Goal: Transaction & Acquisition: Purchase product/service

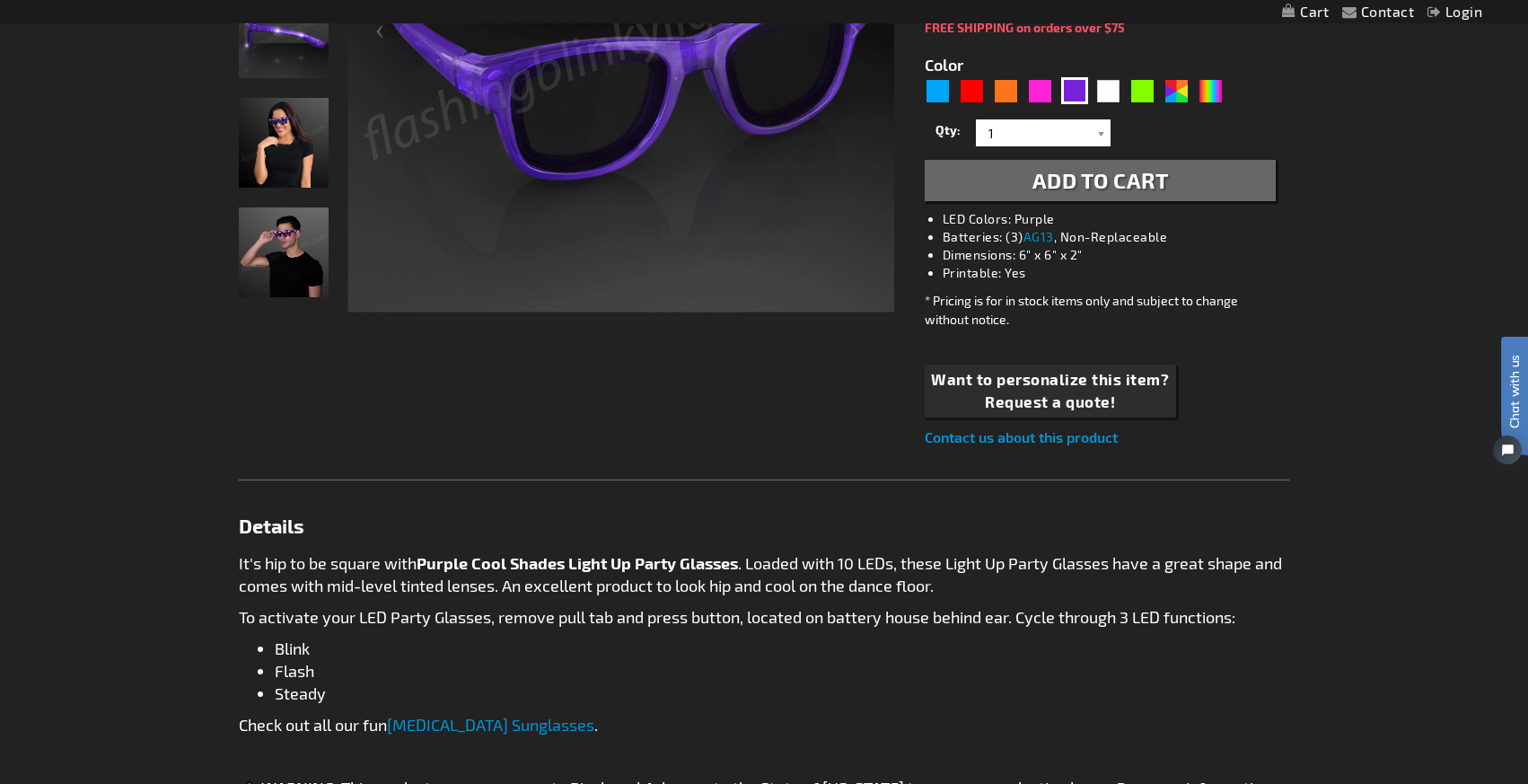
scroll to position [520, 0]
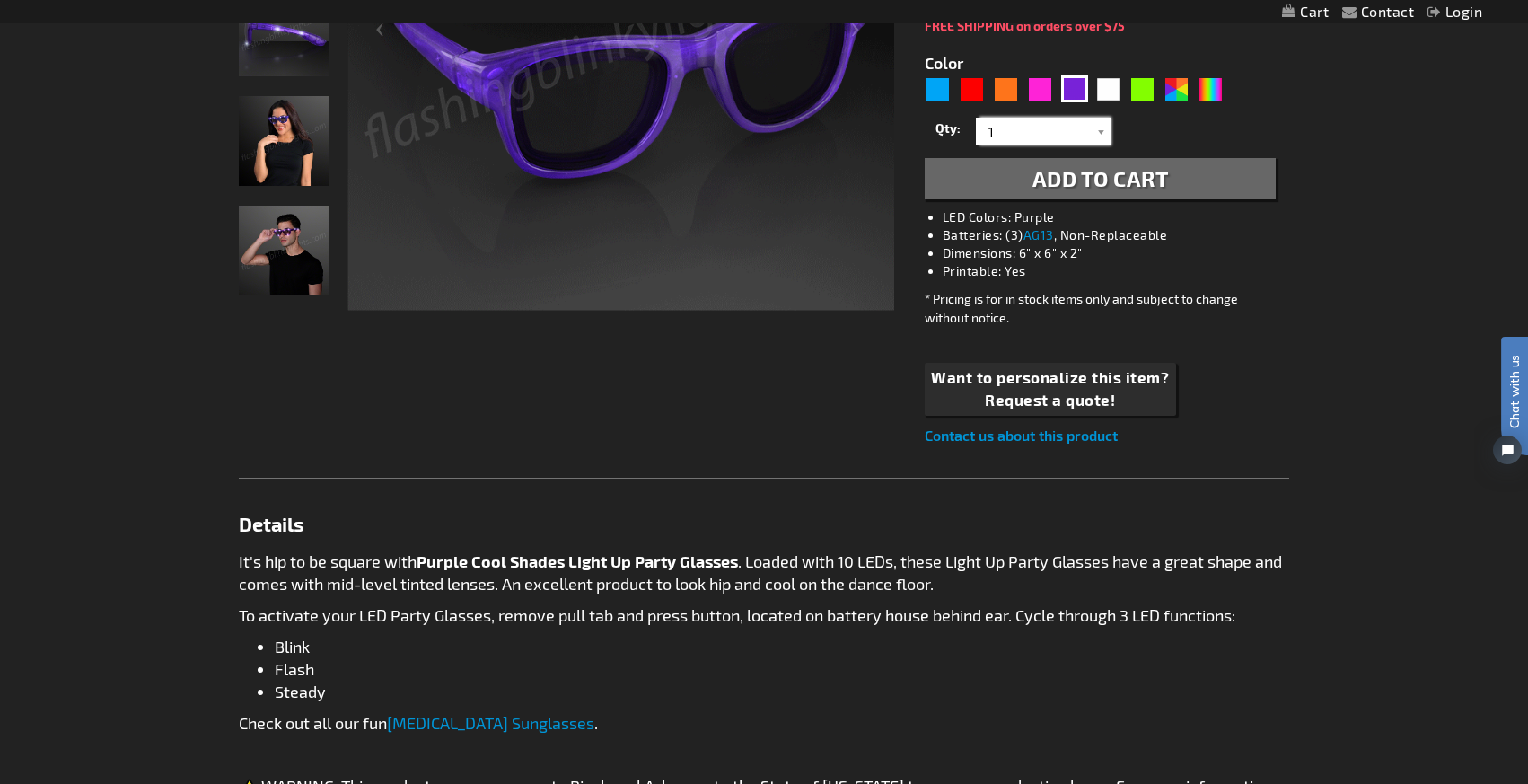
click at [1006, 132] on input "1" at bounding box center [1046, 130] width 130 height 27
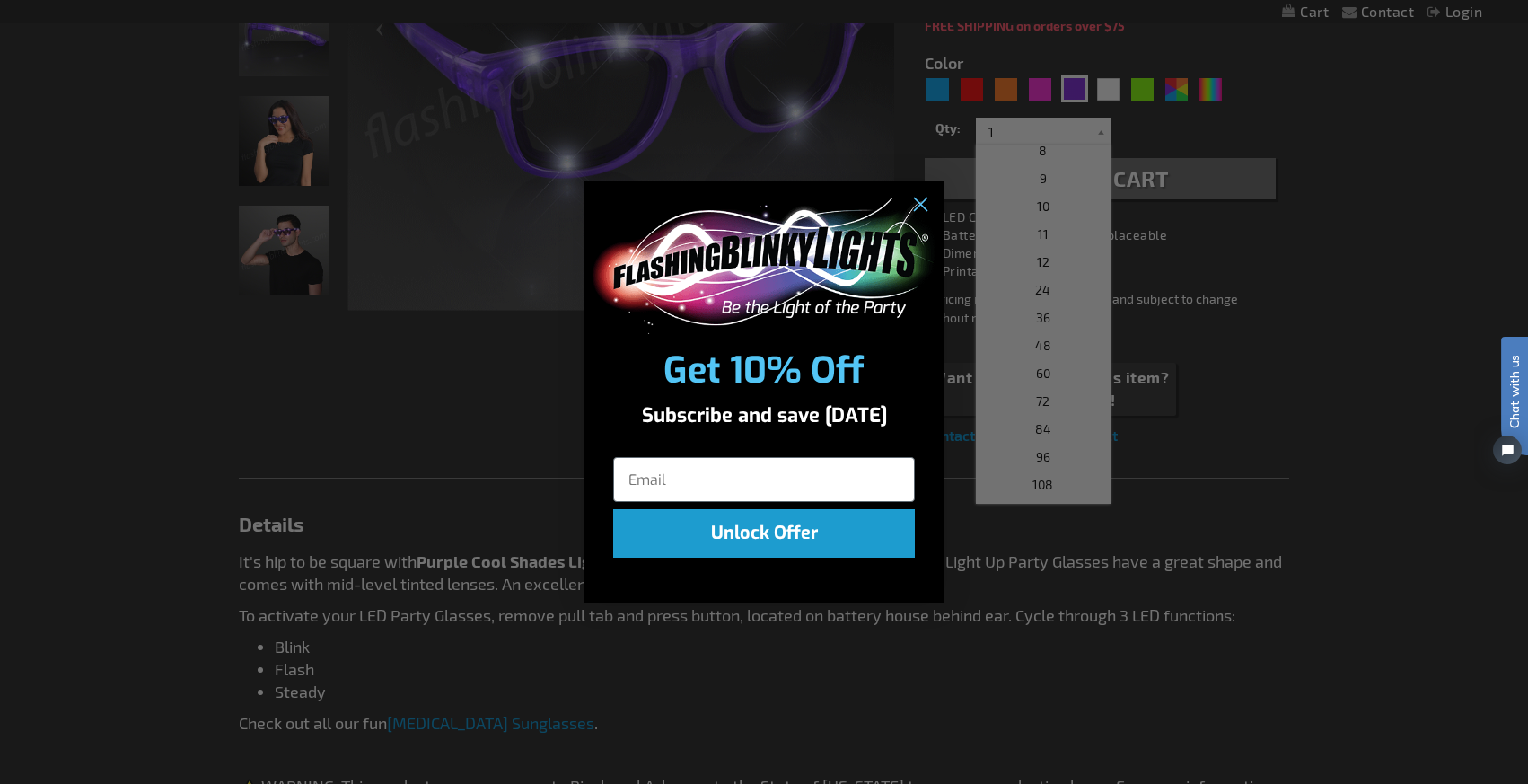
scroll to position [204, 0]
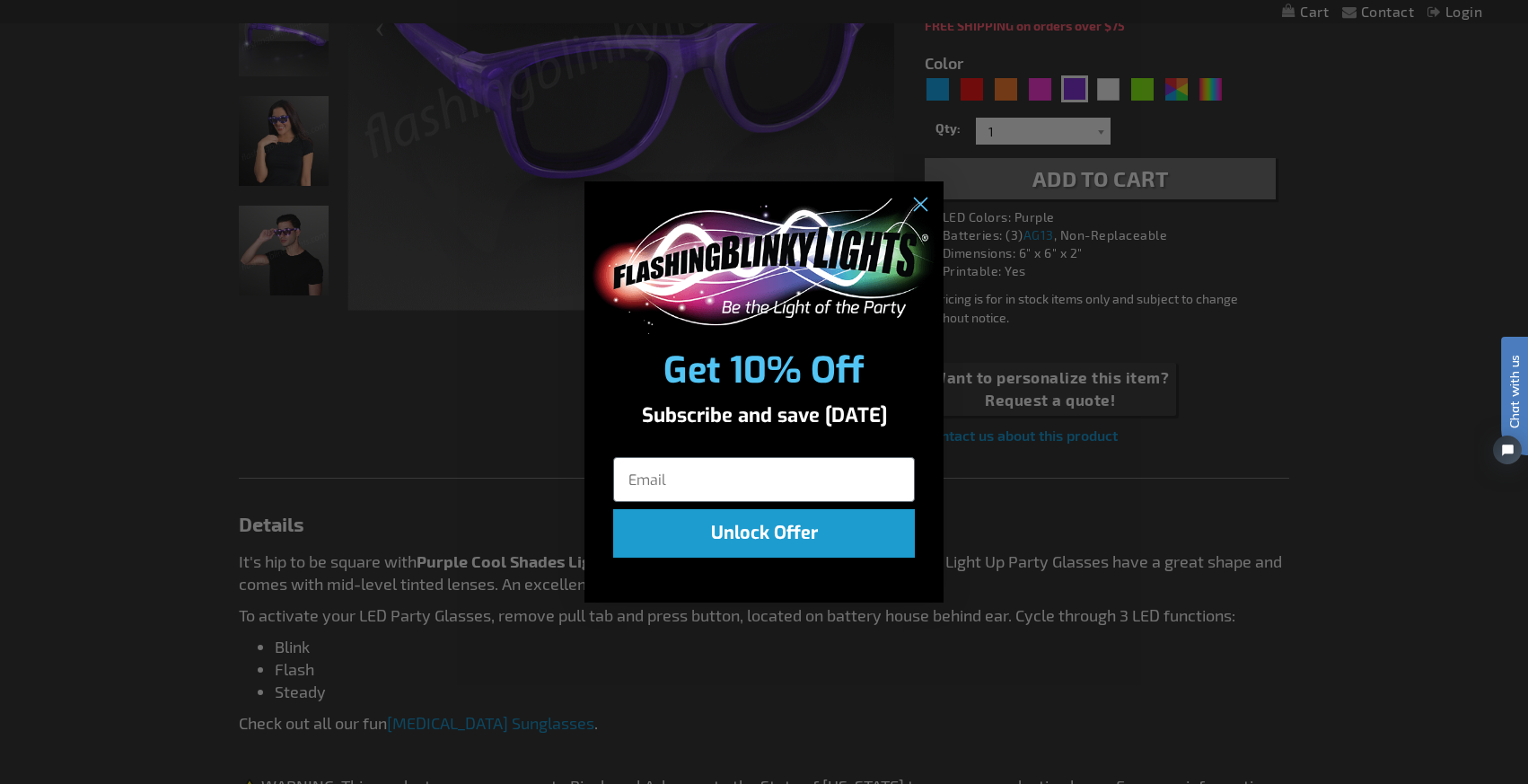
click at [1073, 136] on div "Close dialog Get 10% Off Subscribe and save today Unlock Offer Submit" at bounding box center [764, 392] width 1528 height 784
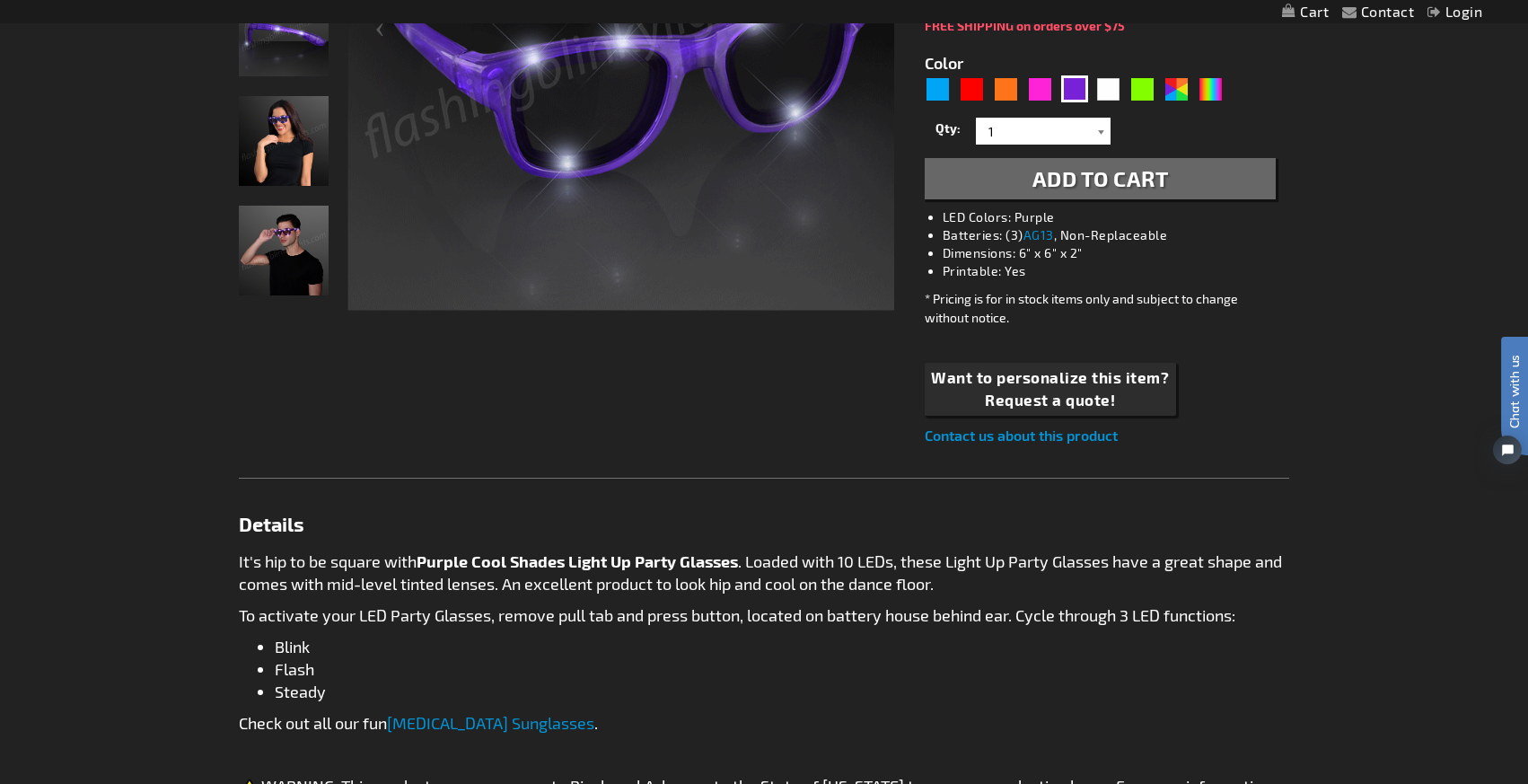
click at [1099, 133] on div at bounding box center [1102, 130] width 18 height 27
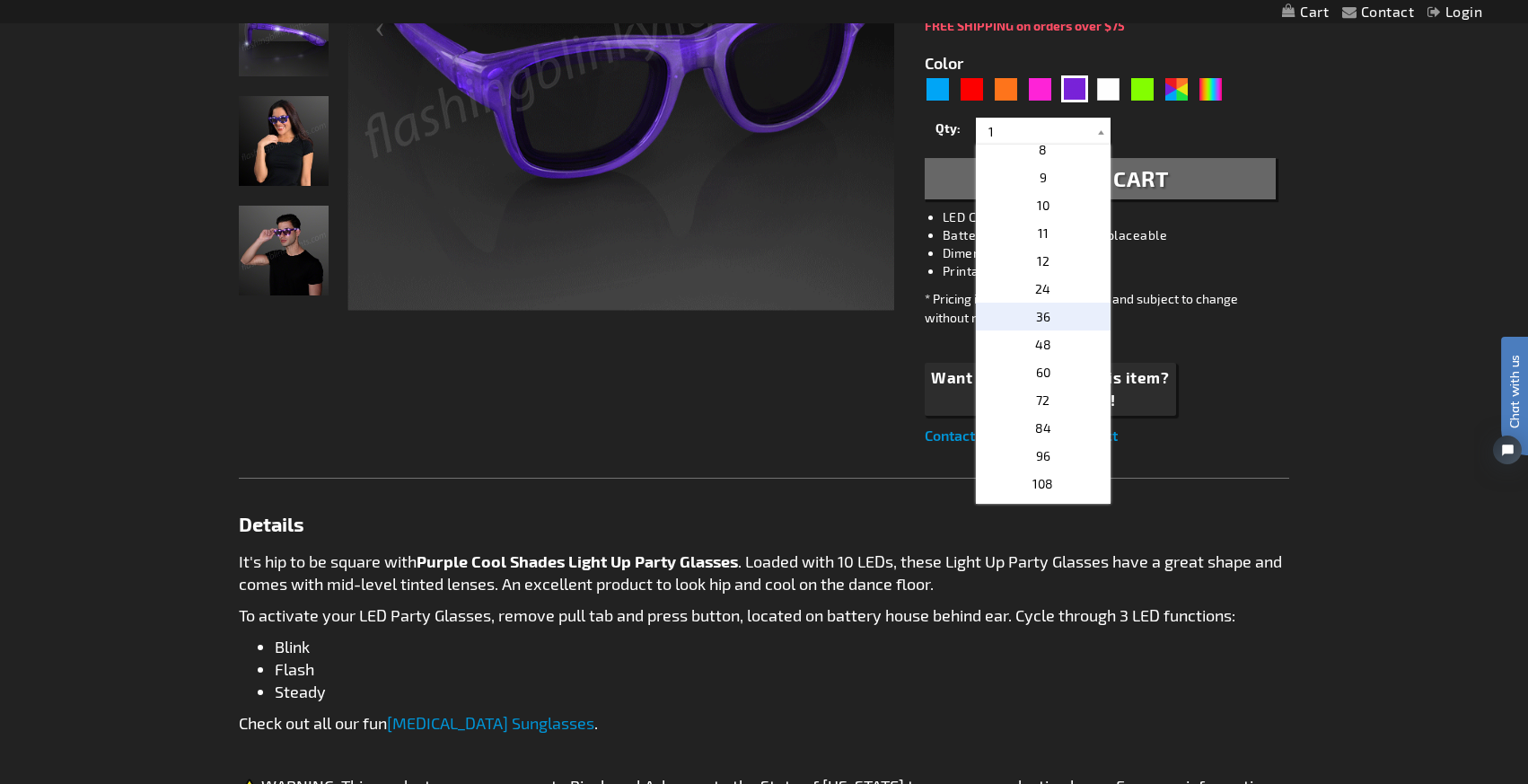
click at [1043, 321] on span "36" at bounding box center [1043, 317] width 14 height 15
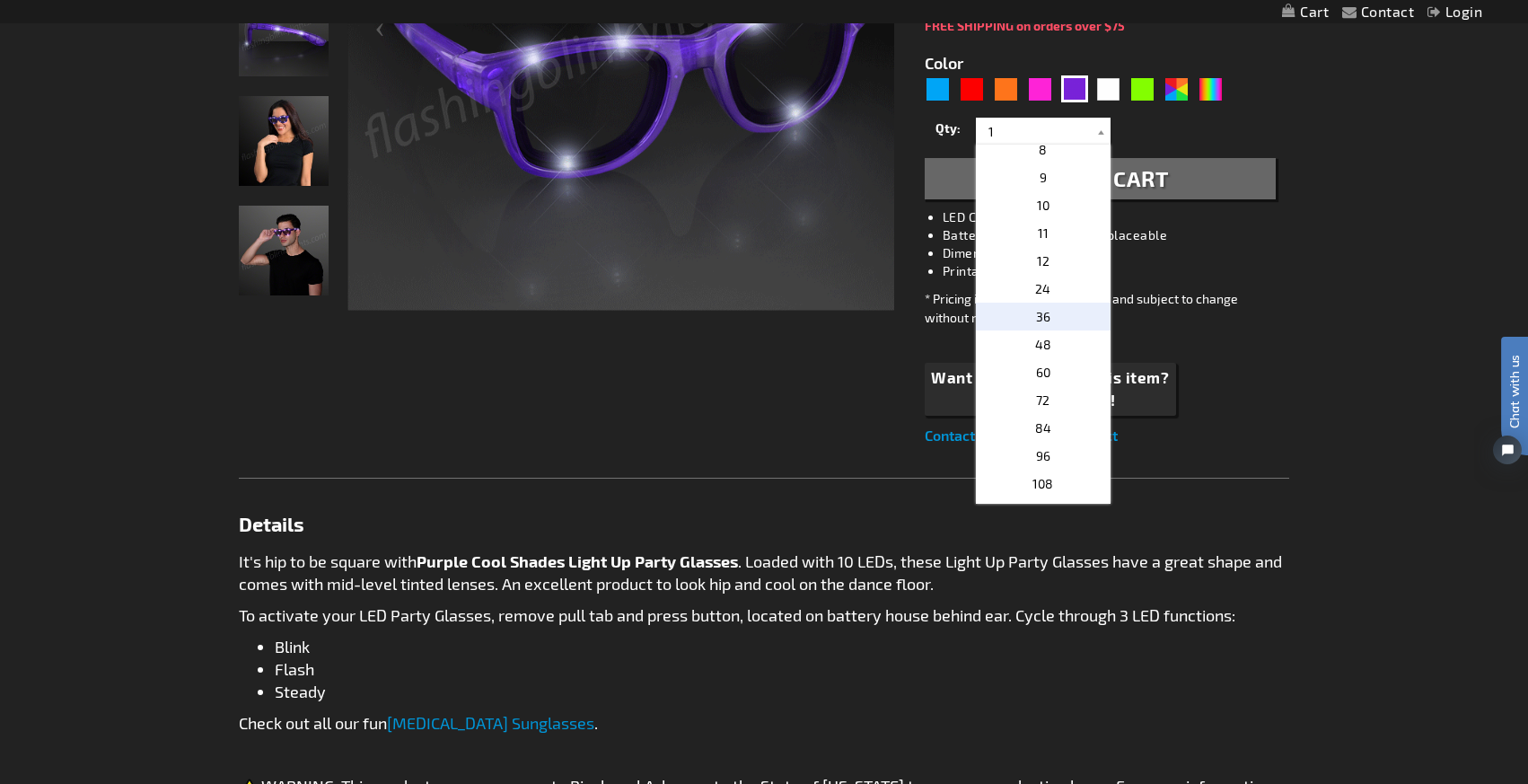
type input "36"
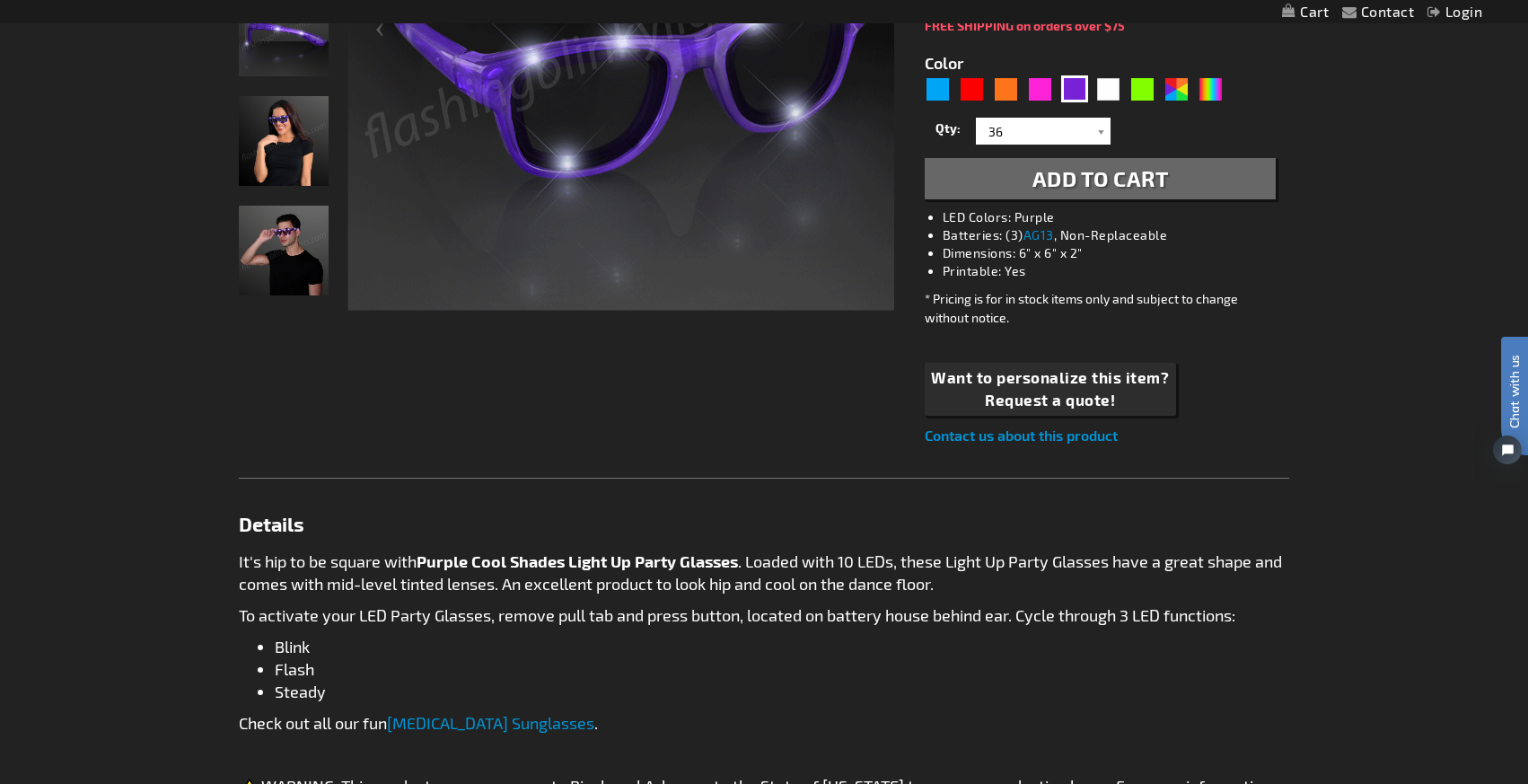
click at [998, 180] on button "Add to Cart" at bounding box center [1100, 179] width 351 height 41
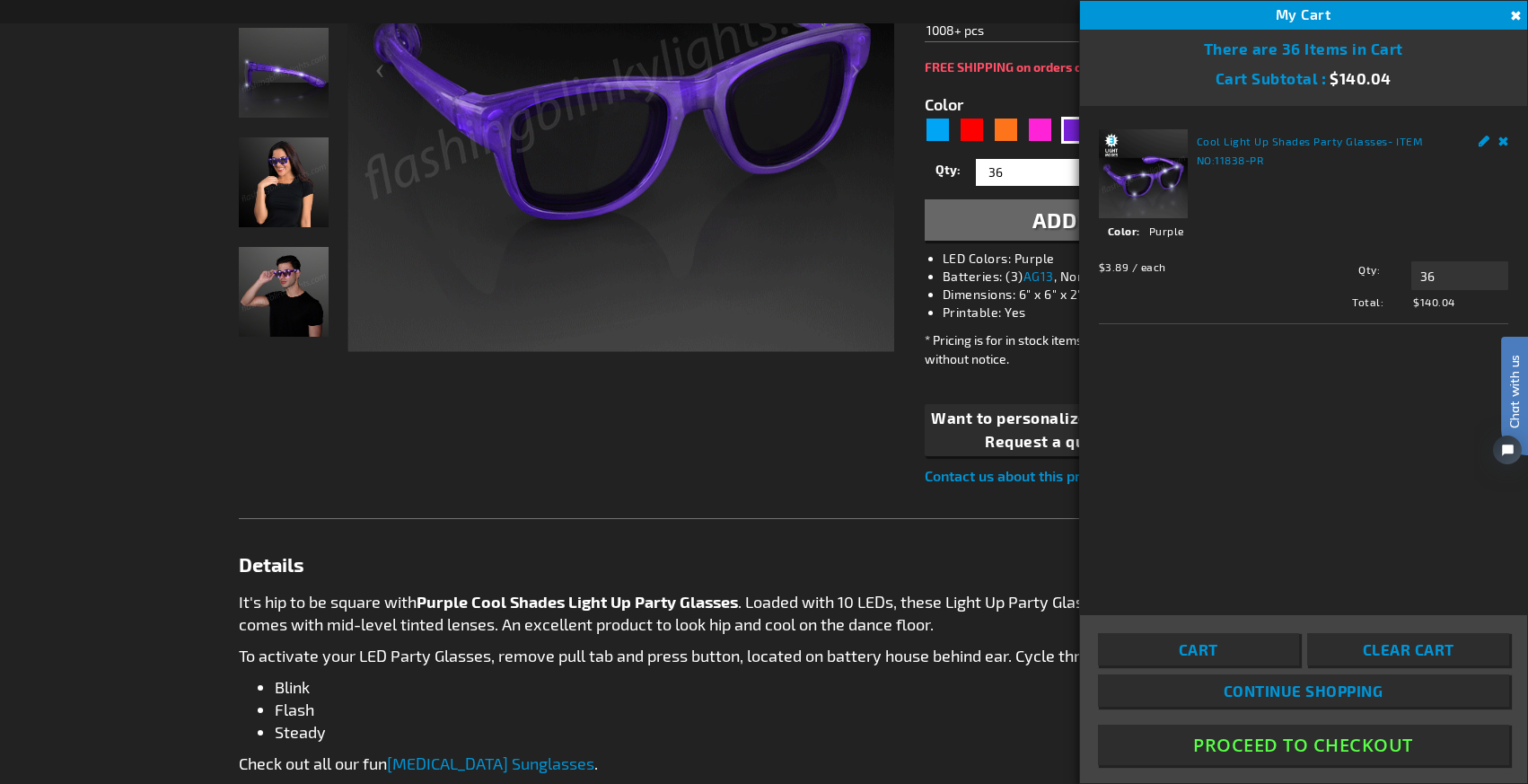
scroll to position [561, 0]
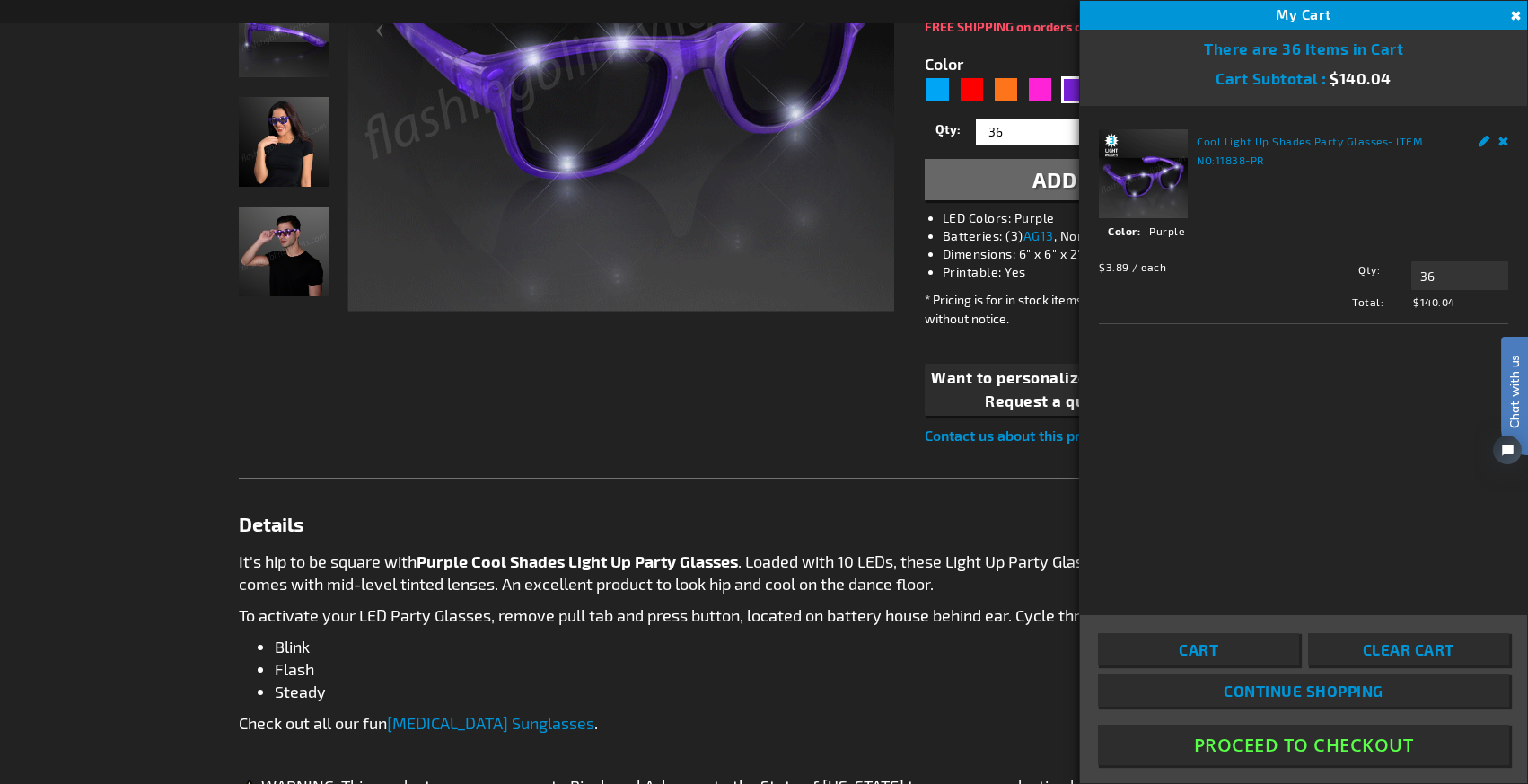
drag, startPoint x: 818, startPoint y: 395, endPoint x: 905, endPoint y: 290, distance: 136.4
click at [818, 394] on div "Checkout as a new customer Creating an account has many benefits: See order and…" at bounding box center [764, 516] width 1050 height 1536
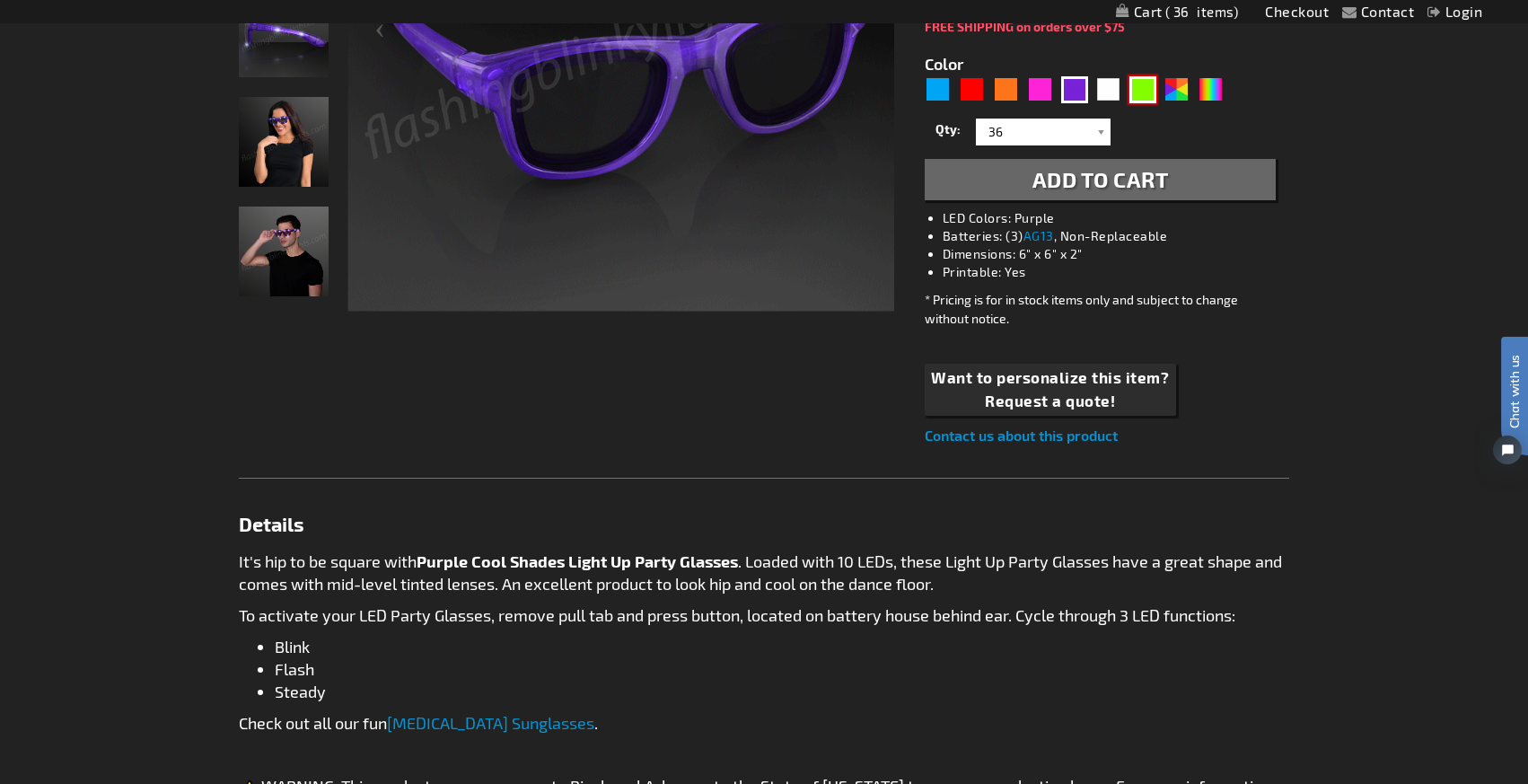
click at [1146, 88] on div "Green" at bounding box center [1143, 89] width 27 height 27
type input "5648"
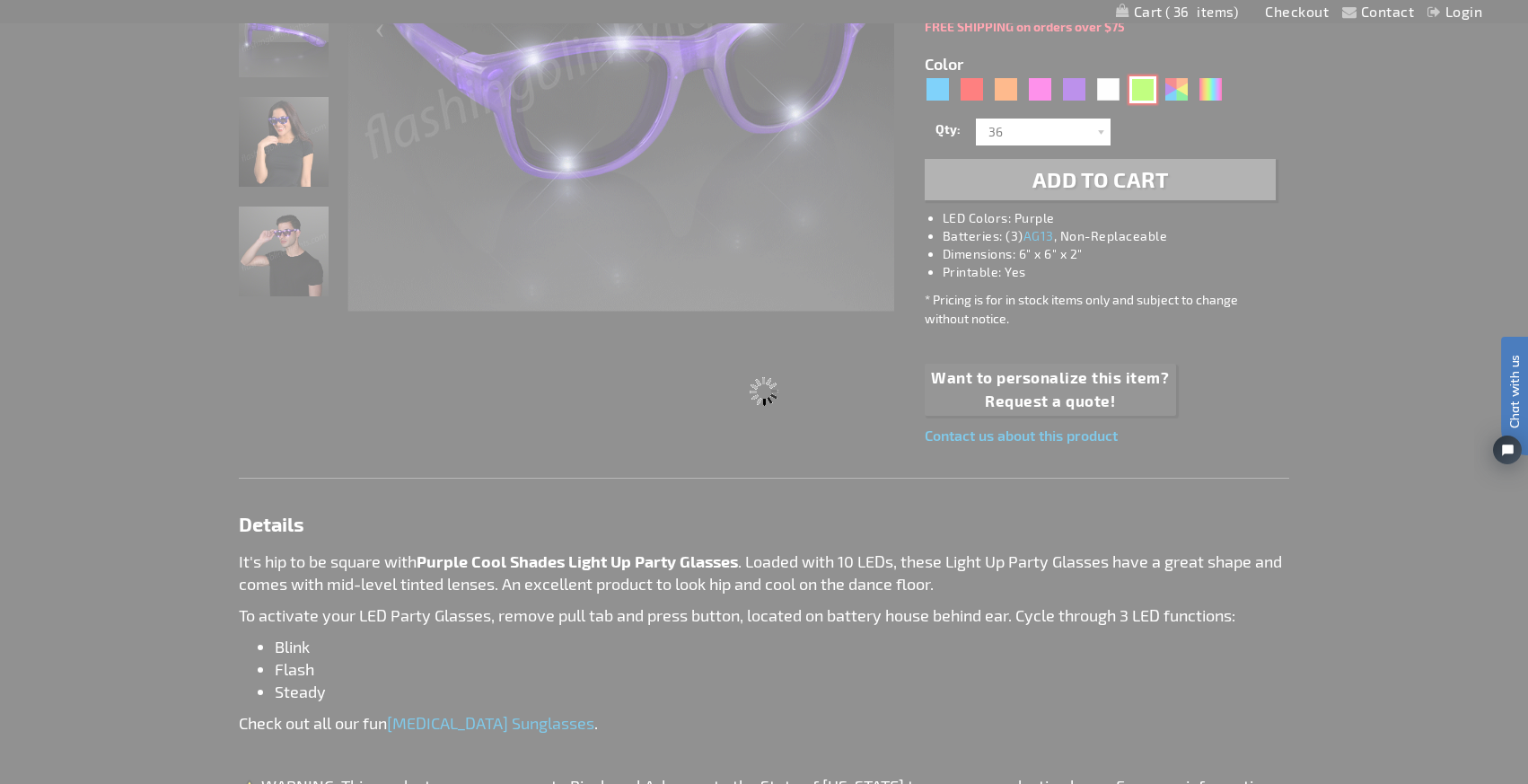
type input "11838-GN"
type input "Customize - Green Light Up LED Sunglasses - ITEM NO: 11838-GN"
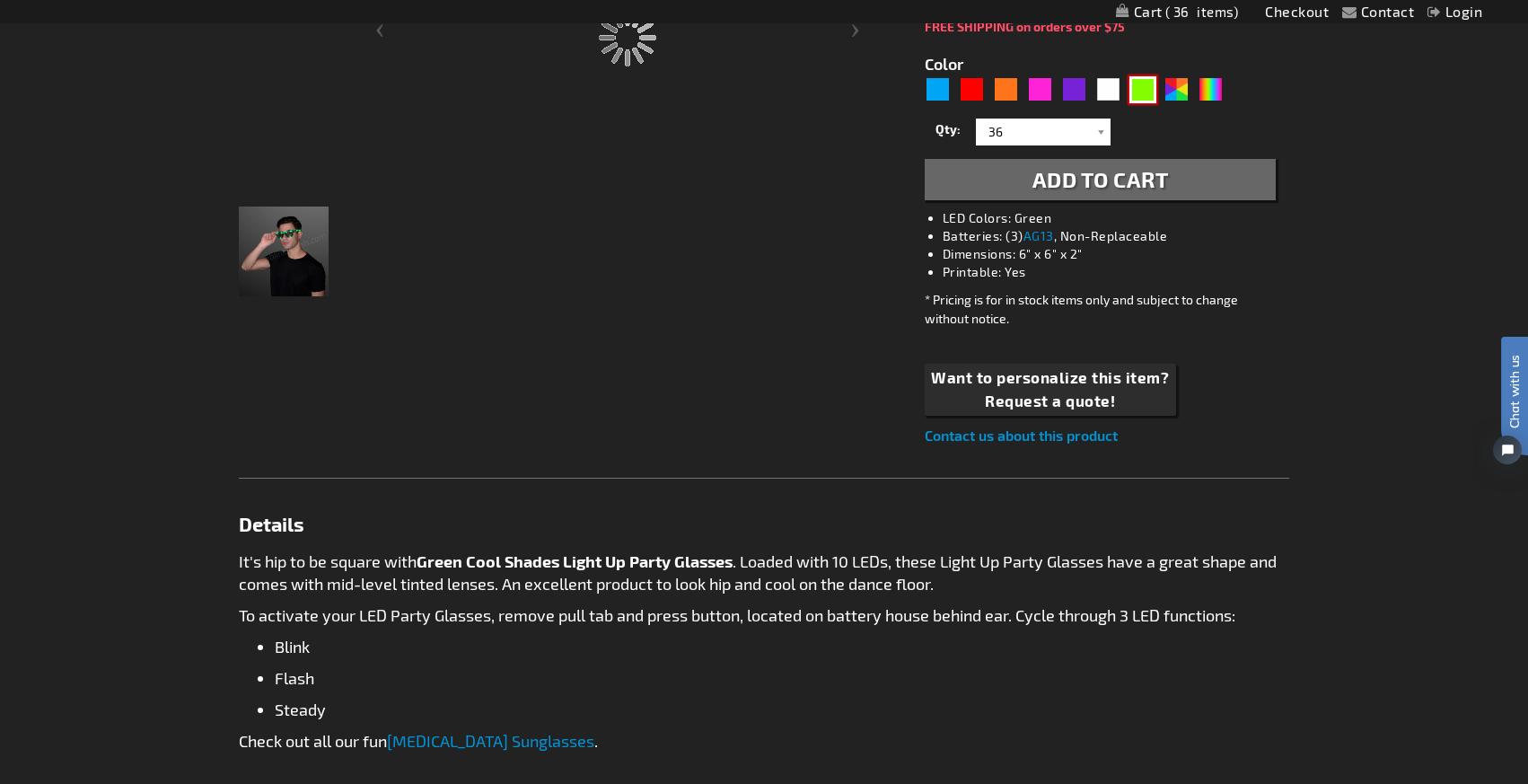
scroll to position [520, 0]
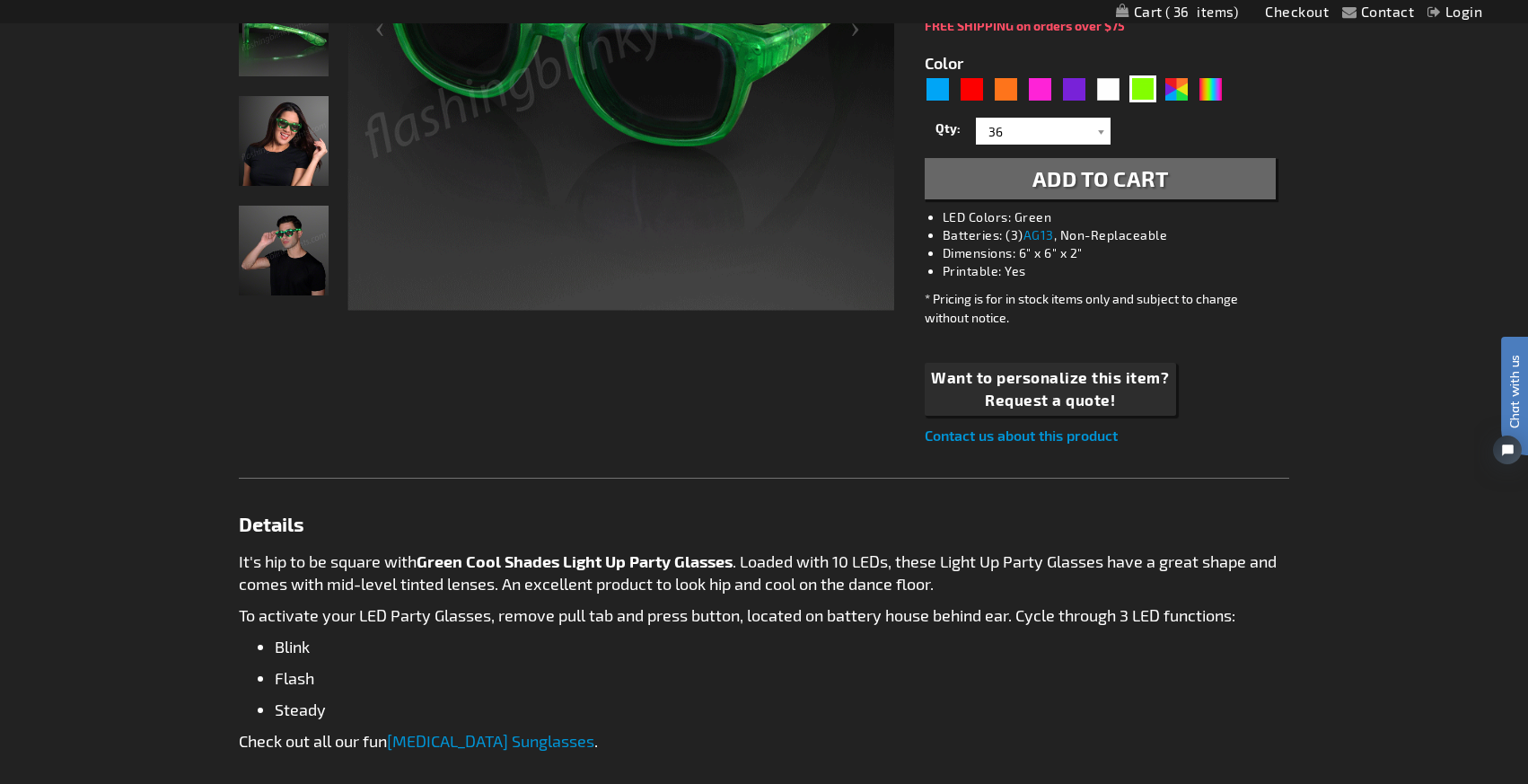
click at [1044, 180] on span "Add to Cart" at bounding box center [1101, 178] width 137 height 26
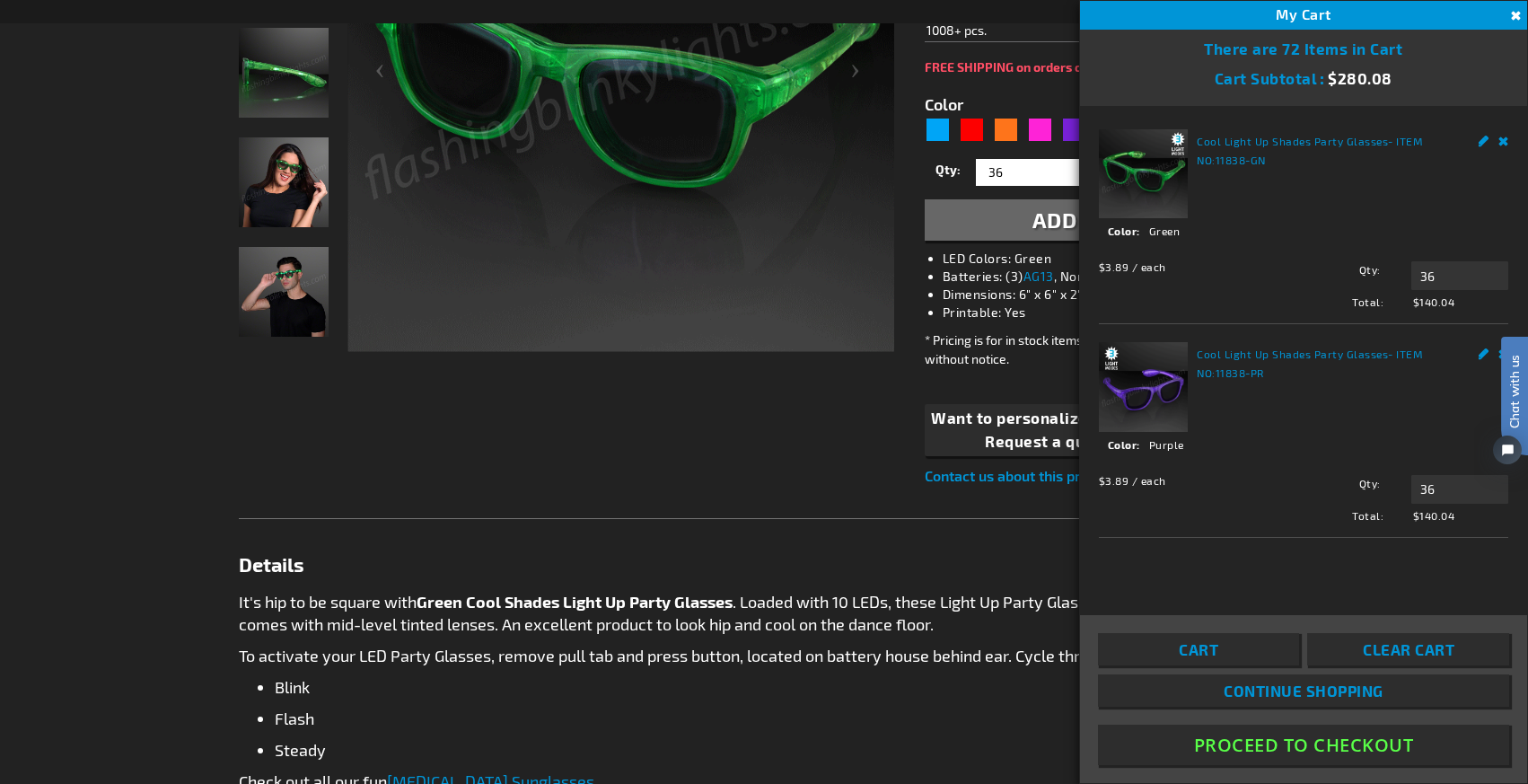
scroll to position [561, 0]
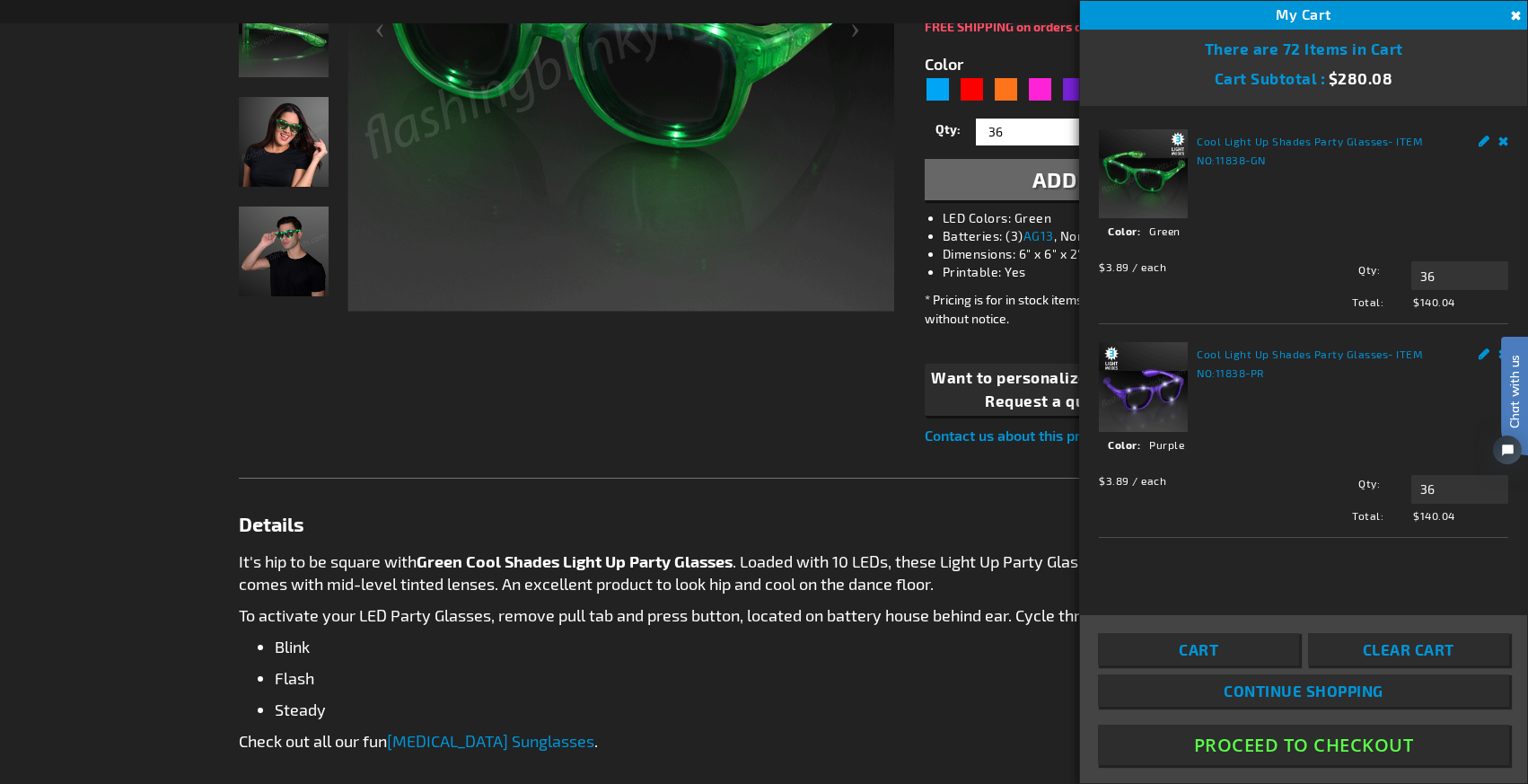
click at [1515, 13] on button "Close" at bounding box center [1513, 16] width 20 height 20
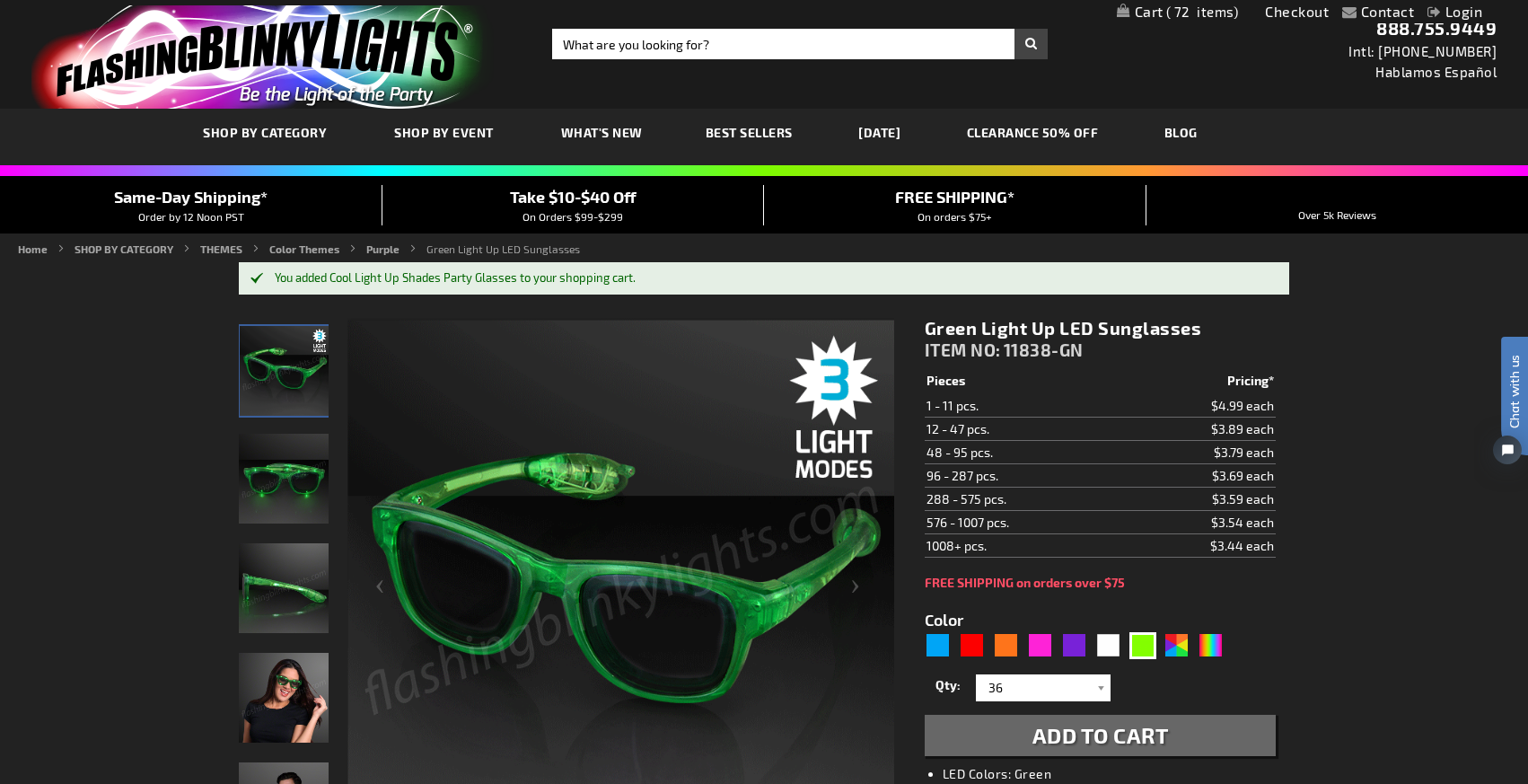
scroll to position [0, 0]
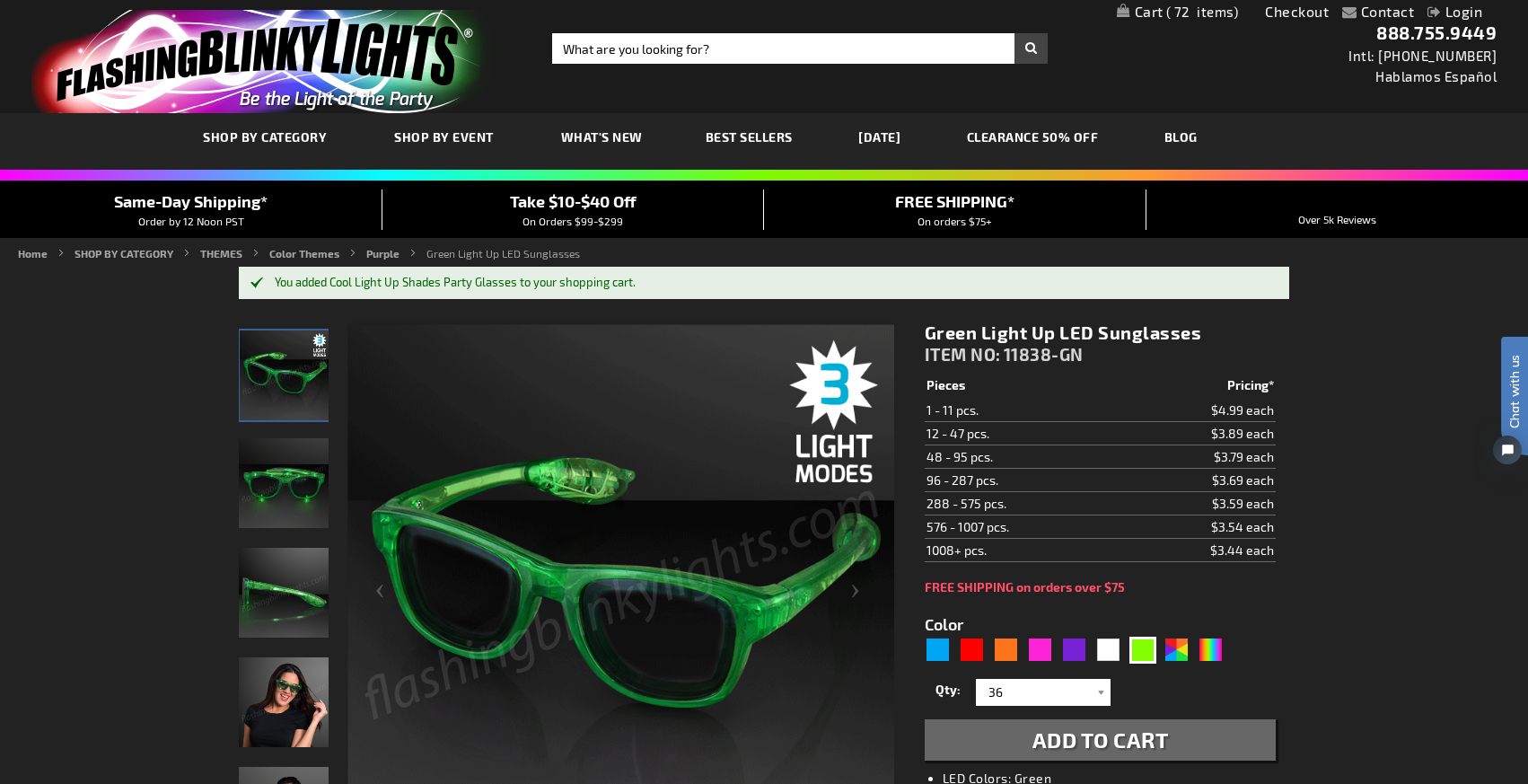
click at [1153, 13] on link "My Cart 72 72 items" at bounding box center [1178, 12] width 122 height 17
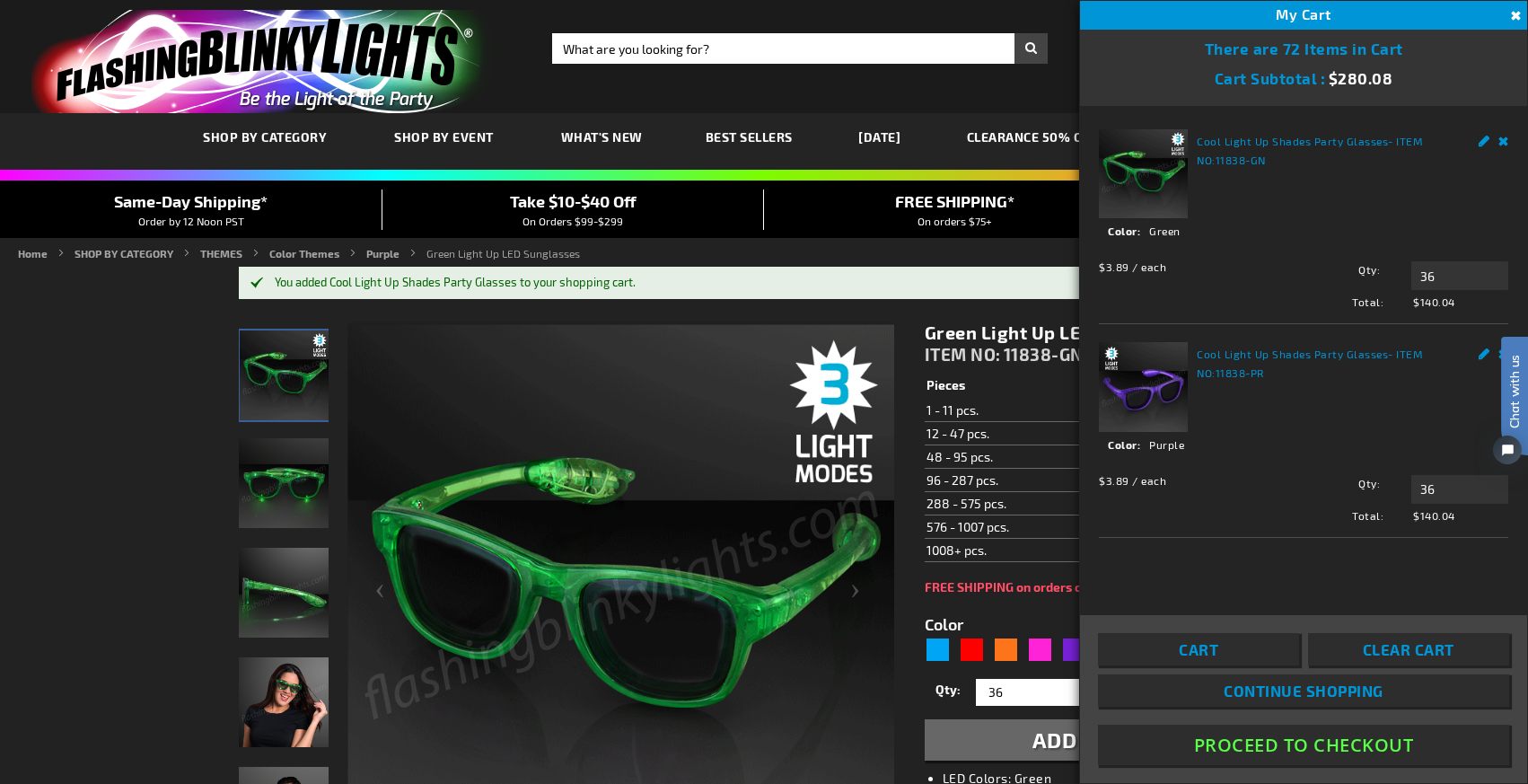
click at [1034, 16] on div "Contact Compare Products Checkout Login Skip to Content My Cart 72 72 items My …" at bounding box center [764, 11] width 1528 height 23
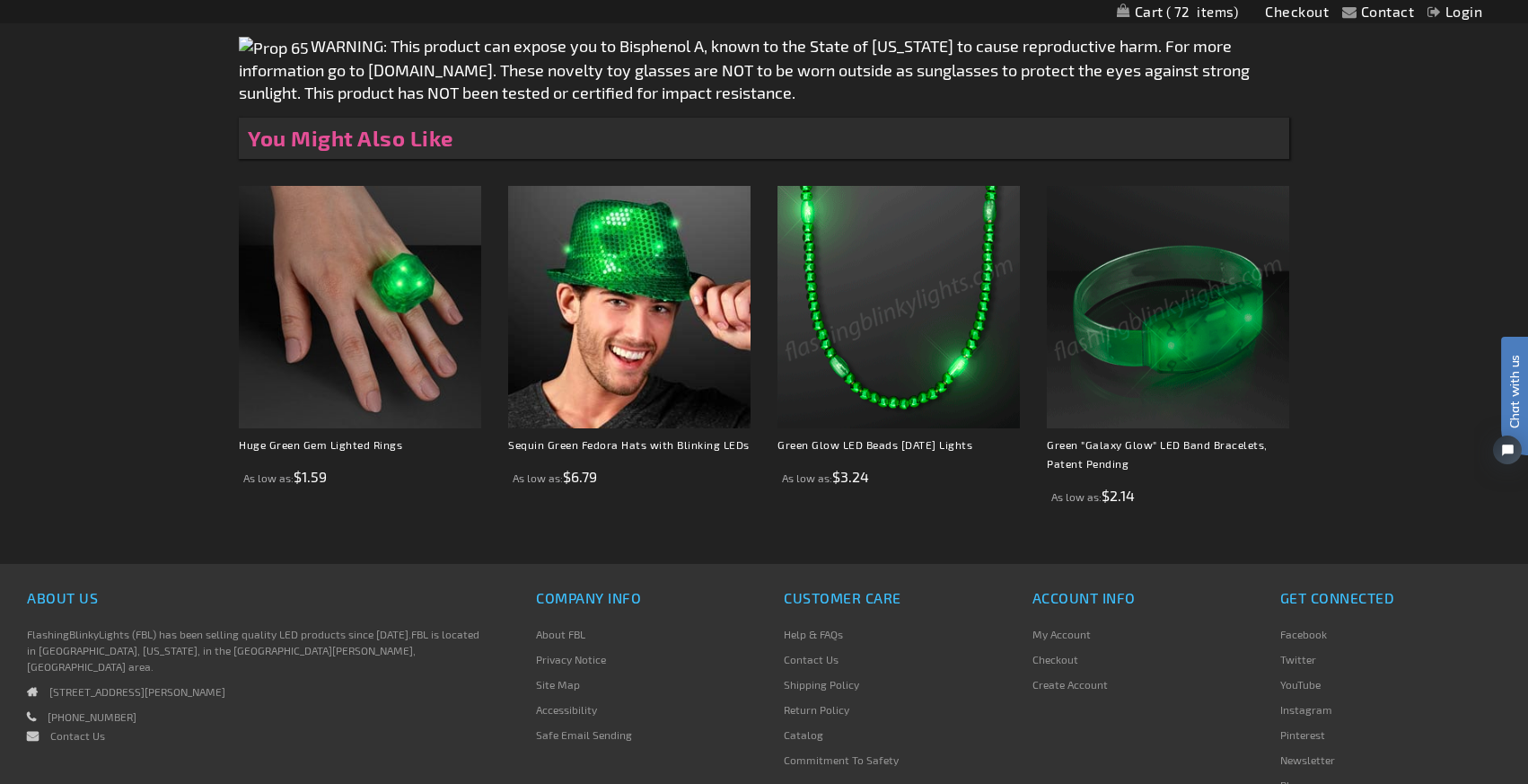
scroll to position [1321, 0]
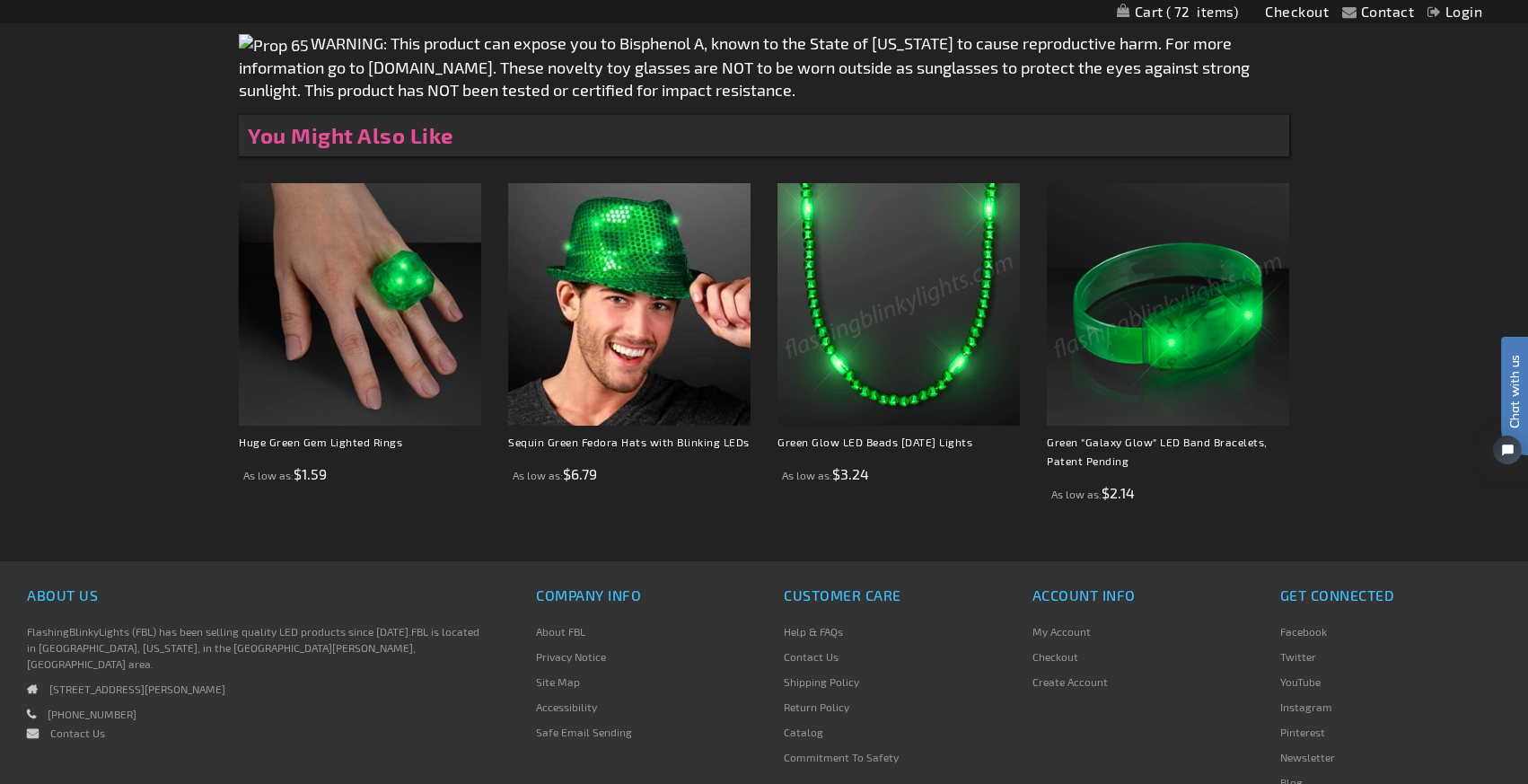
click at [939, 391] on img at bounding box center [899, 304] width 242 height 242
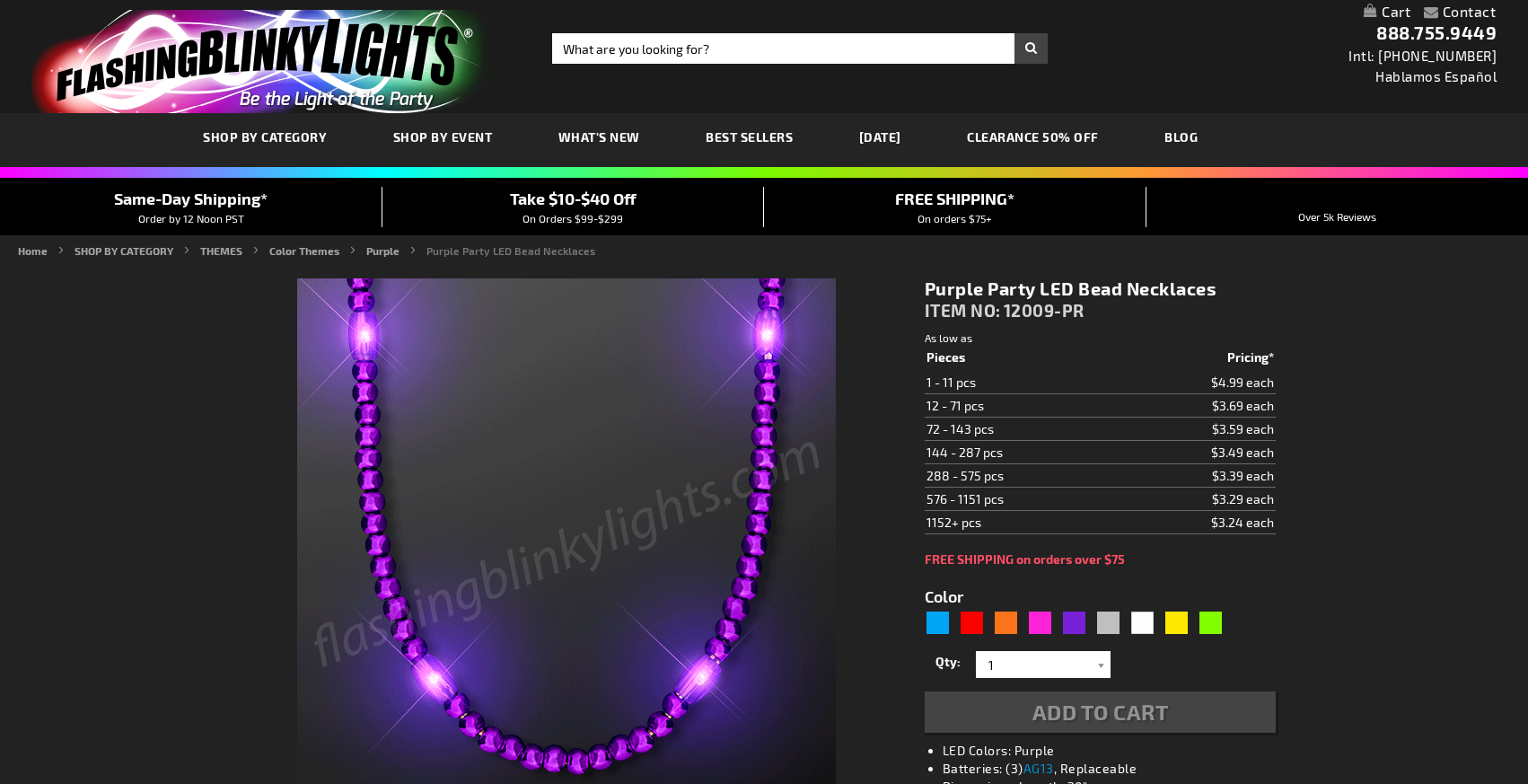
type input "5640"
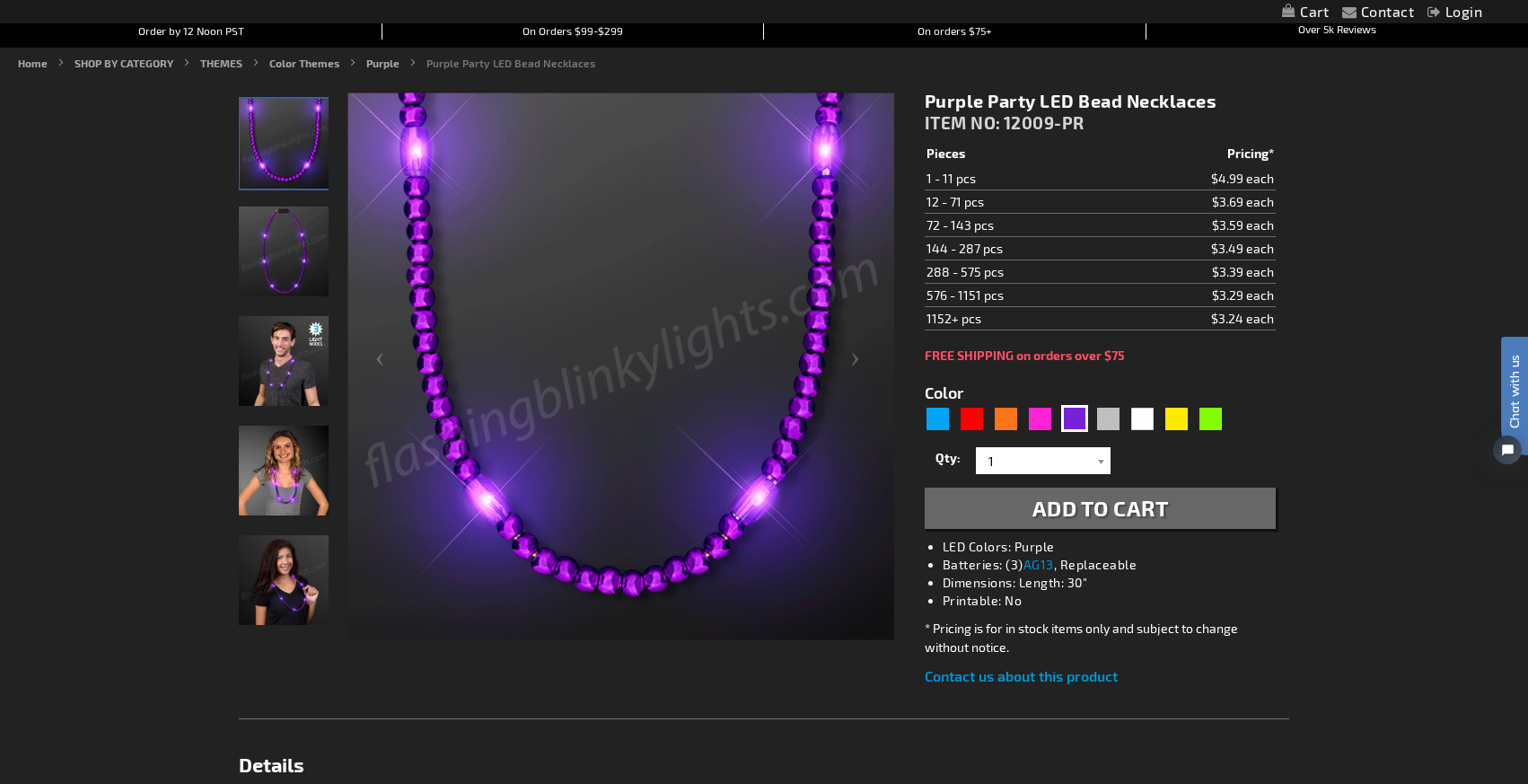
scroll to position [91, 0]
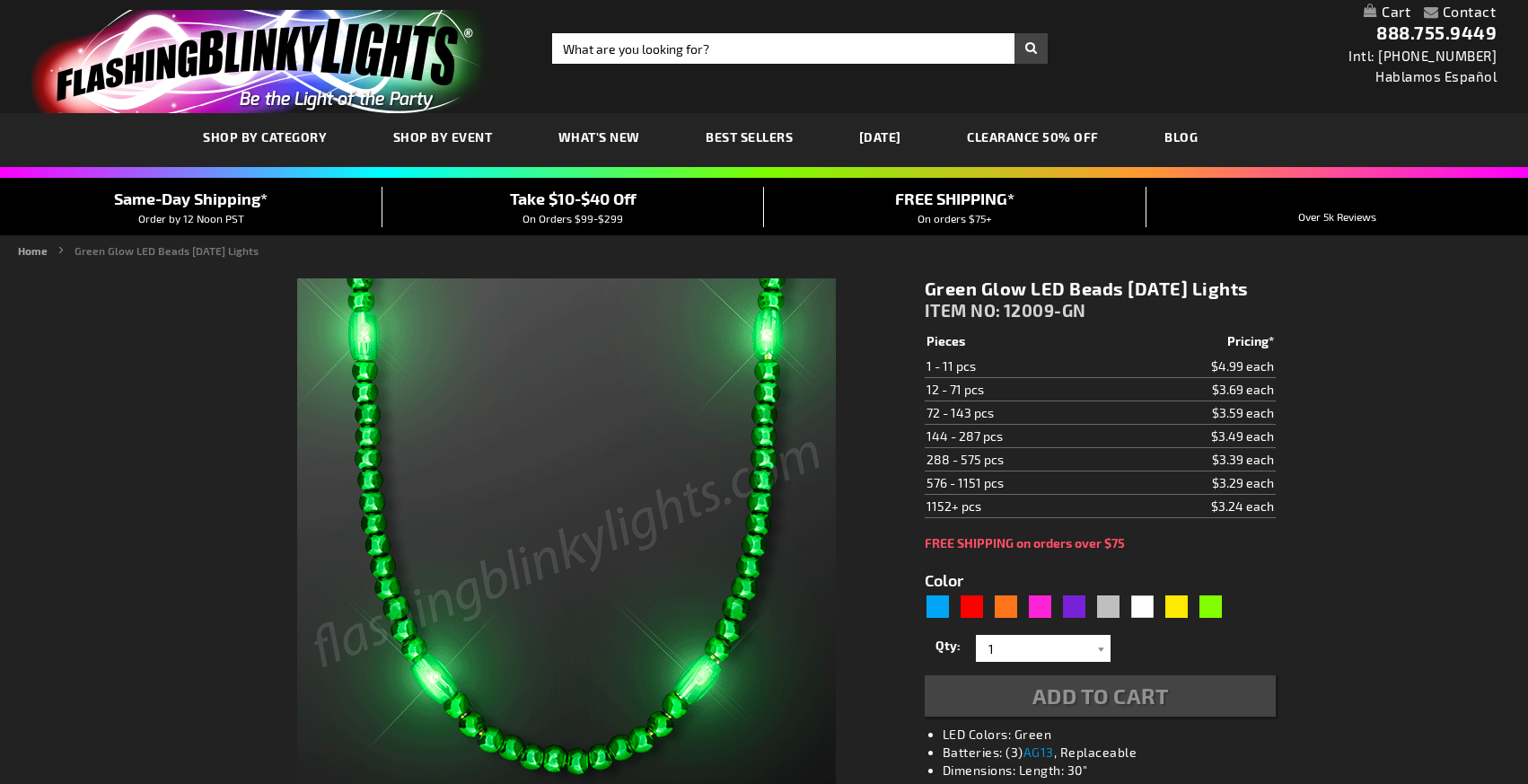
type input "5648"
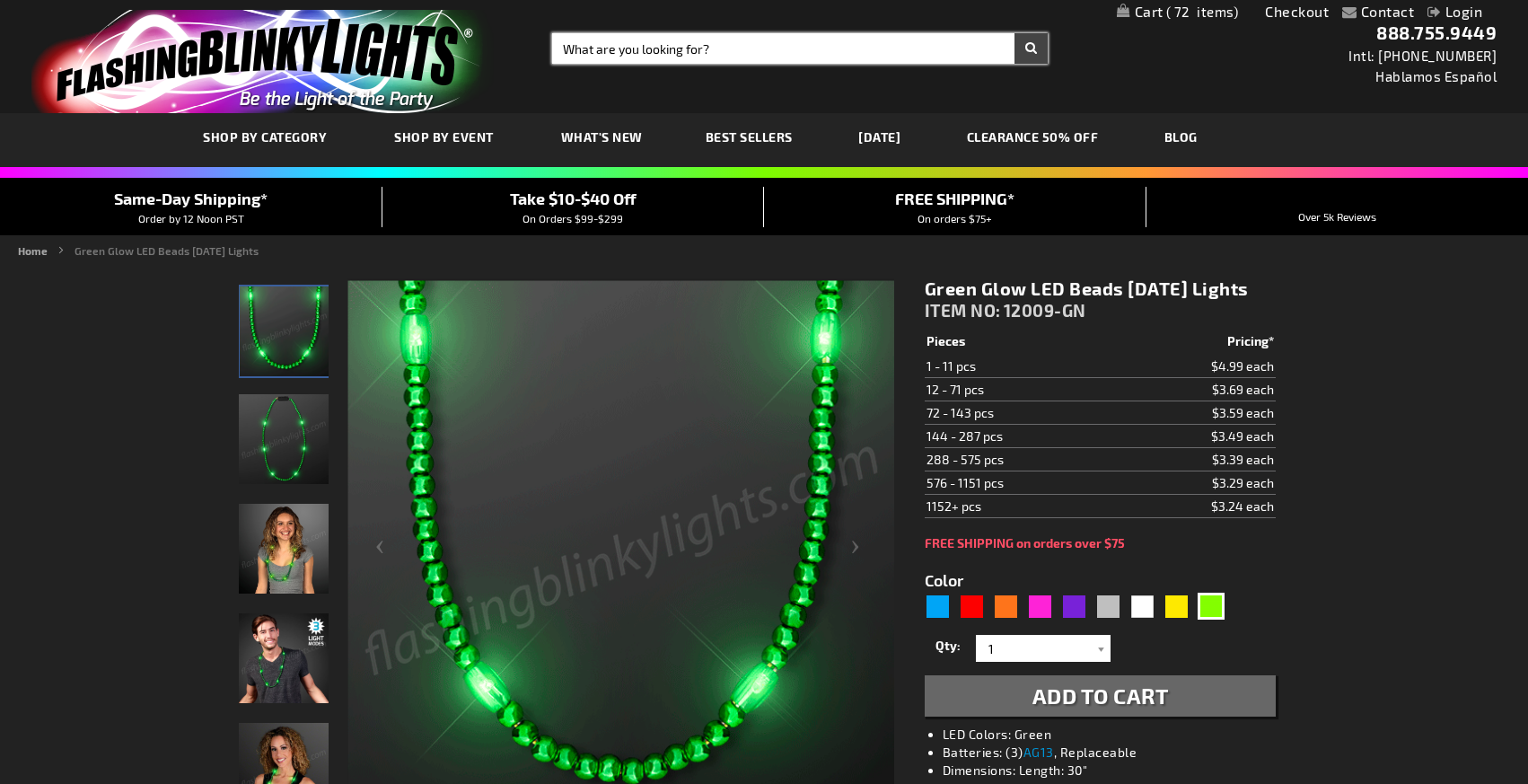
click at [891, 49] on input "Search" at bounding box center [800, 48] width 495 height 31
type input "purple party led necklace"
click at [1015, 34] on button "Search" at bounding box center [1032, 48] width 34 height 31
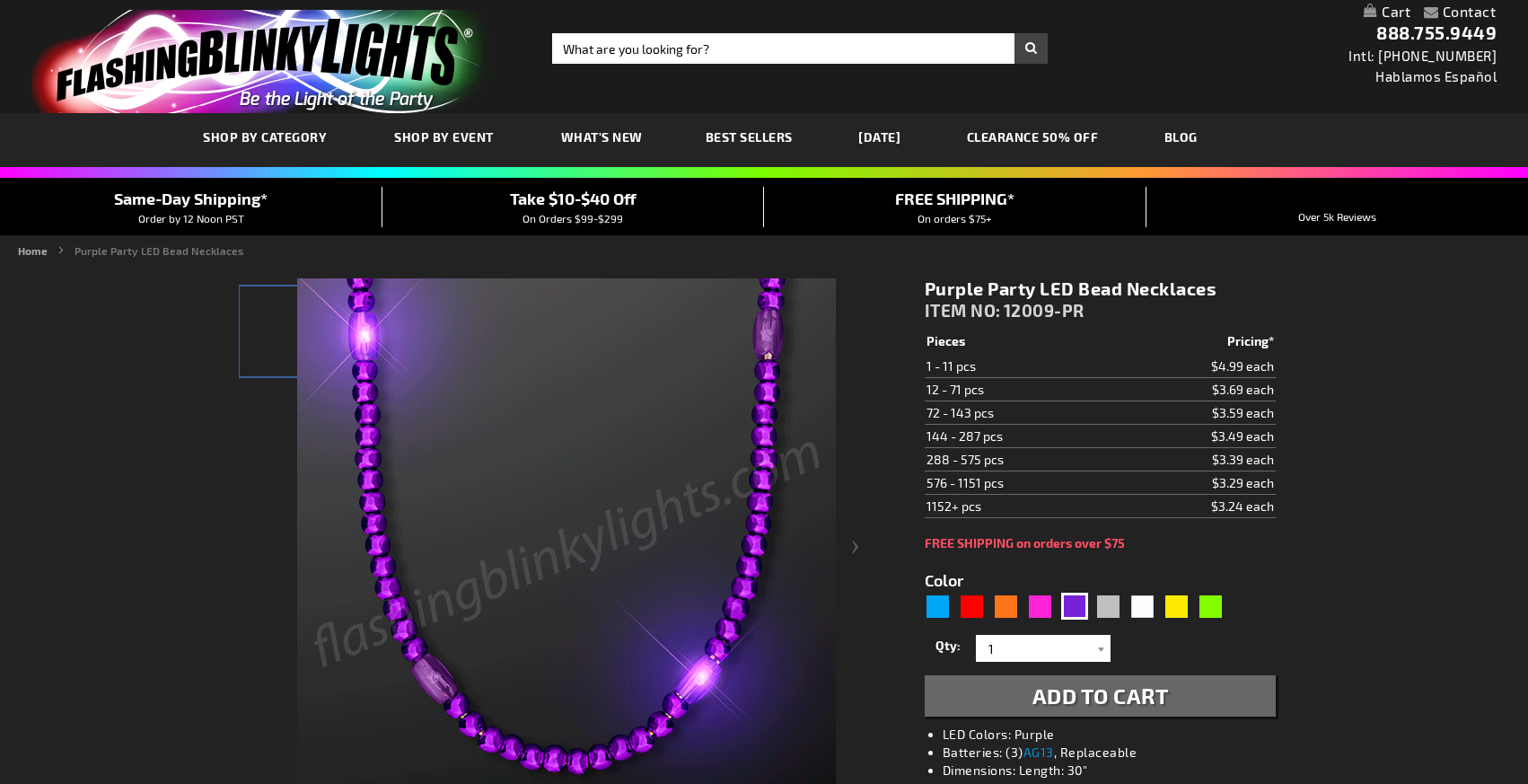
type input "5640"
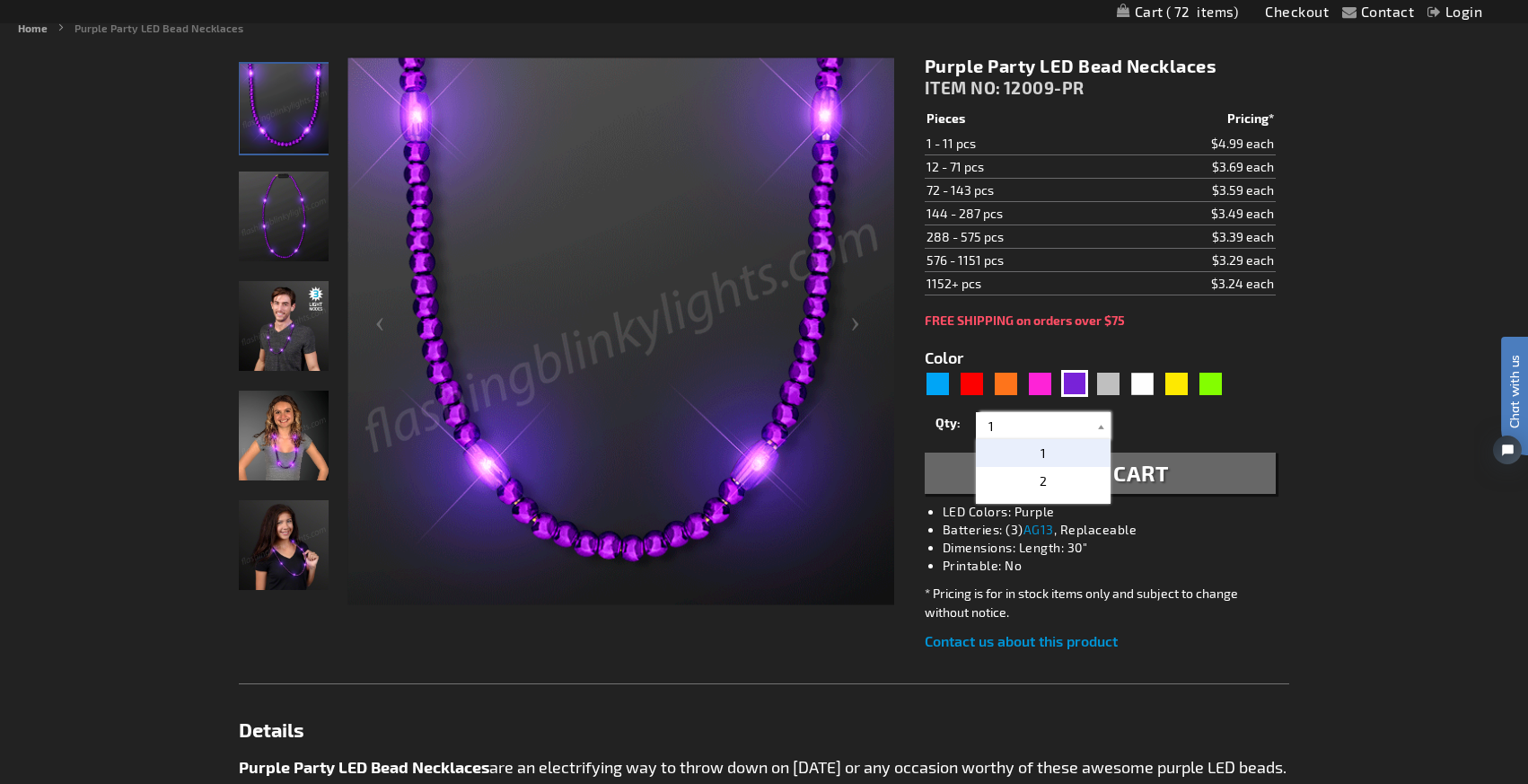
click at [1087, 430] on input "1" at bounding box center [1046, 426] width 130 height 27
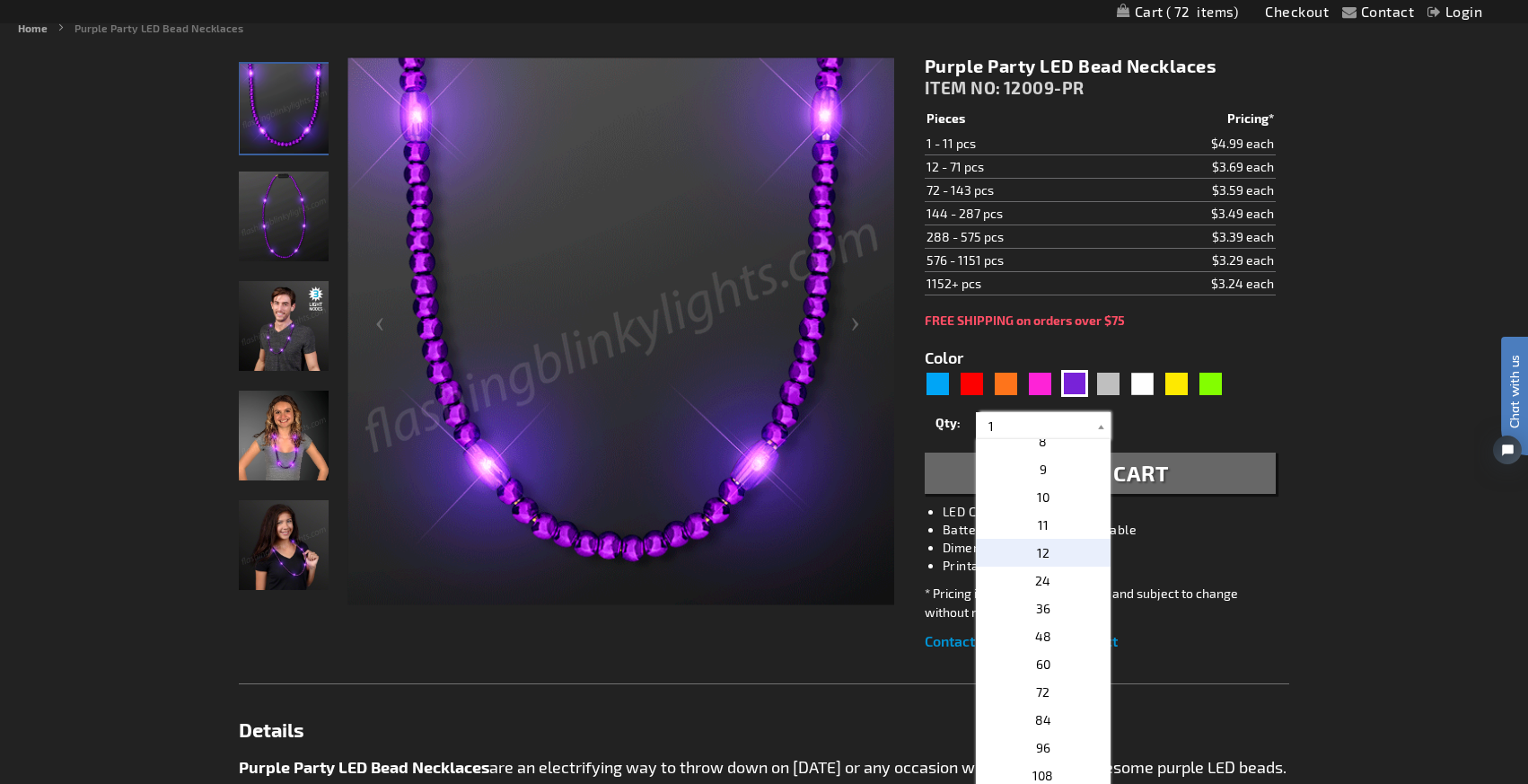
scroll to position [212, 0]
click at [1061, 596] on p "36" at bounding box center [1043, 603] width 135 height 28
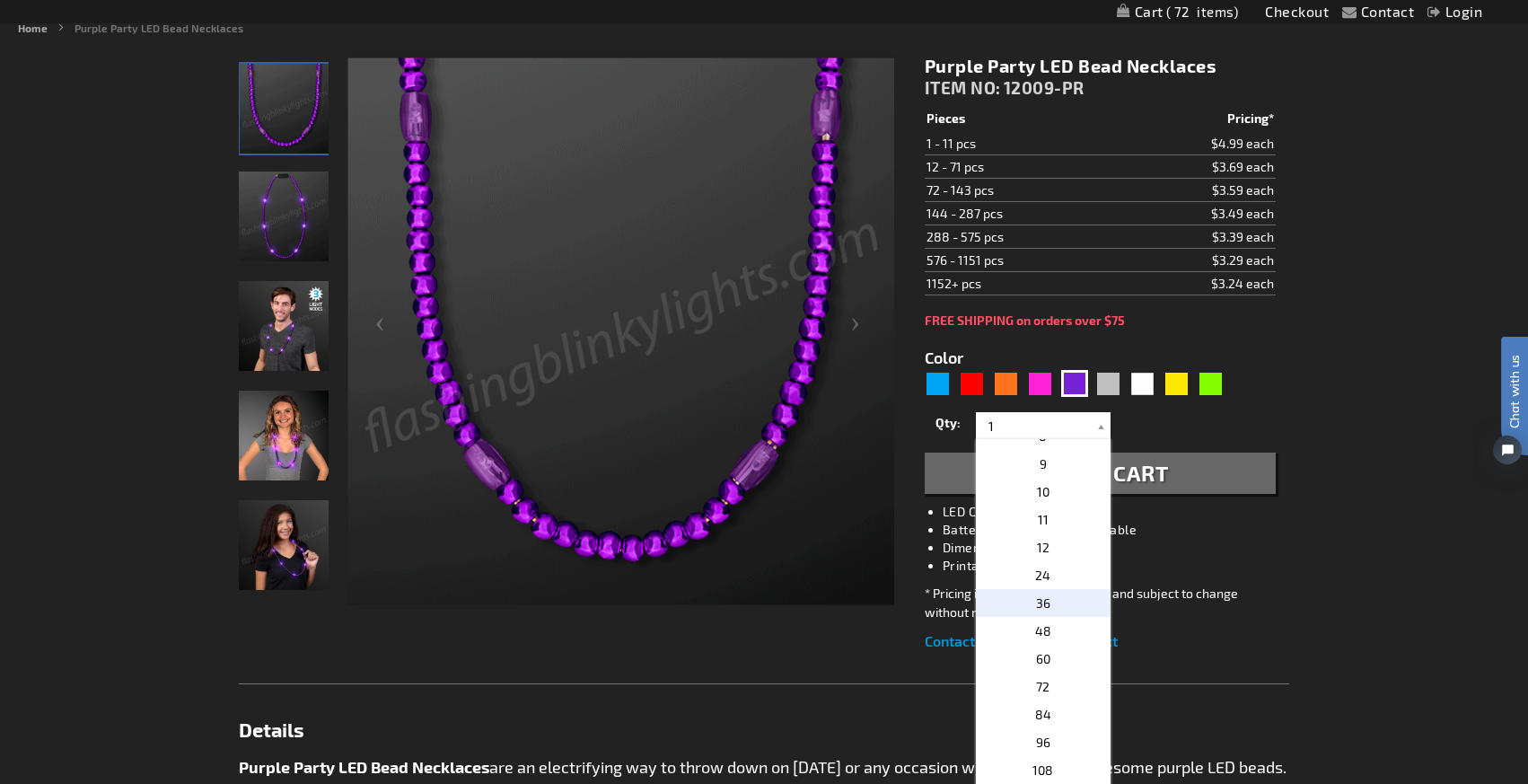
type input "36"
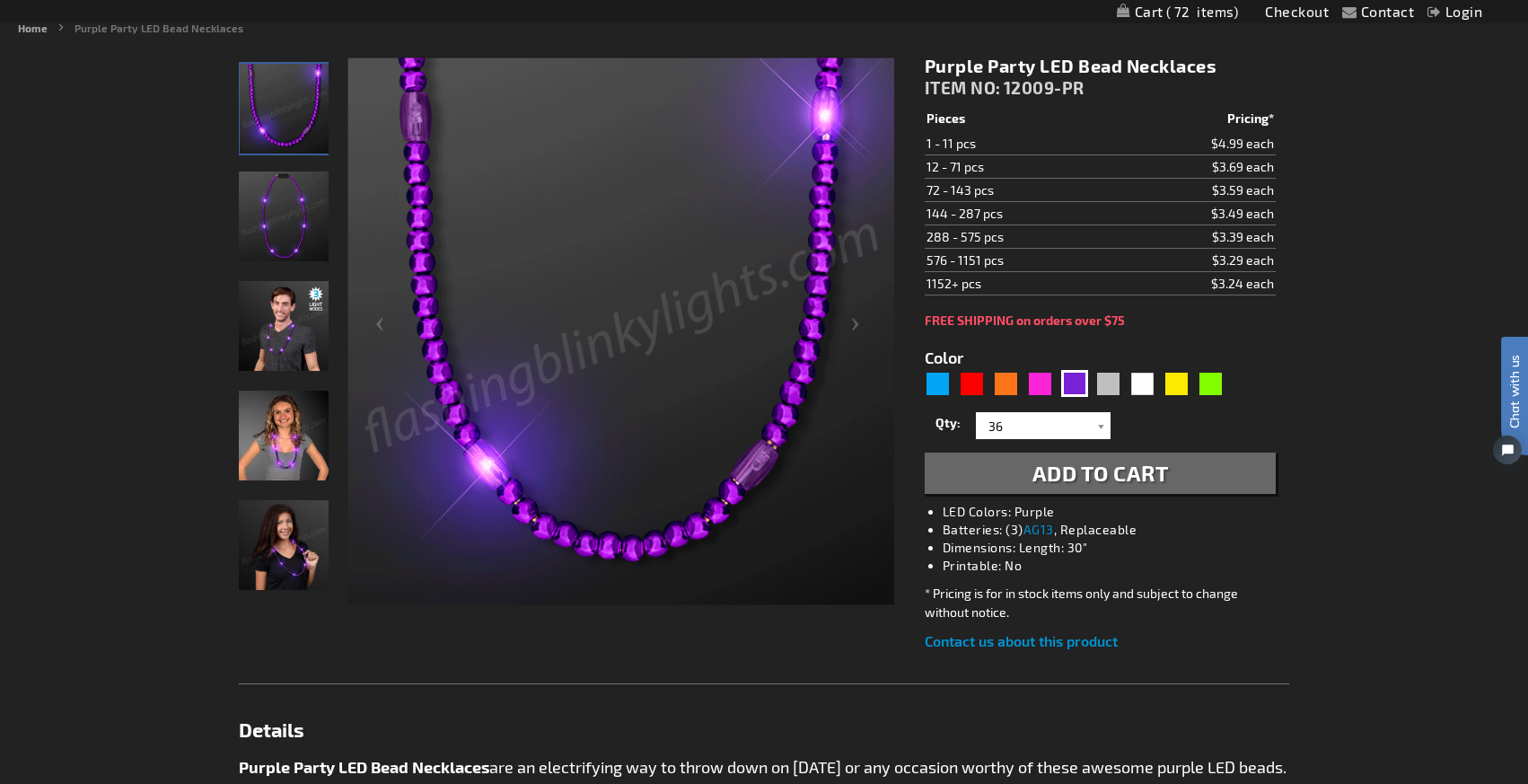
click at [1076, 480] on span "Add to Cart" at bounding box center [1101, 473] width 137 height 26
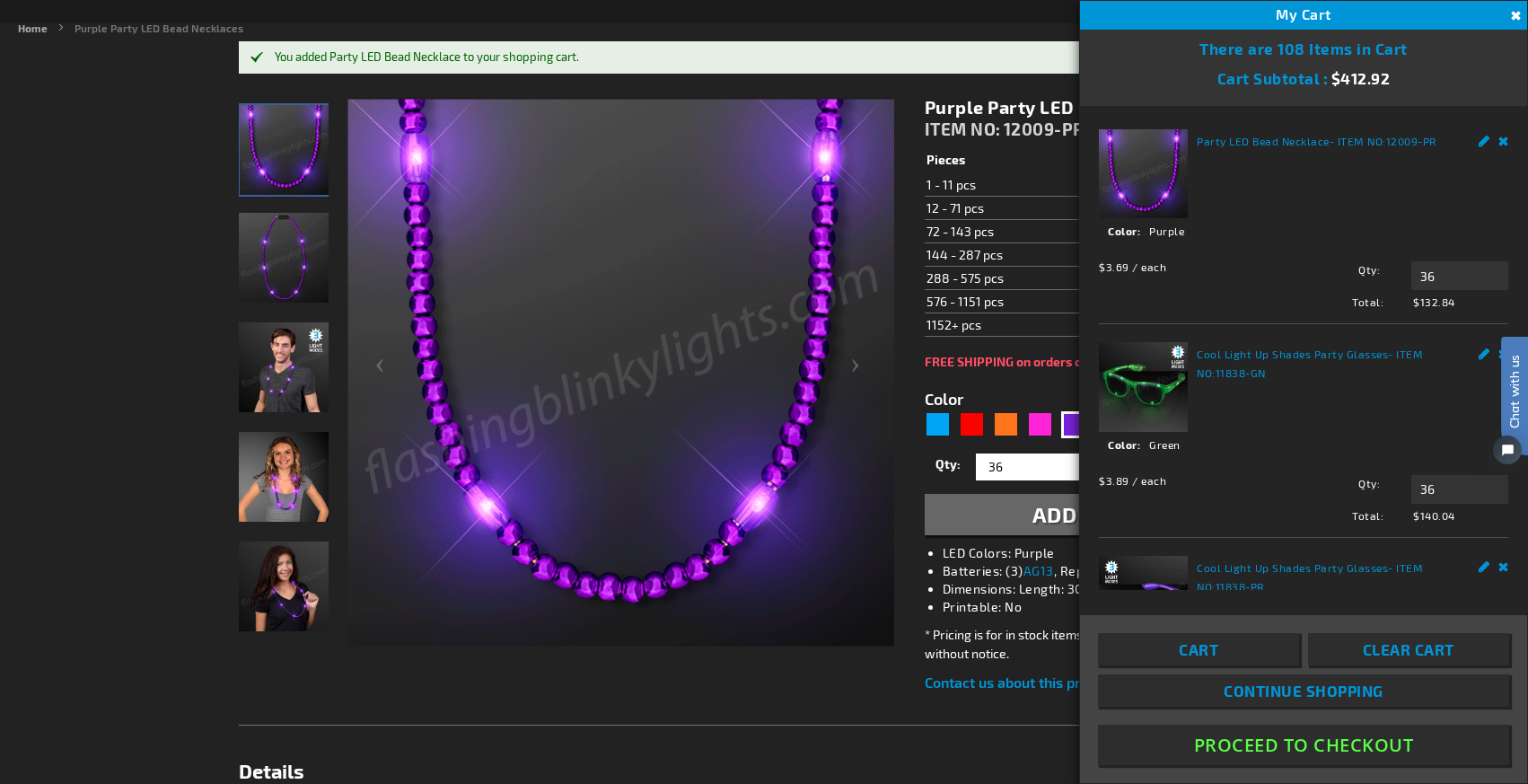
click at [1516, 13] on button "Close" at bounding box center [1513, 16] width 20 height 20
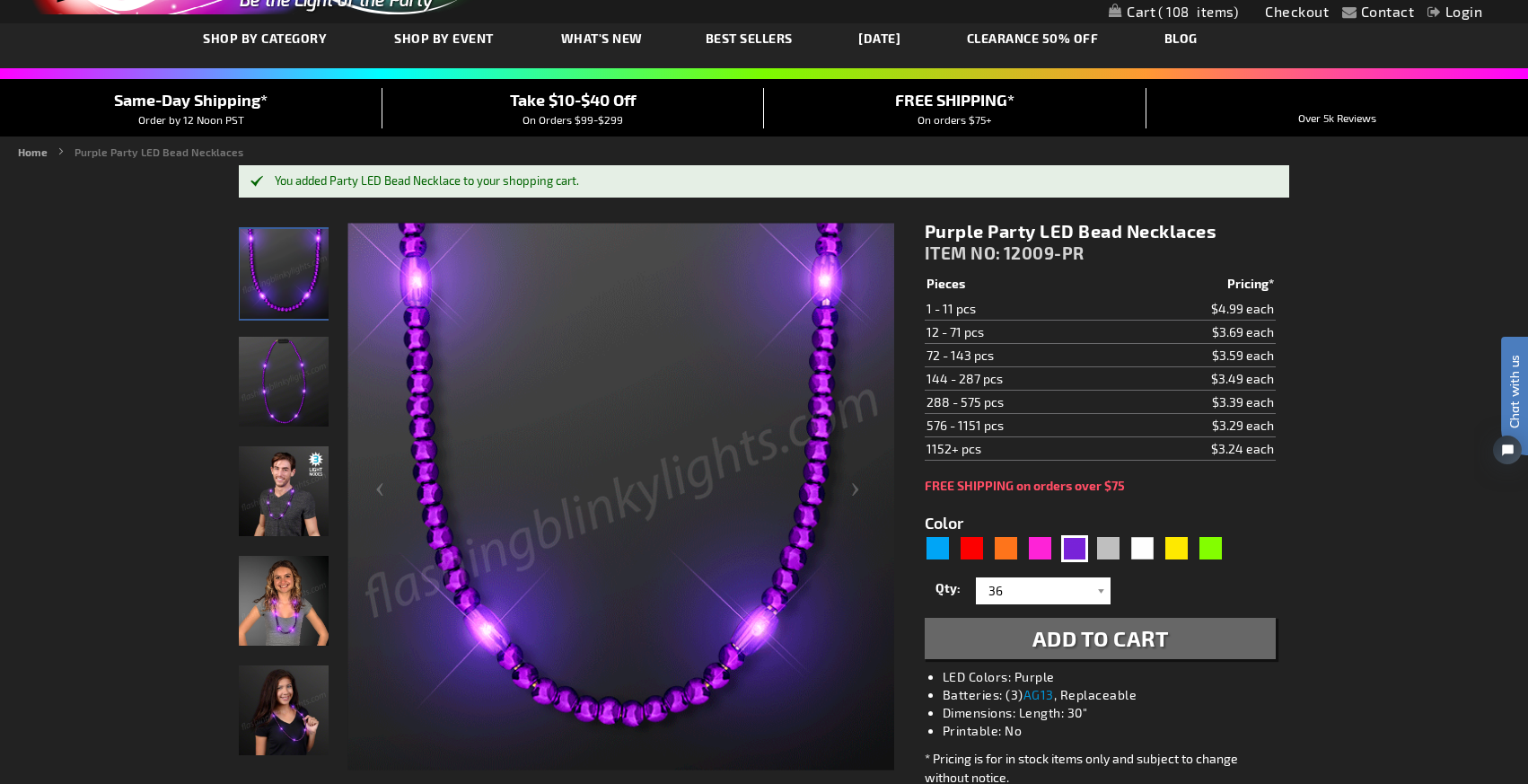
scroll to position [0, 0]
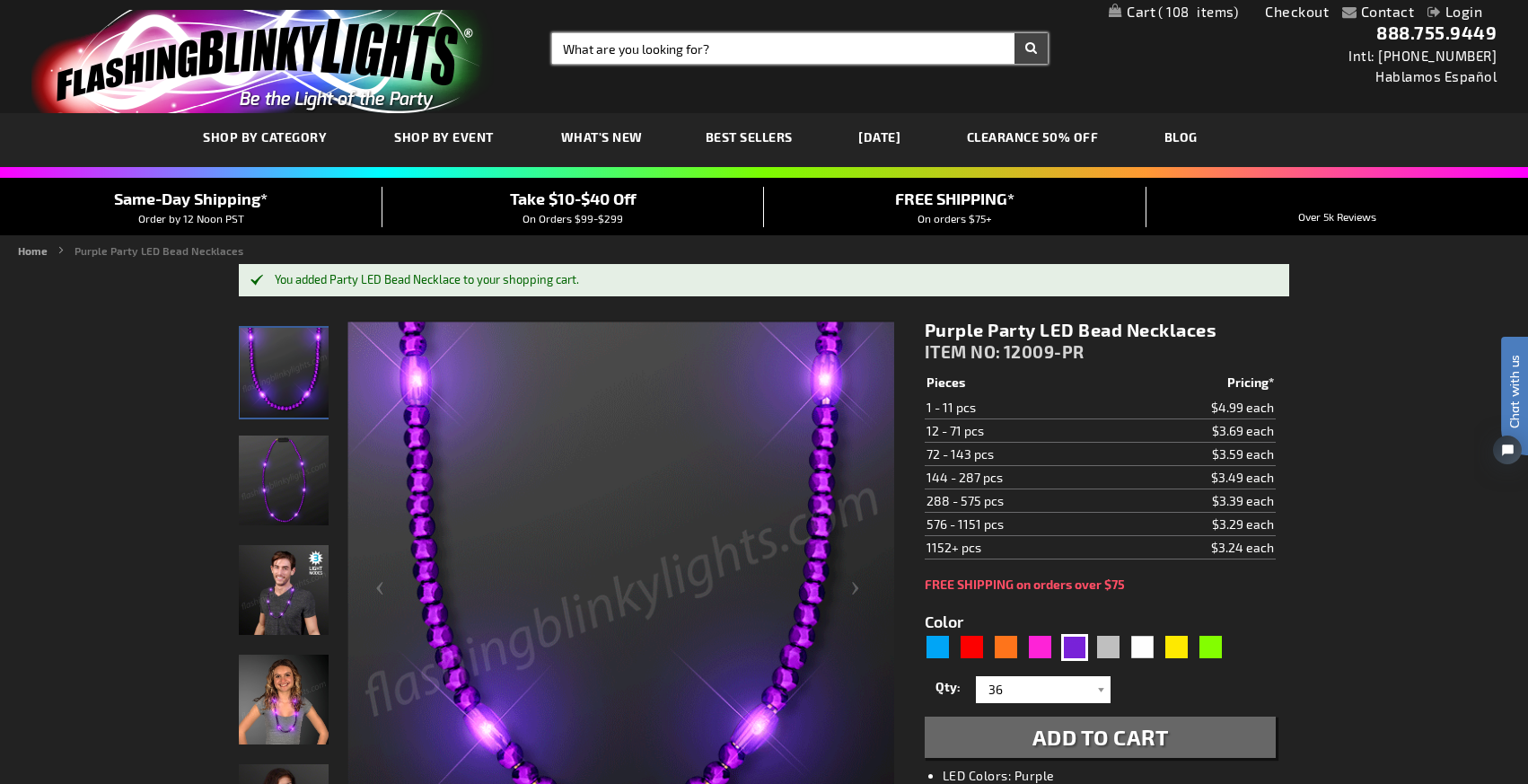
click at [667, 52] on input "Search" at bounding box center [800, 48] width 495 height 31
drag, startPoint x: 677, startPoint y: 44, endPoint x: 613, endPoint y: 50, distance: 64.3
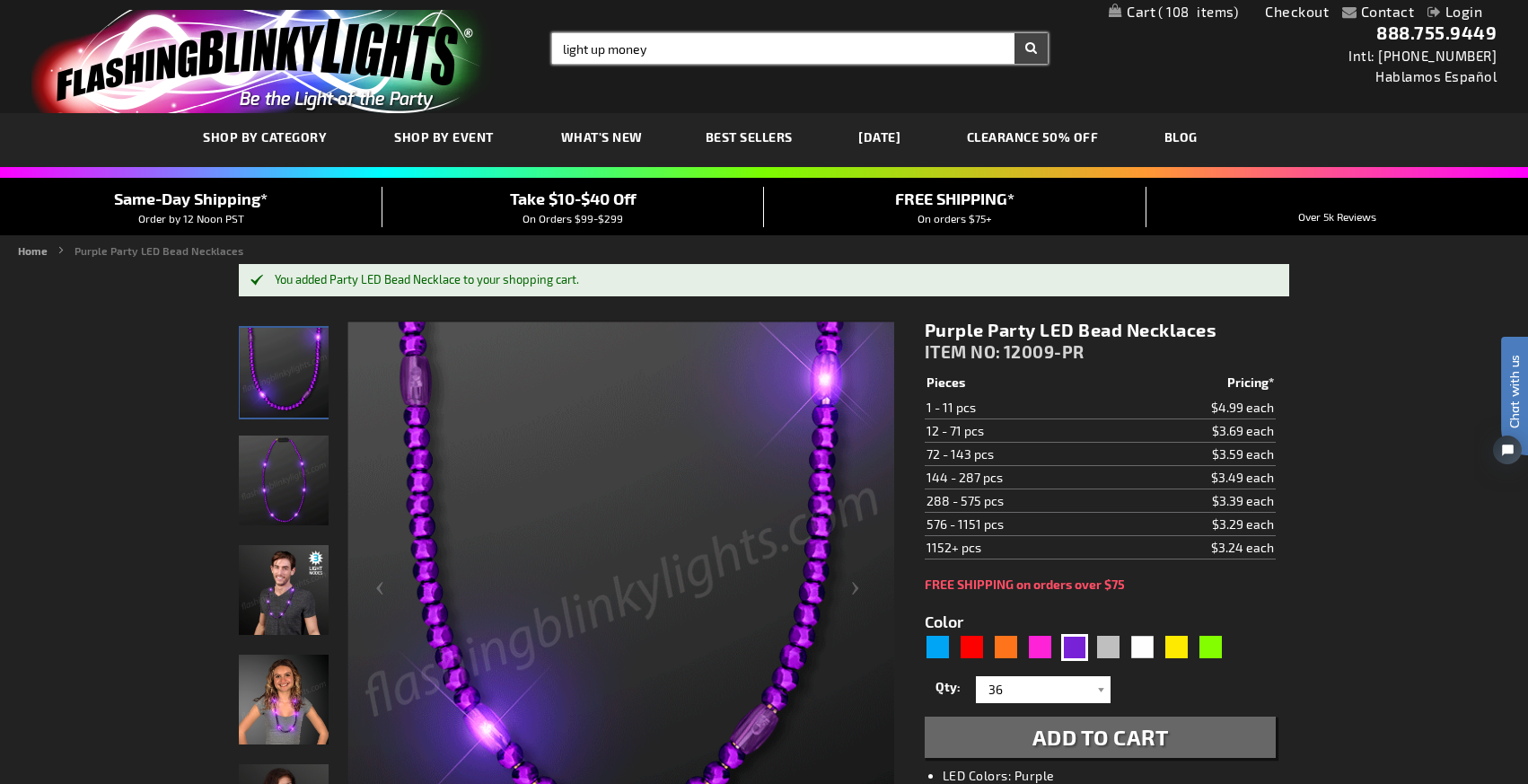
click at [613, 50] on input "light up money" at bounding box center [800, 48] width 495 height 31
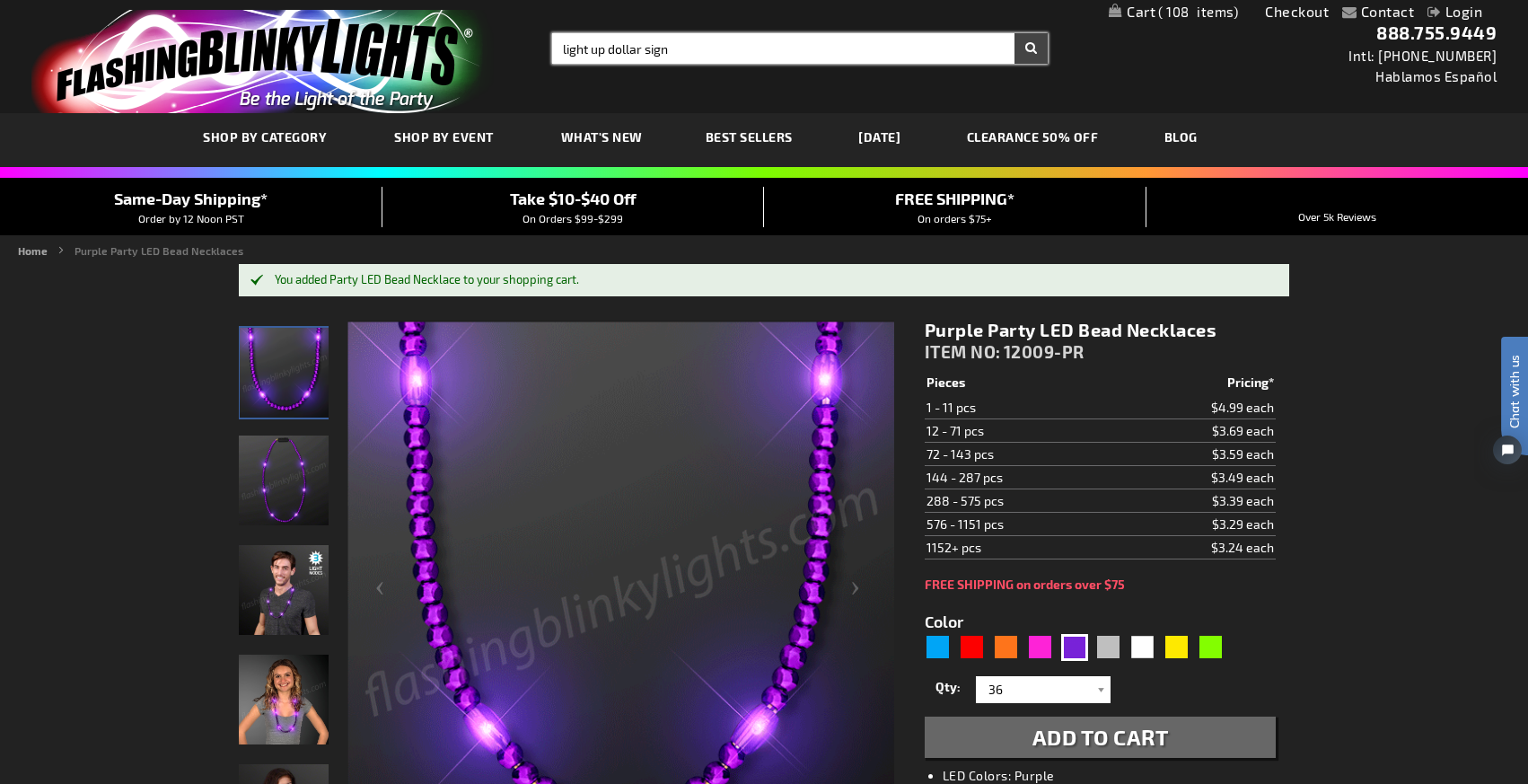
type input "light up dollar sign"
click at [1015, 34] on button "Search" at bounding box center [1032, 48] width 34 height 31
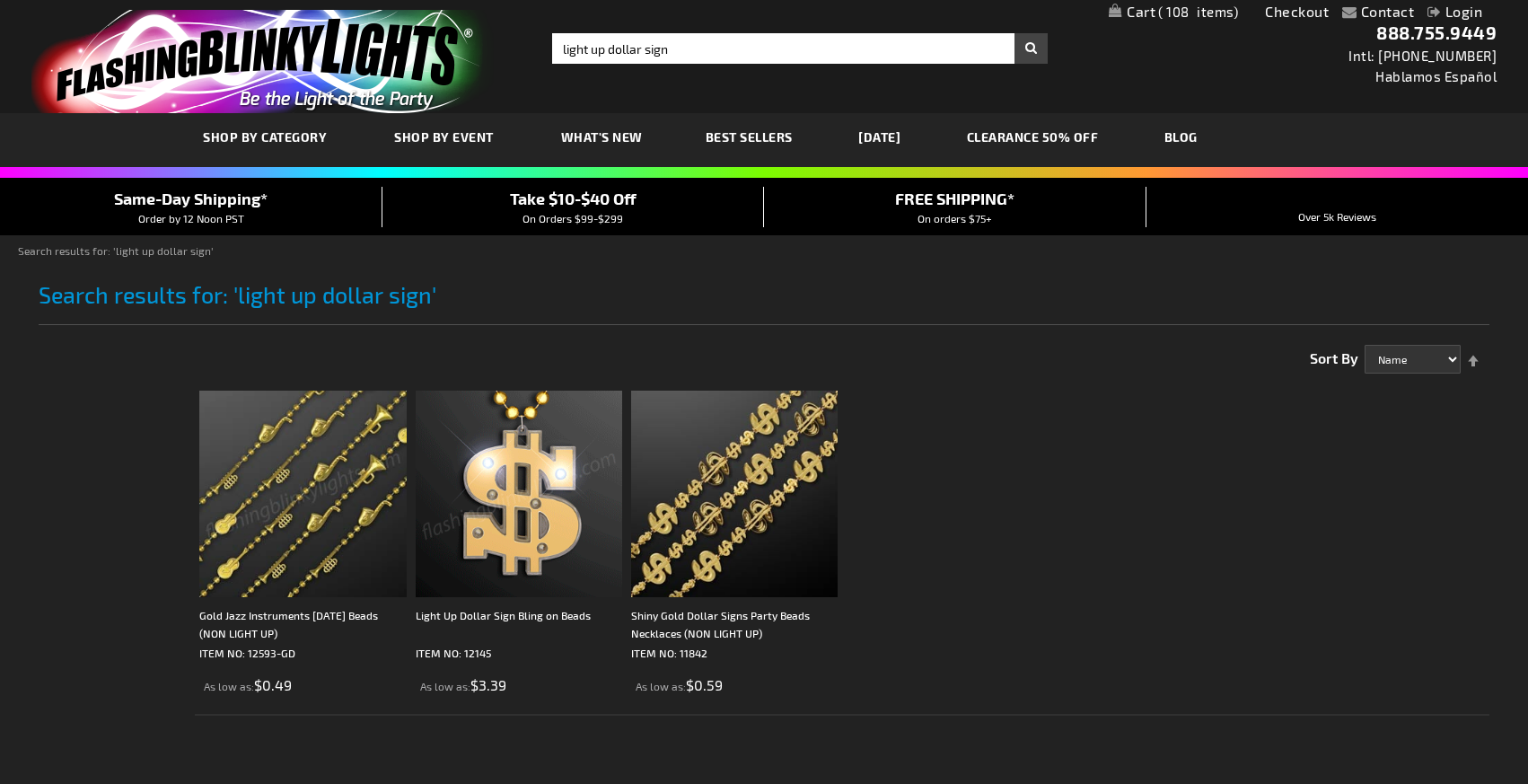
click at [494, 527] on img at bounding box center [519, 493] width 207 height 207
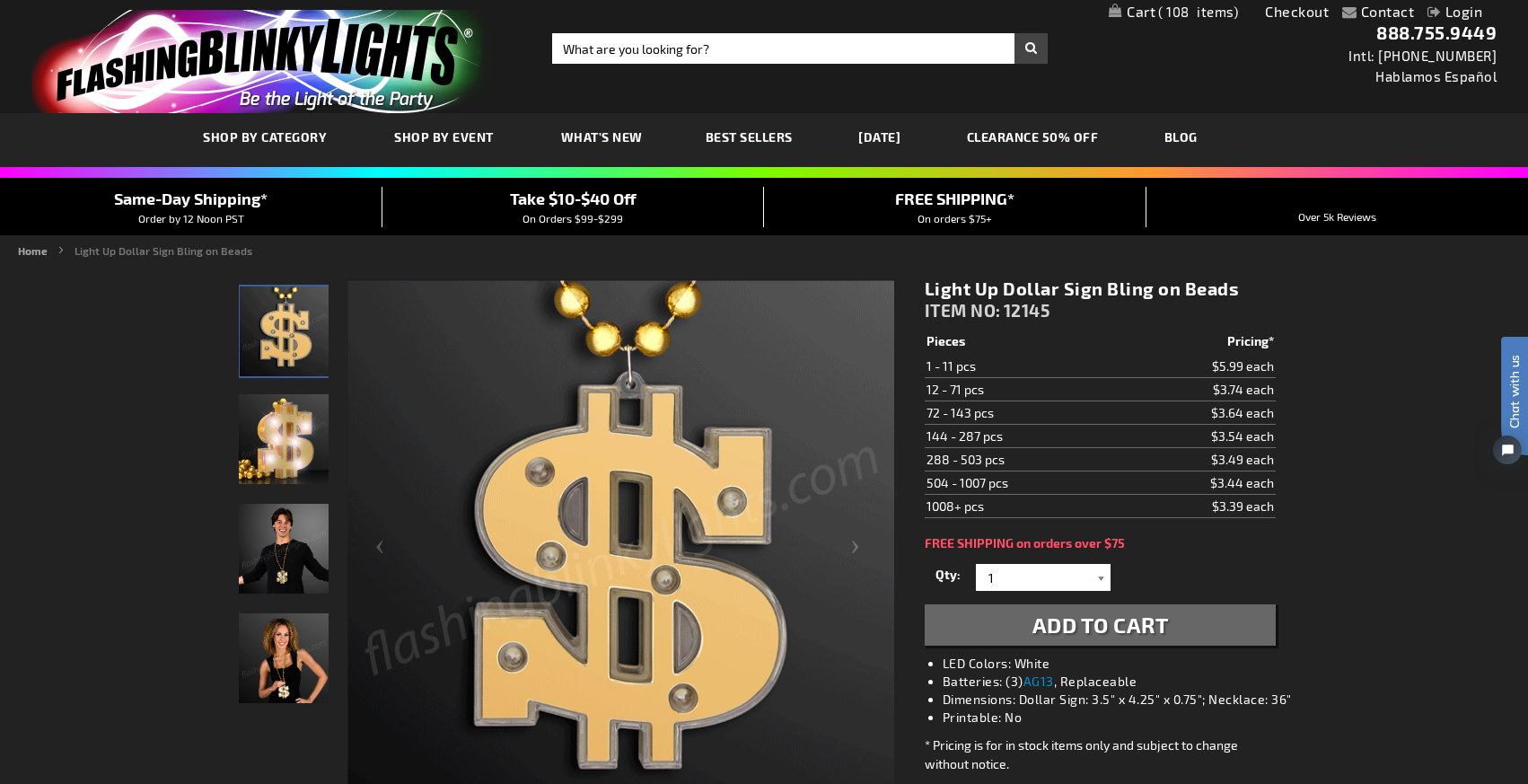
click at [1096, 572] on div at bounding box center [1102, 577] width 18 height 27
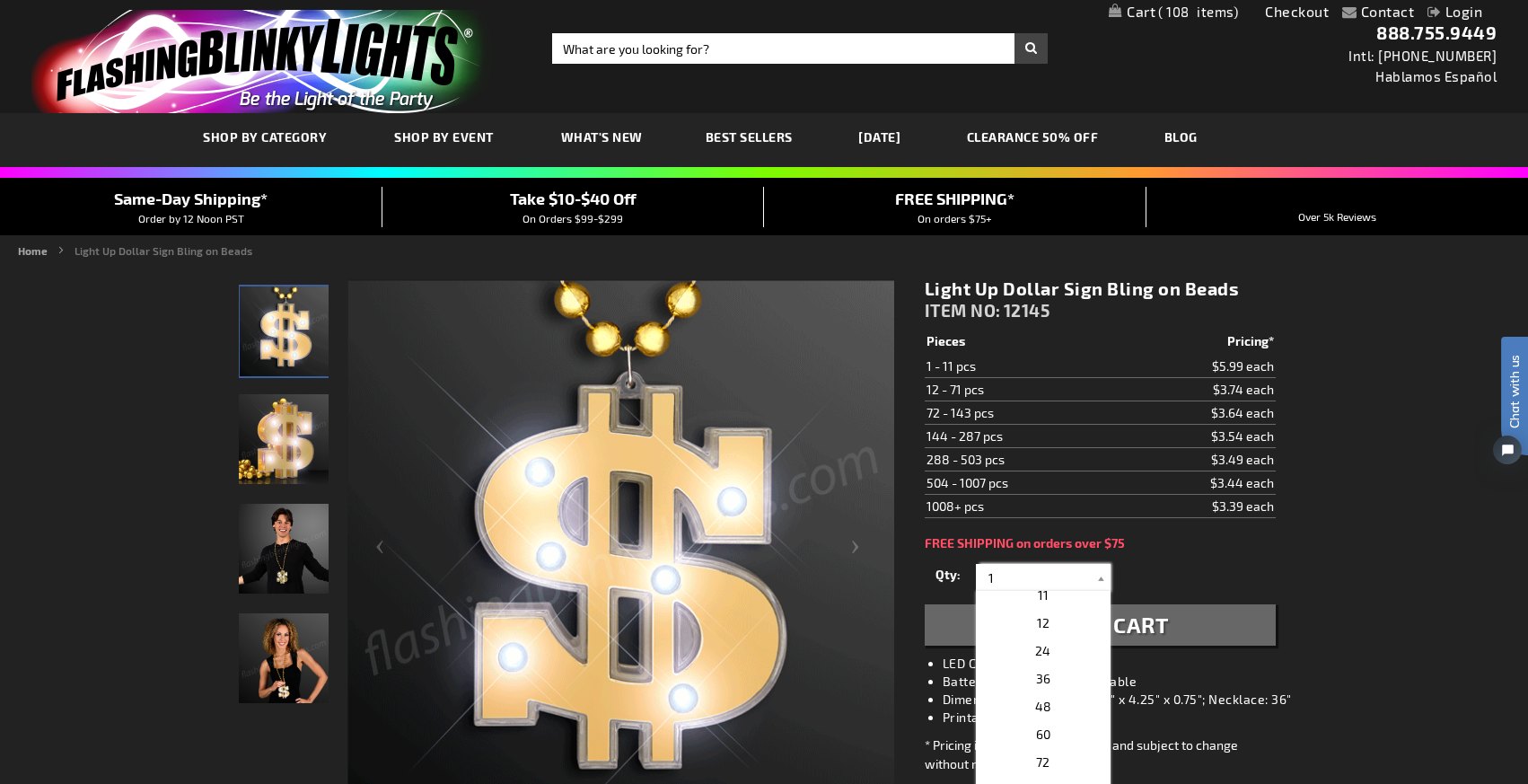
scroll to position [249, 0]
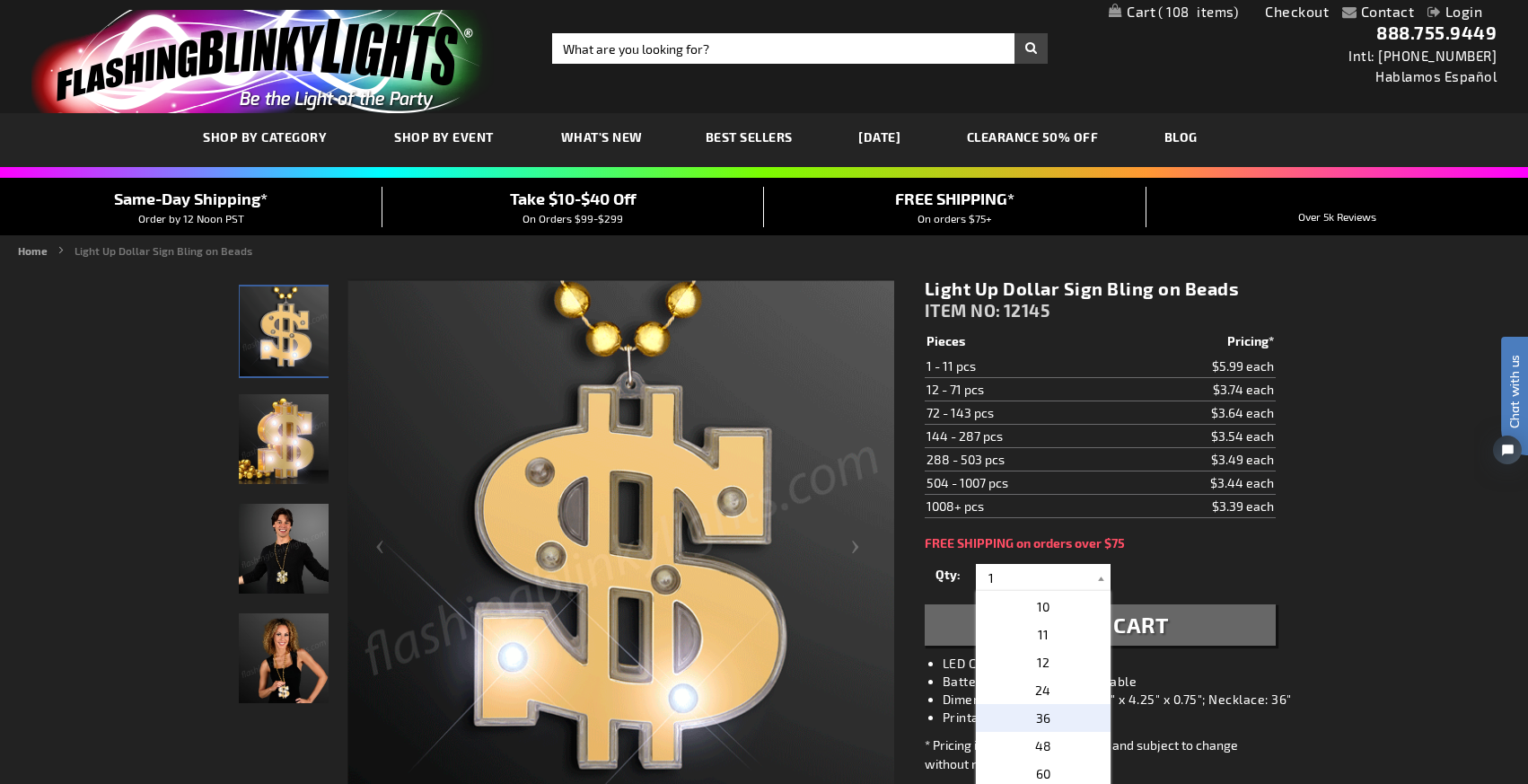
click at [1066, 711] on p "36" at bounding box center [1043, 718] width 135 height 28
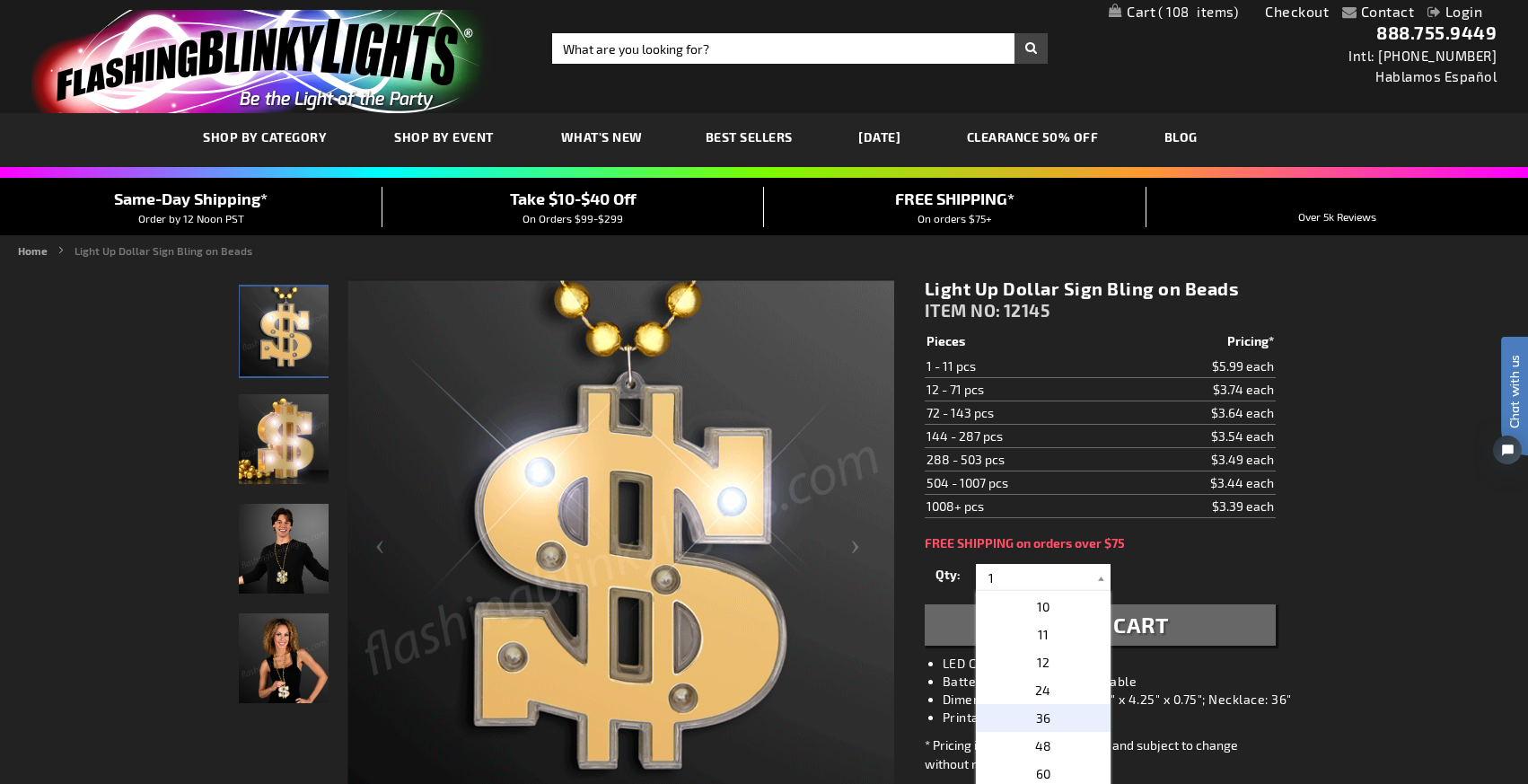
type input "36"
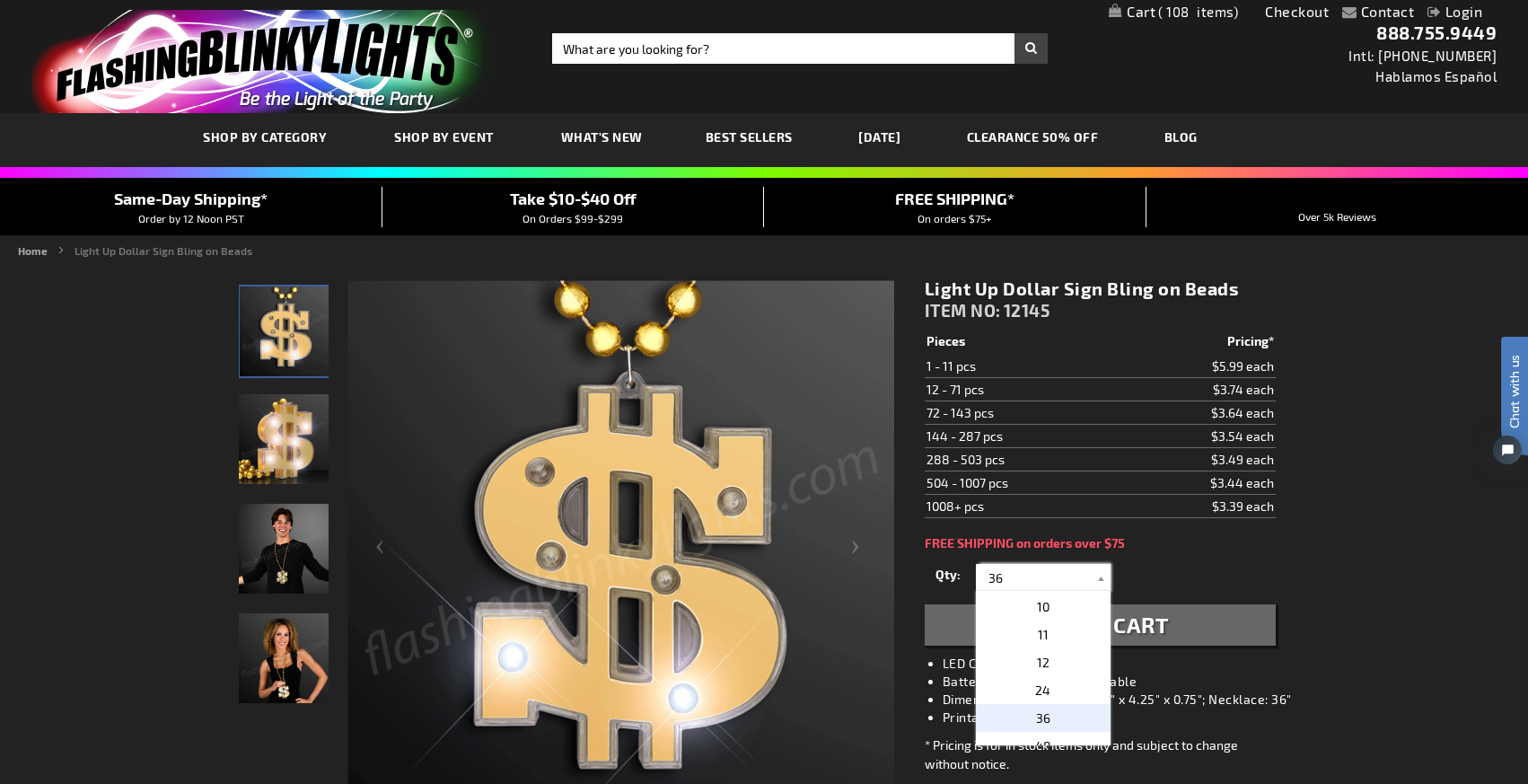
click at [1052, 574] on input "36" at bounding box center [1046, 577] width 130 height 27
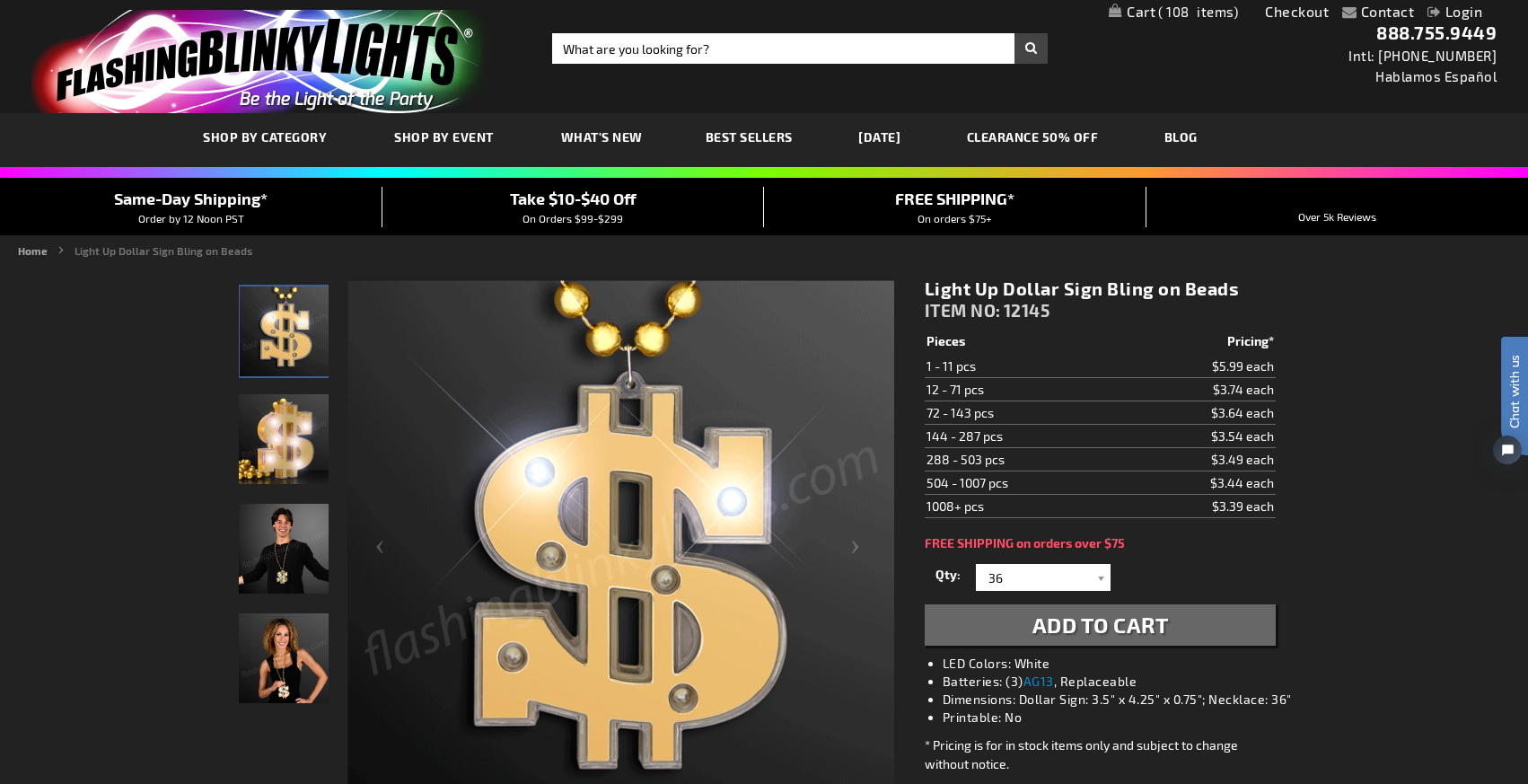
click at [1189, 630] on button "Add to Cart" at bounding box center [1100, 625] width 351 height 41
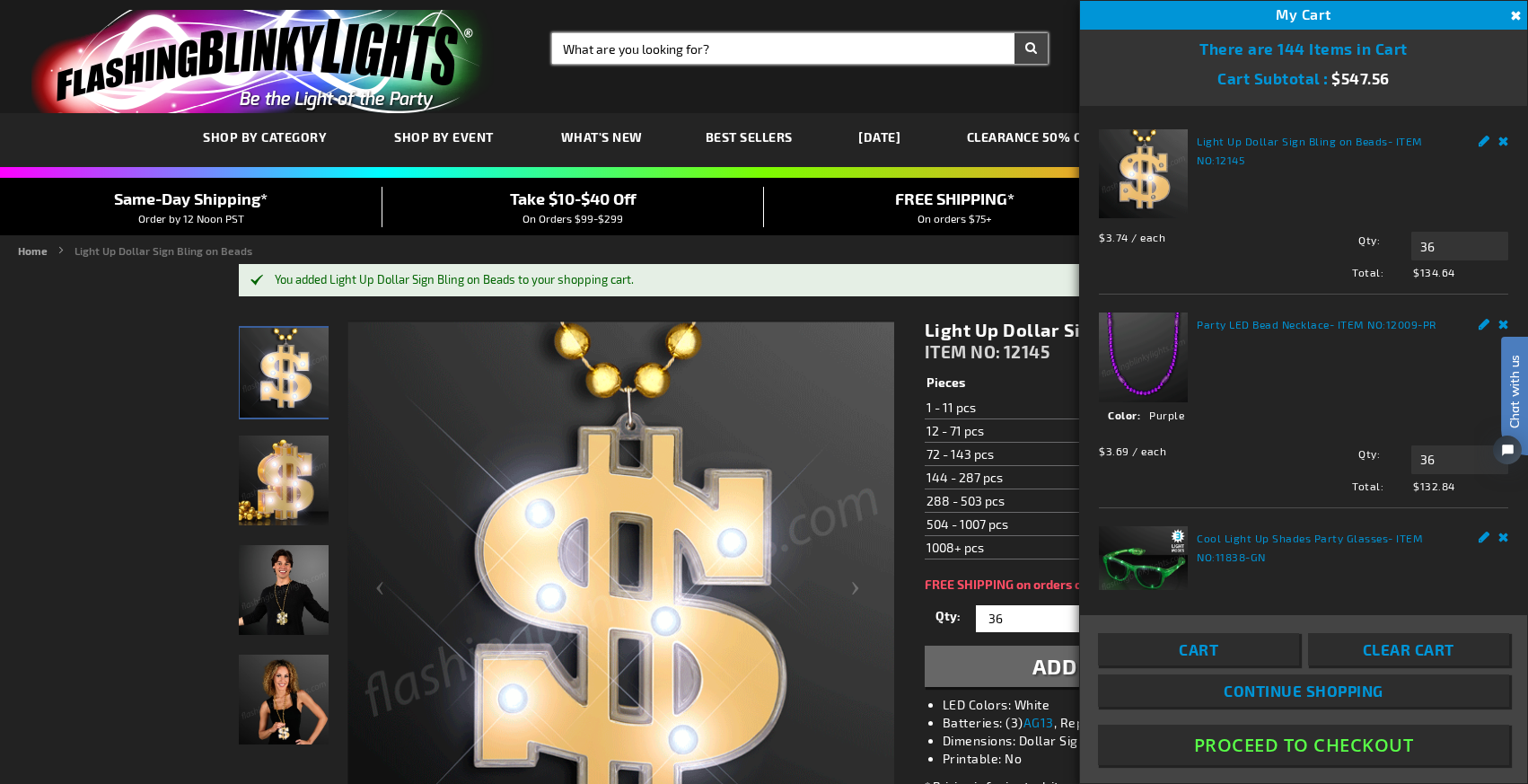
click at [913, 42] on input "Search" at bounding box center [800, 48] width 495 height 31
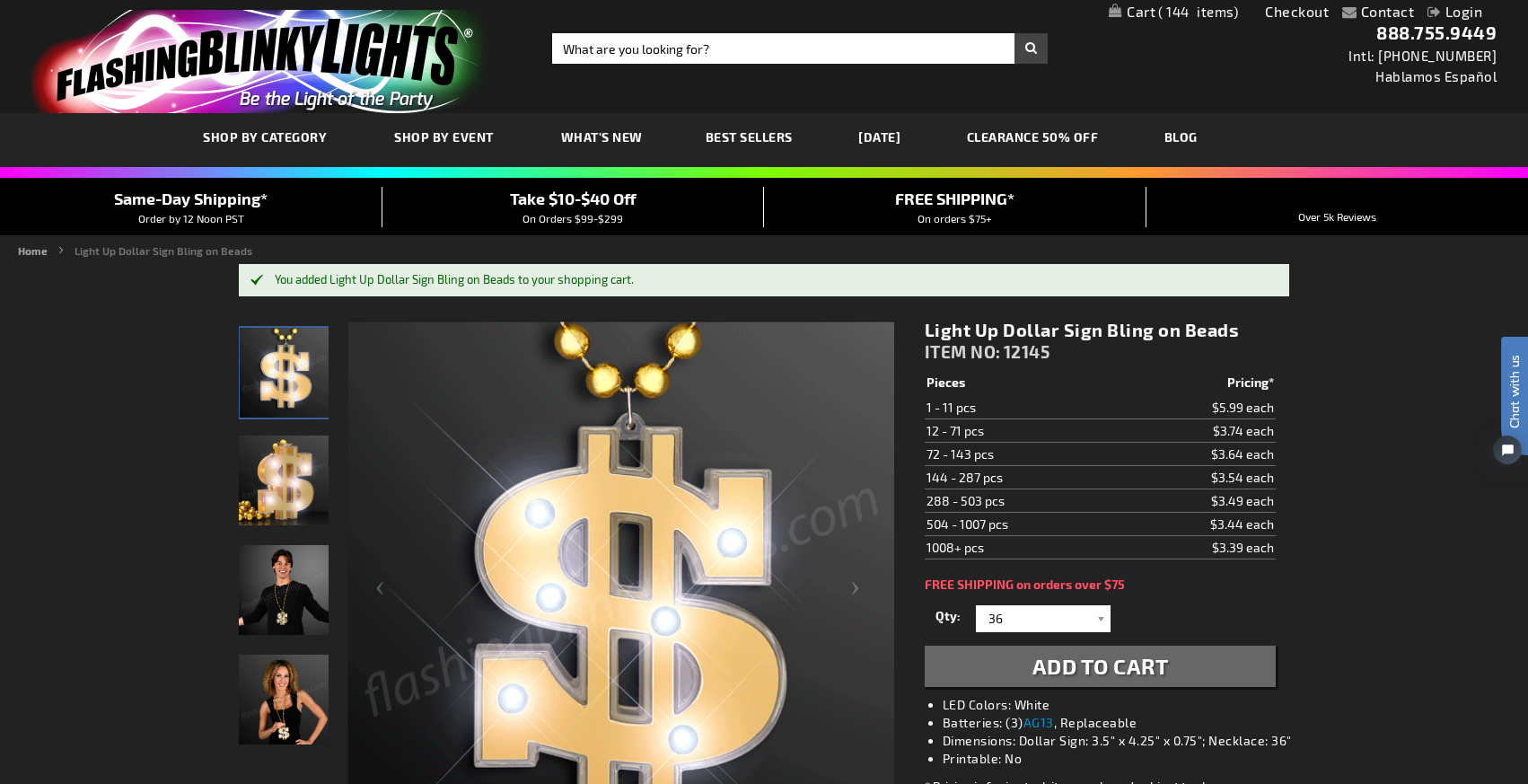
click at [925, 645] on button "Add to Cart" at bounding box center [1100, 666] width 351 height 41
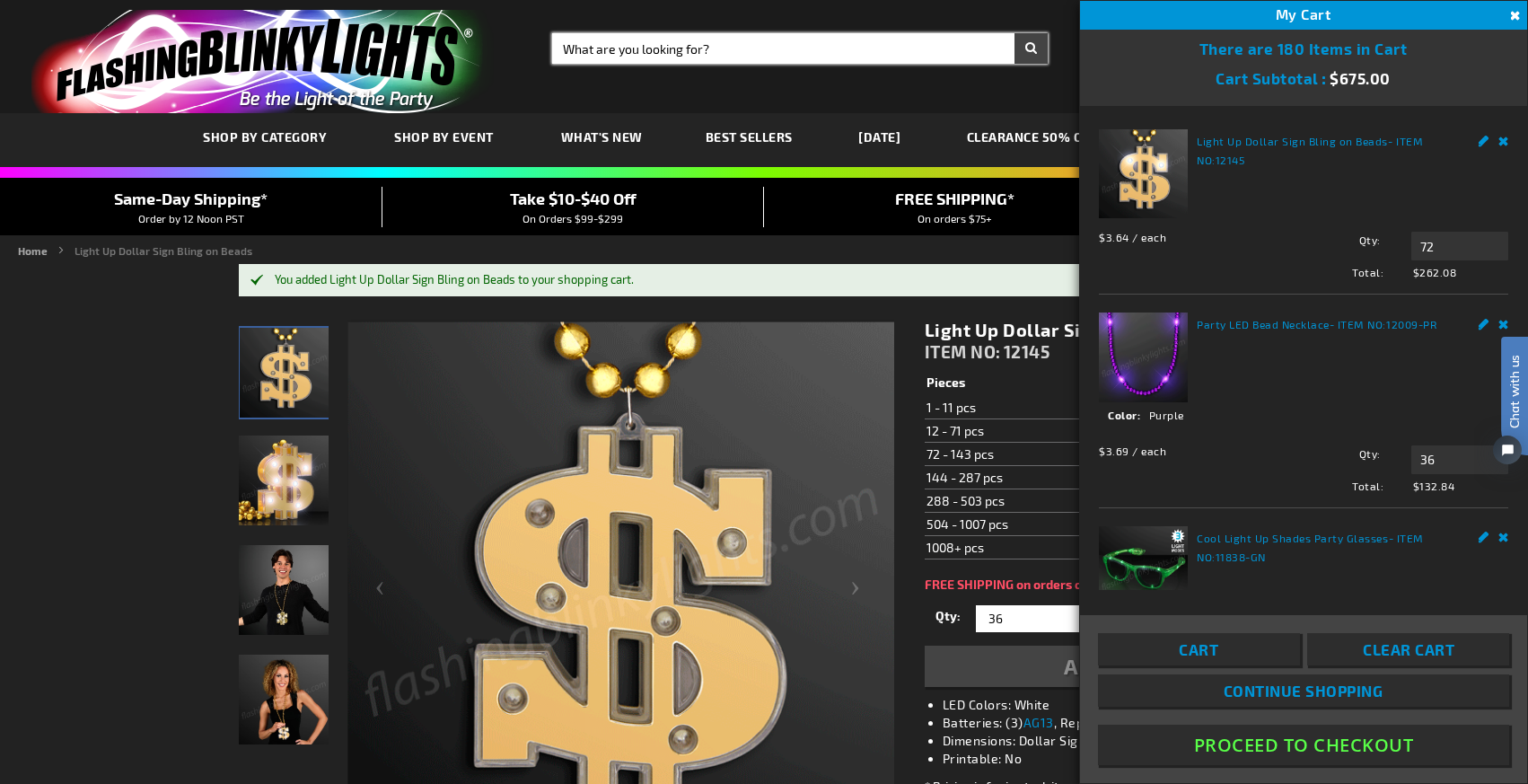
click at [820, 52] on input "Search" at bounding box center [800, 48] width 495 height 31
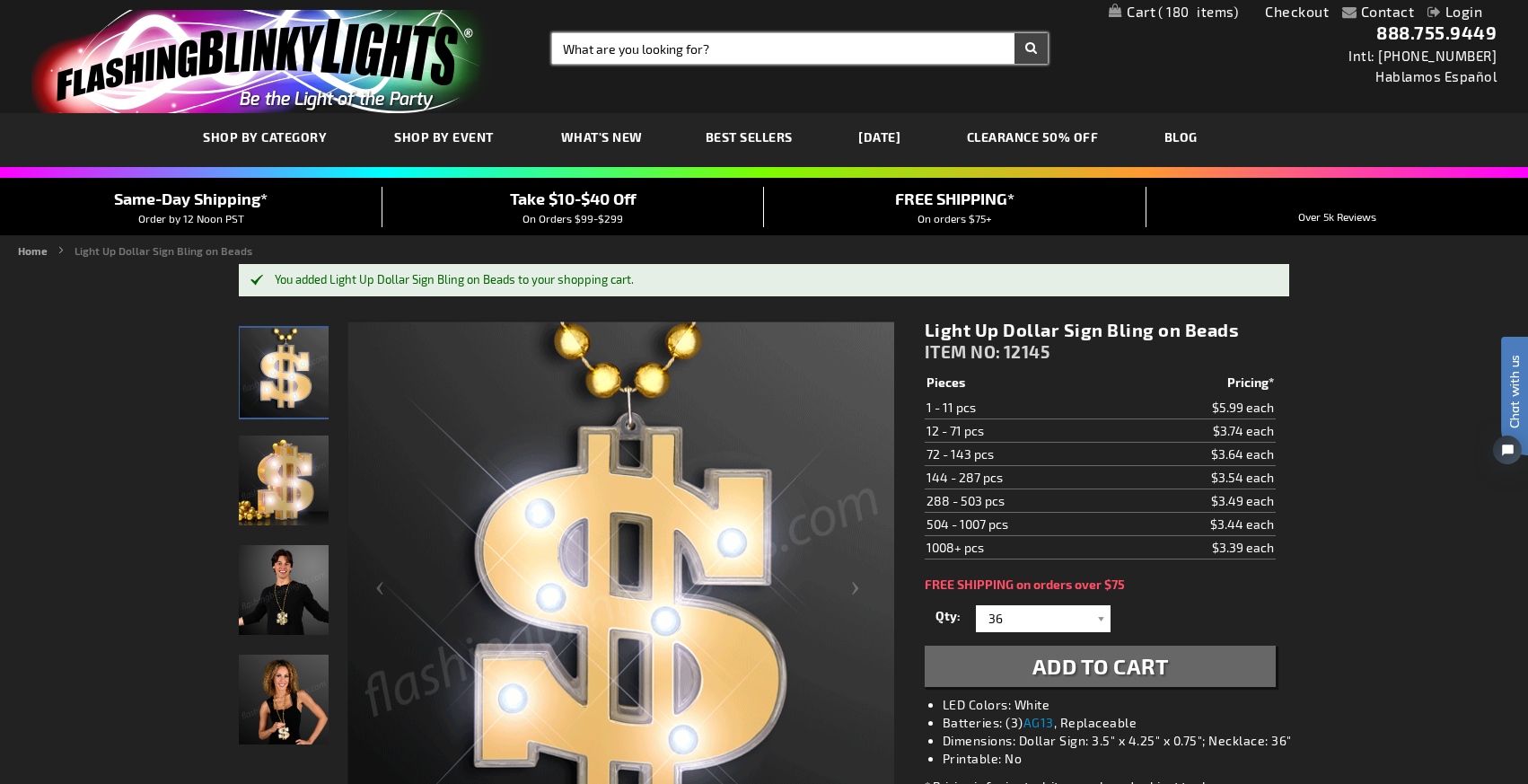
click at [820, 52] on input "Search" at bounding box center [800, 48] width 495 height 31
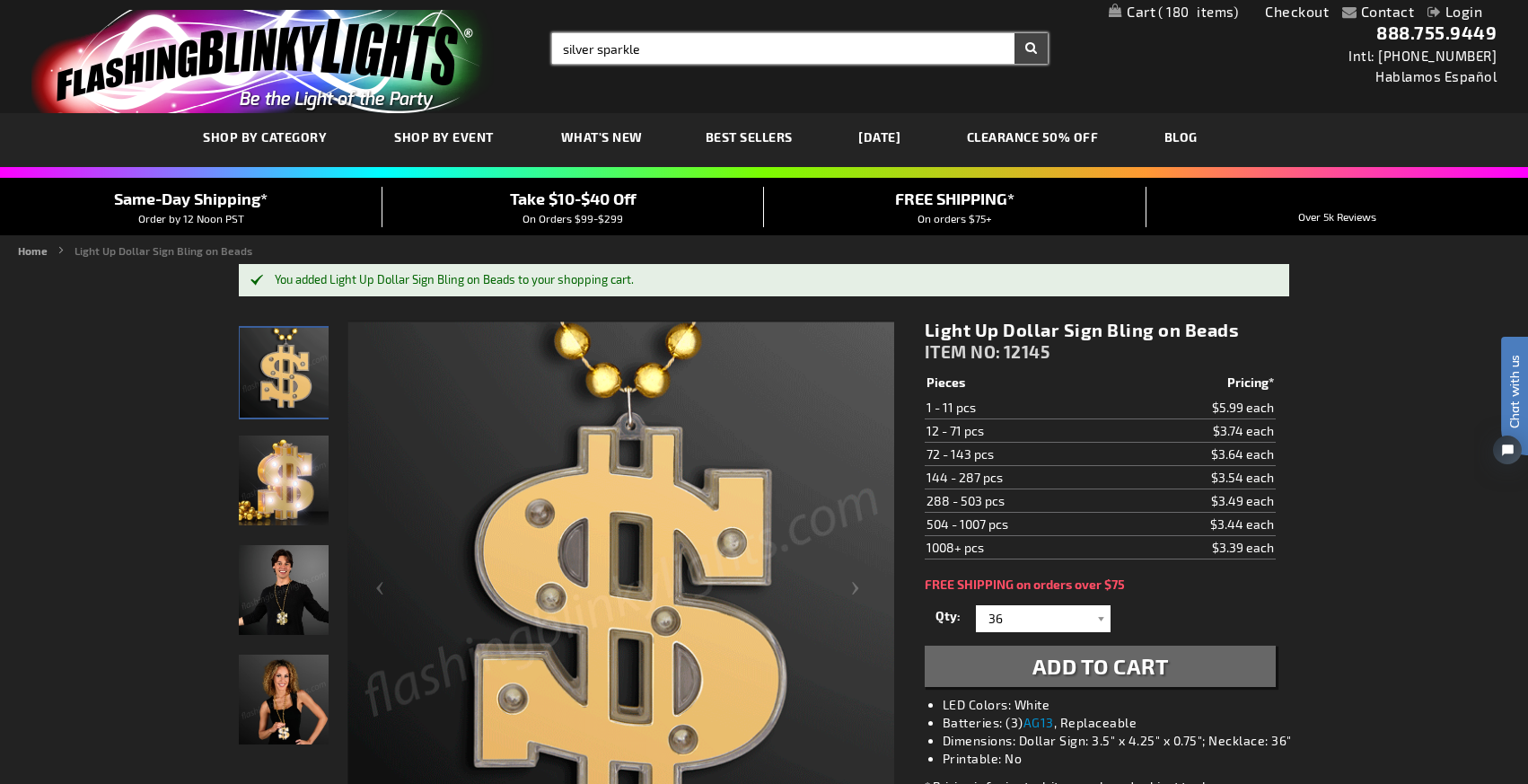
type input "silver sparkle"
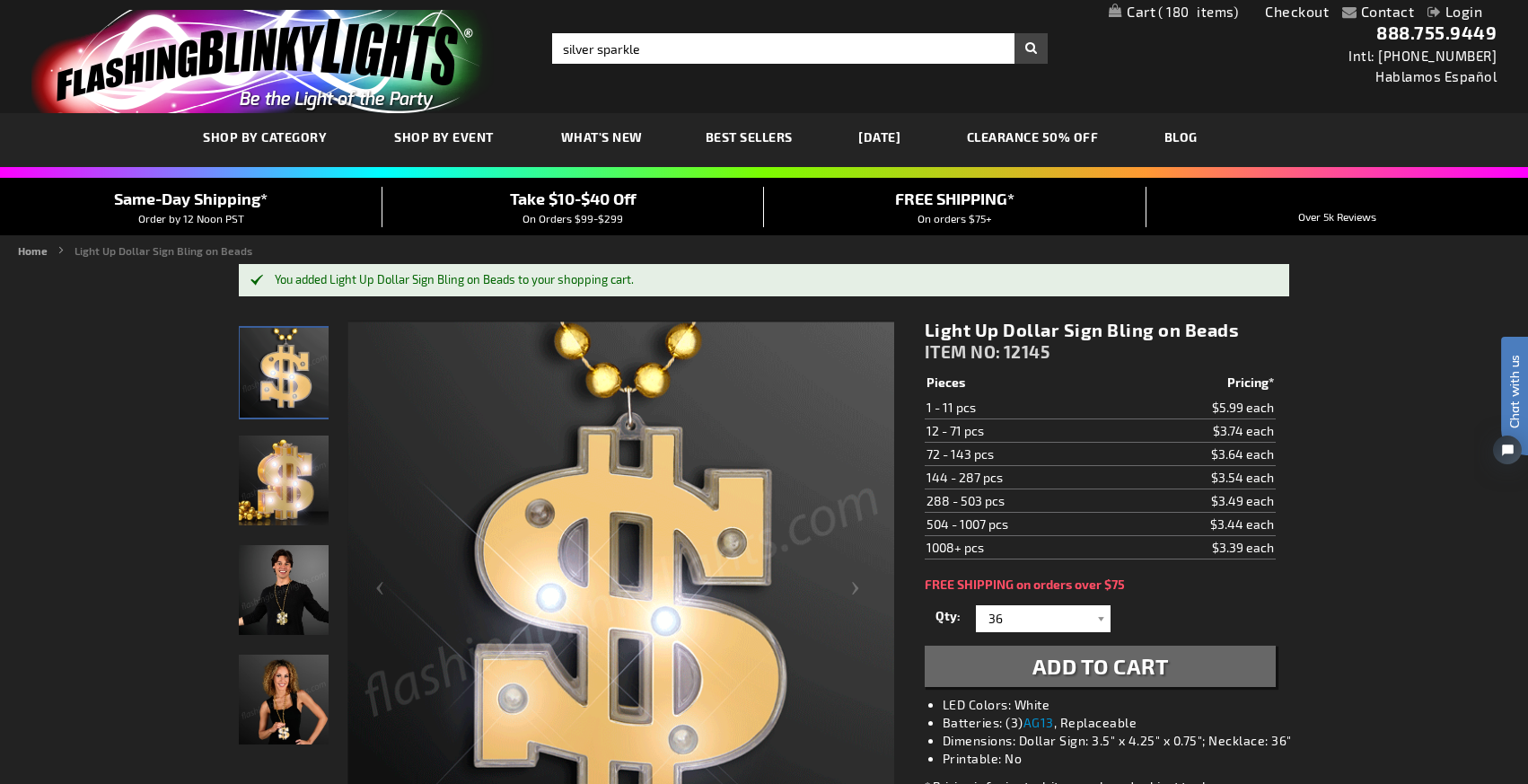
click at [1032, 52] on button "Search" at bounding box center [1032, 48] width 34 height 31
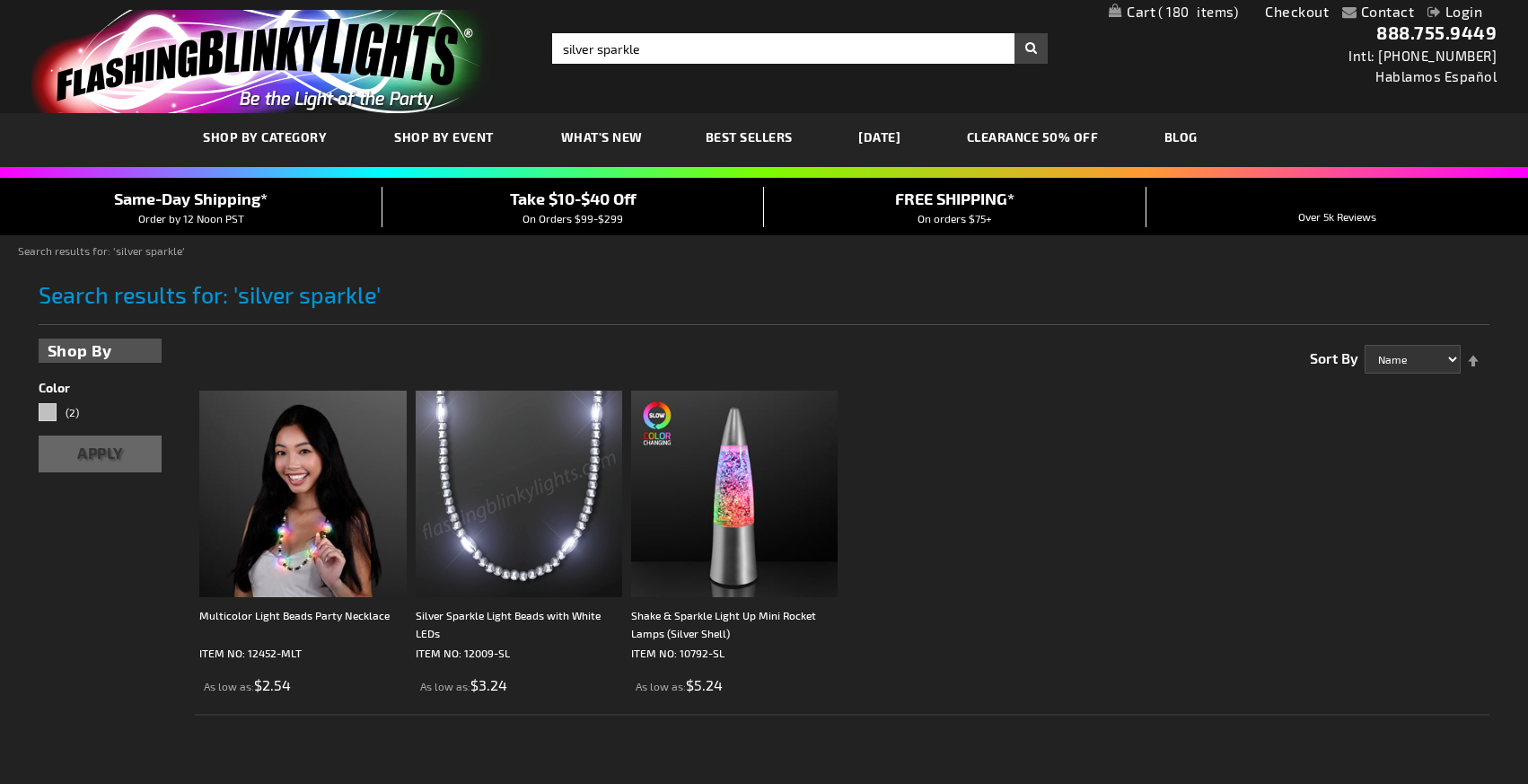
click at [504, 532] on img at bounding box center [519, 493] width 207 height 207
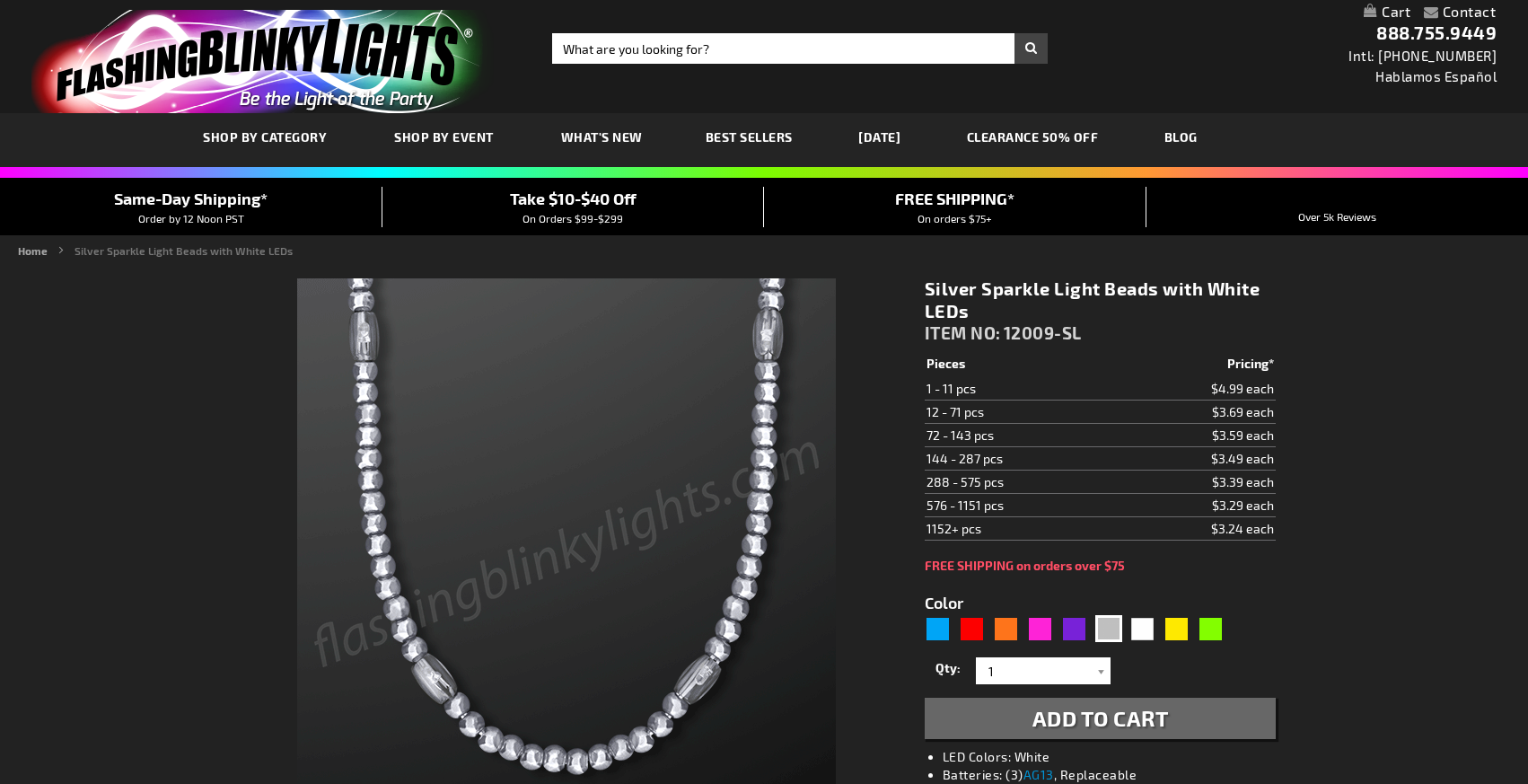
type input "5644"
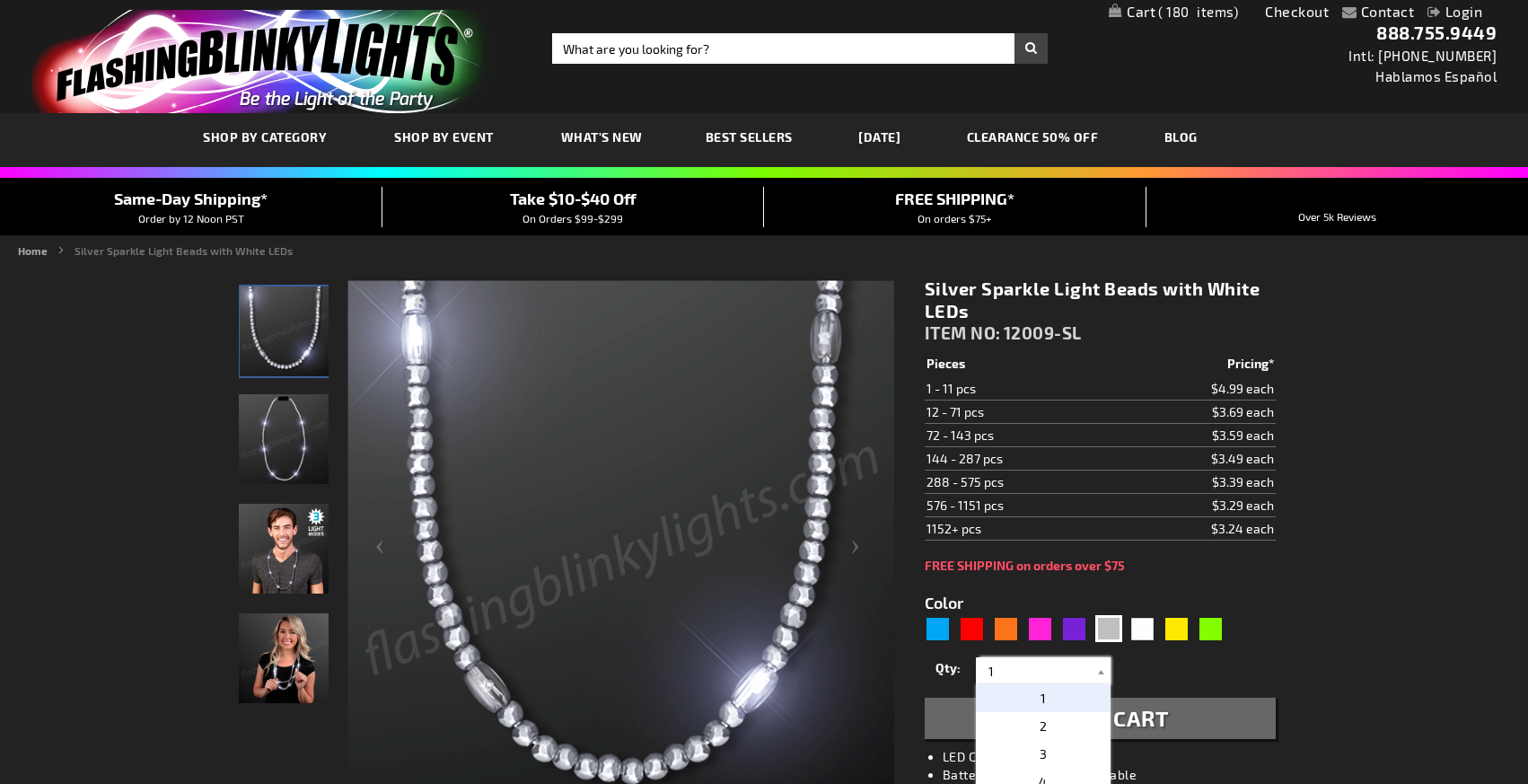
click at [1062, 666] on input "1" at bounding box center [1046, 670] width 130 height 27
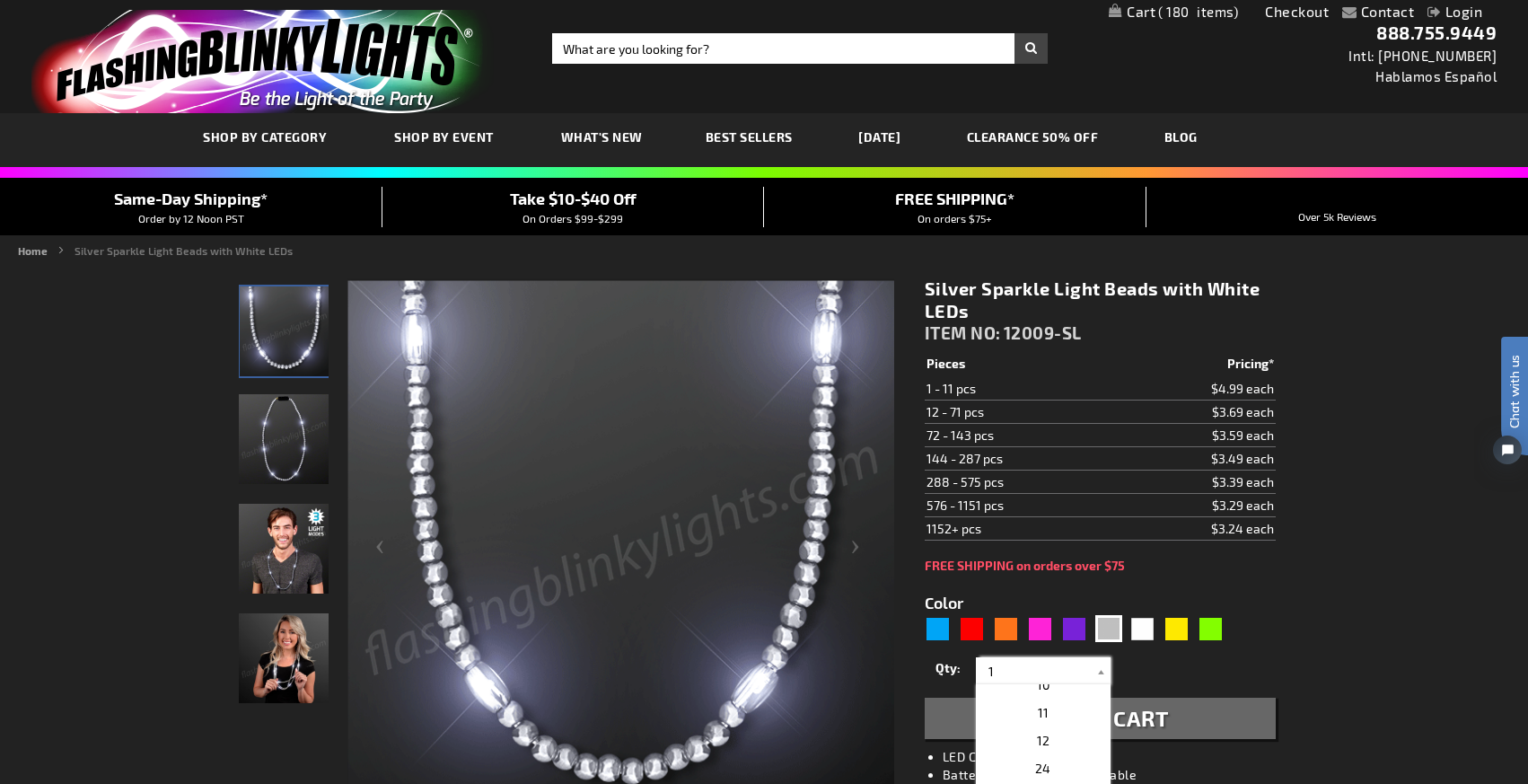
scroll to position [311, 0]
click at [1065, 747] on p "36" at bounding box center [1043, 750] width 135 height 28
type input "36"
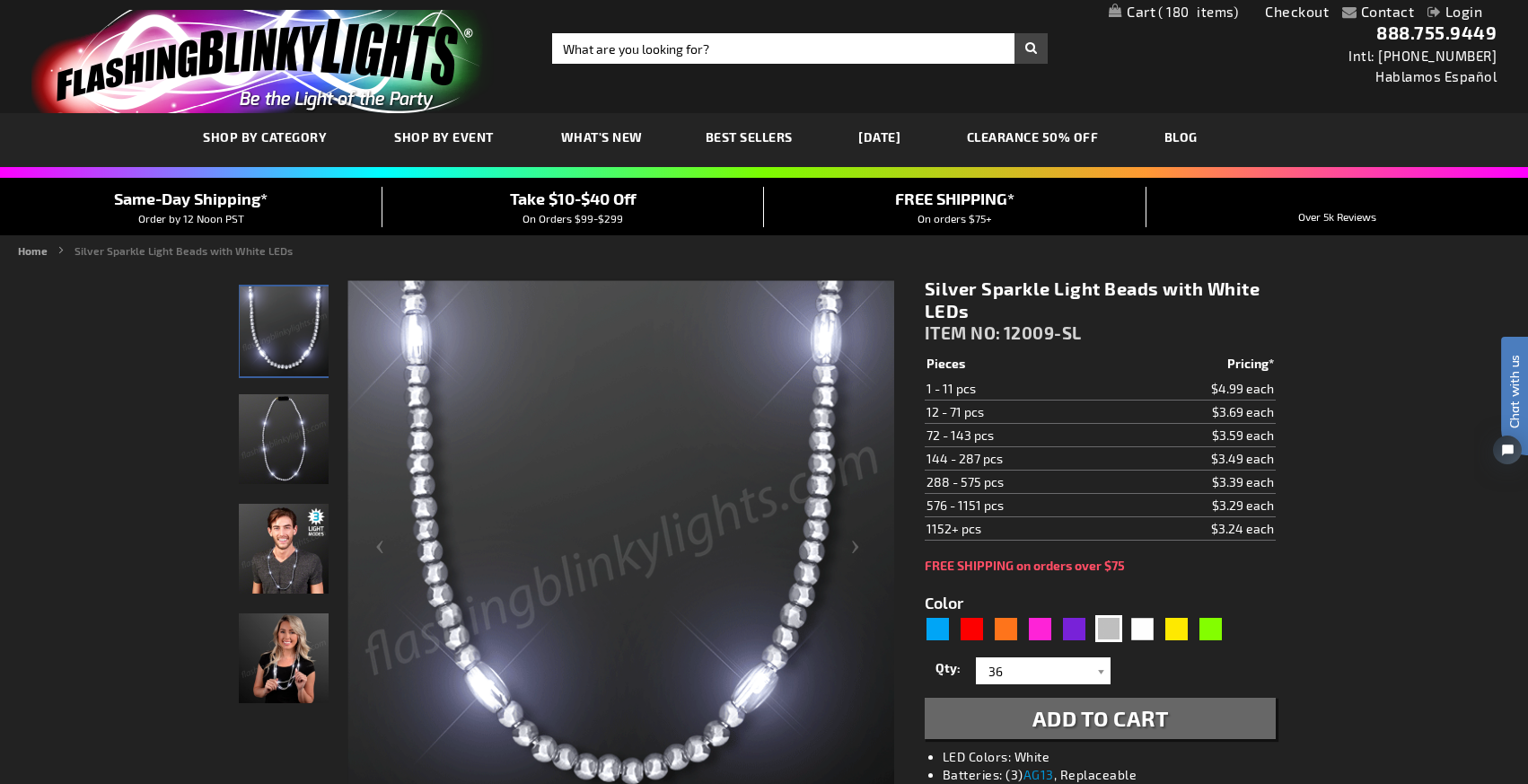
click at [1122, 714] on span "Add to Cart" at bounding box center [1101, 718] width 137 height 26
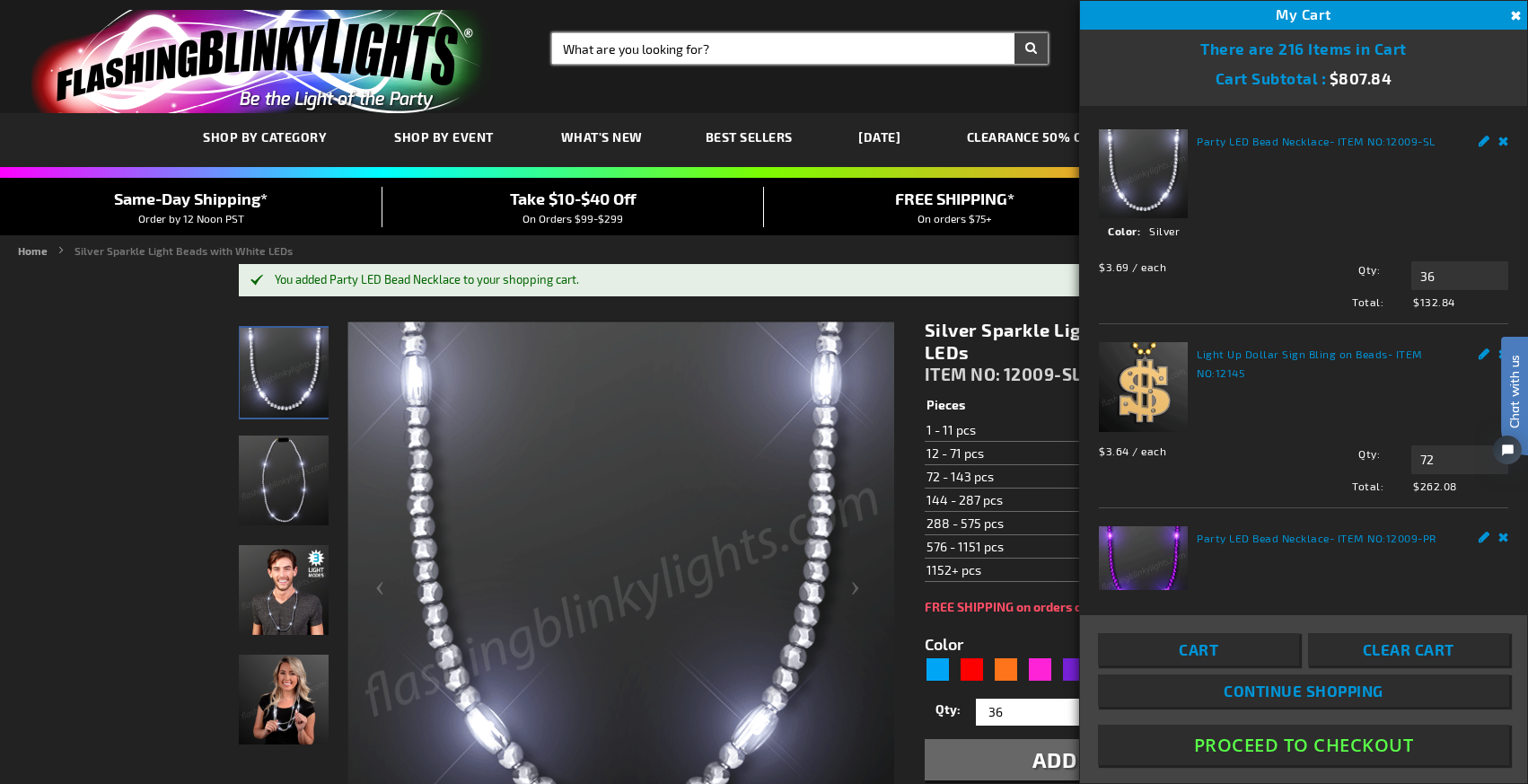
click at [783, 52] on input "Search" at bounding box center [800, 48] width 495 height 31
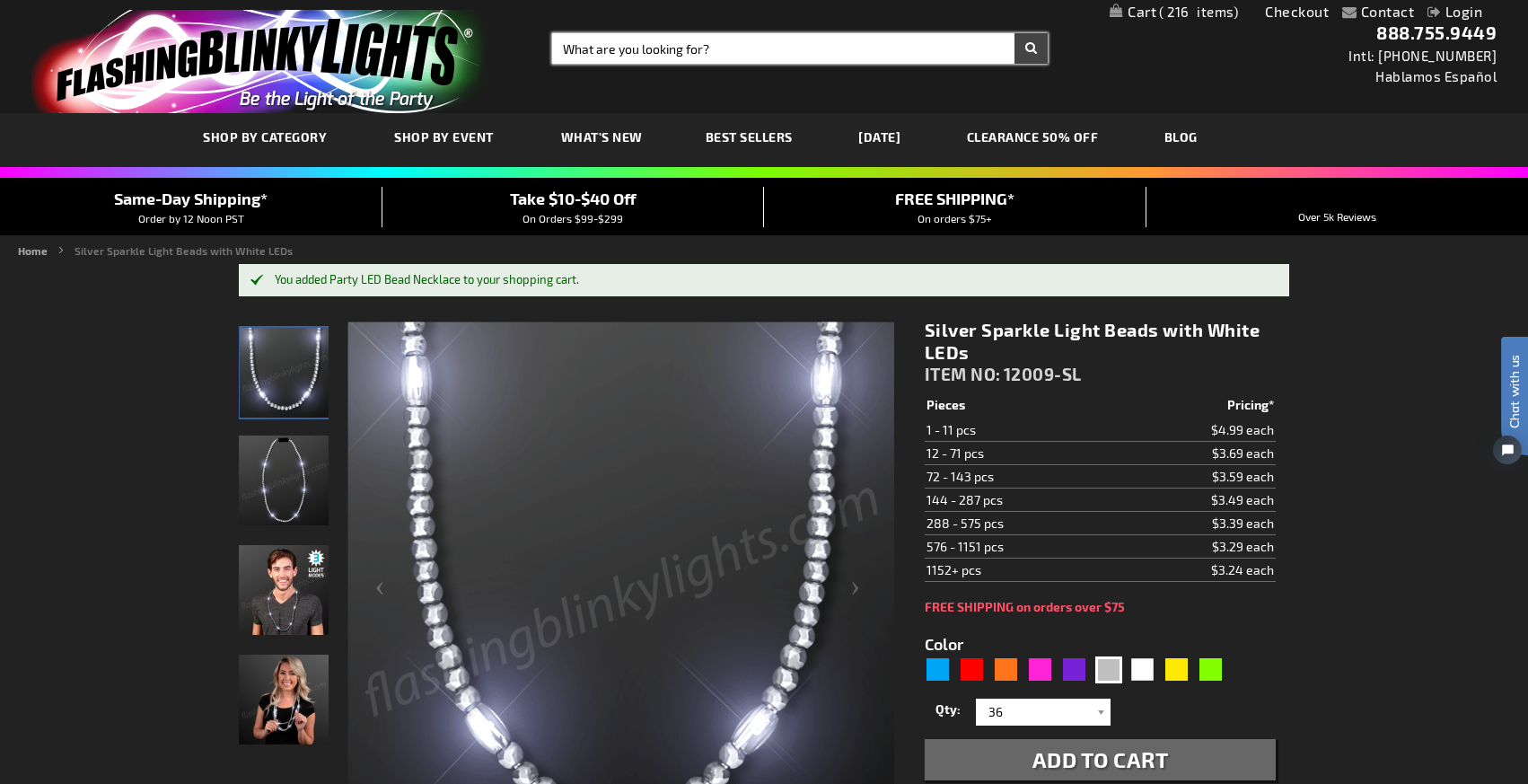
click at [783, 52] on input "Search" at bounding box center [800, 48] width 495 height 31
type input "purple led soung sensitive bracelet"
click at [1015, 34] on button "Search" at bounding box center [1032, 48] width 34 height 31
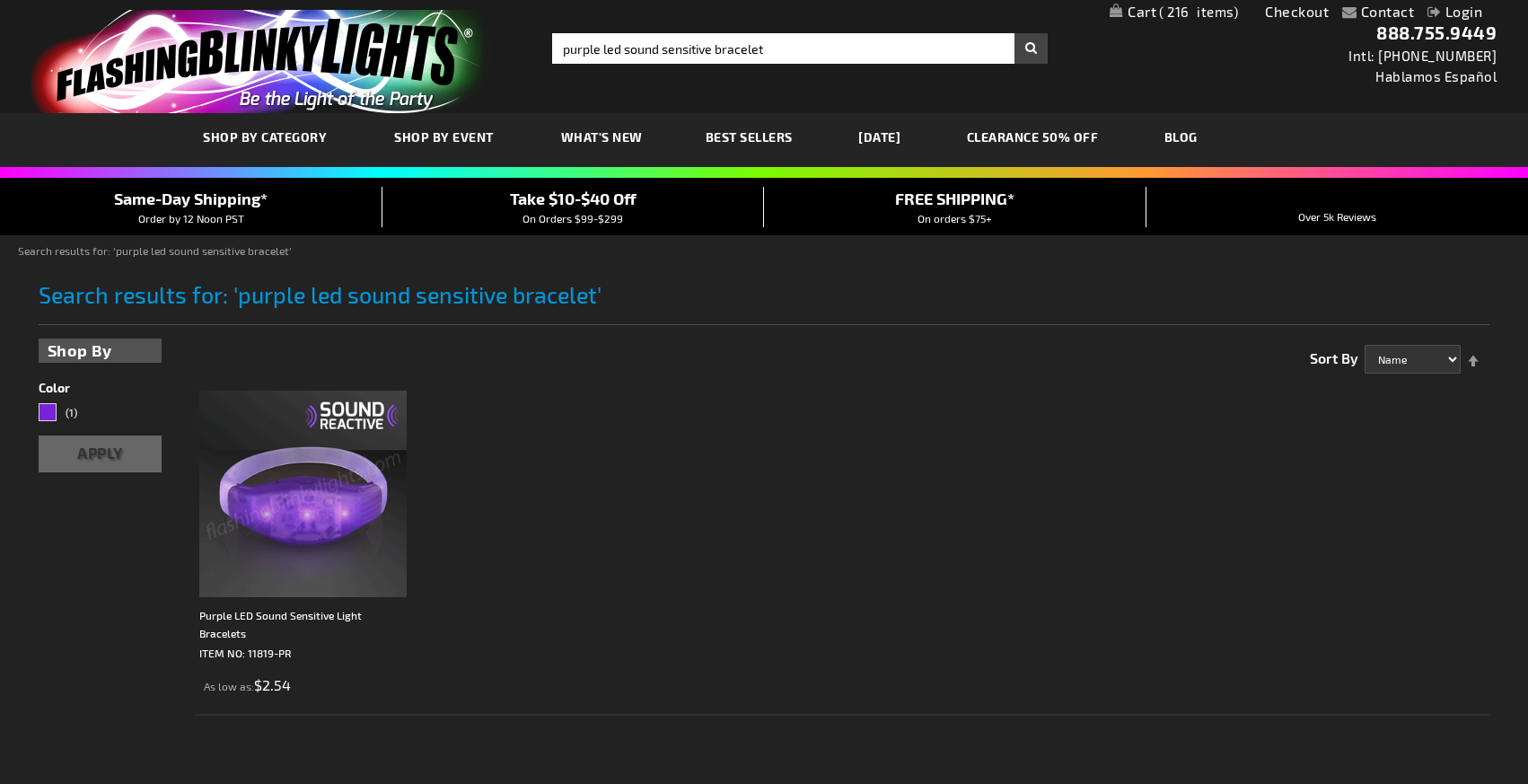
click at [313, 471] on img at bounding box center [303, 493] width 207 height 207
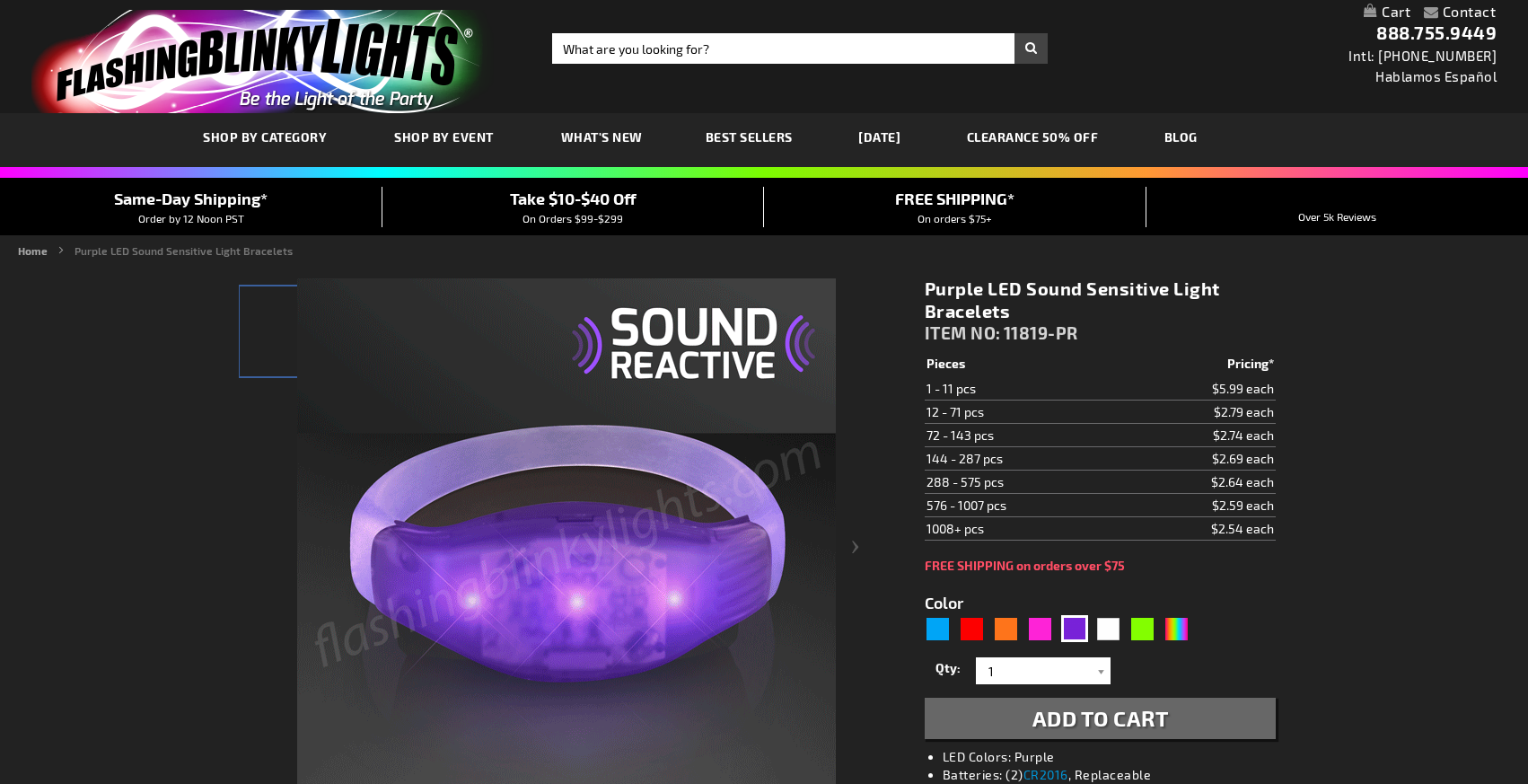
type input "5640"
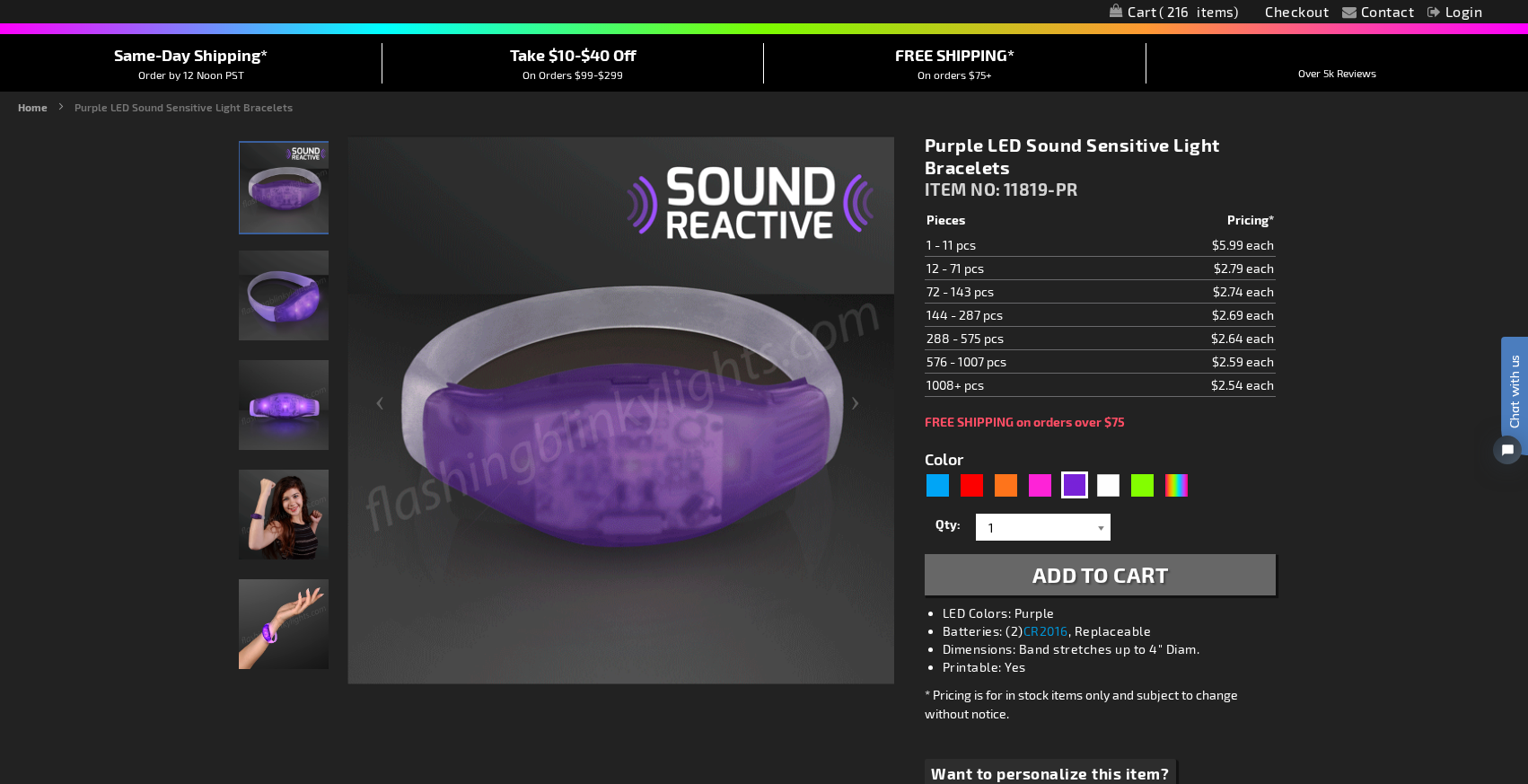
click at [1095, 534] on div at bounding box center [1102, 527] width 18 height 27
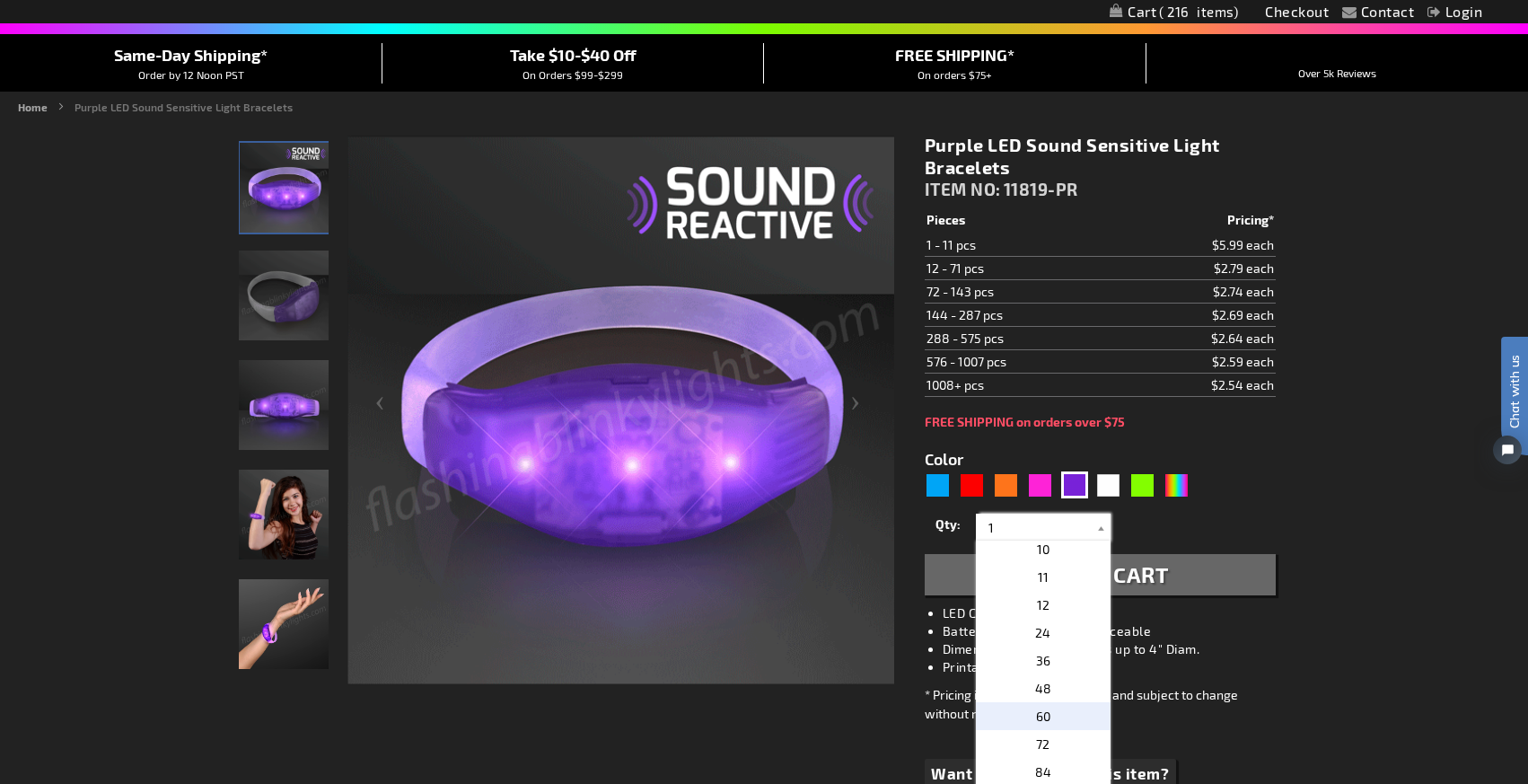
scroll to position [257, 0]
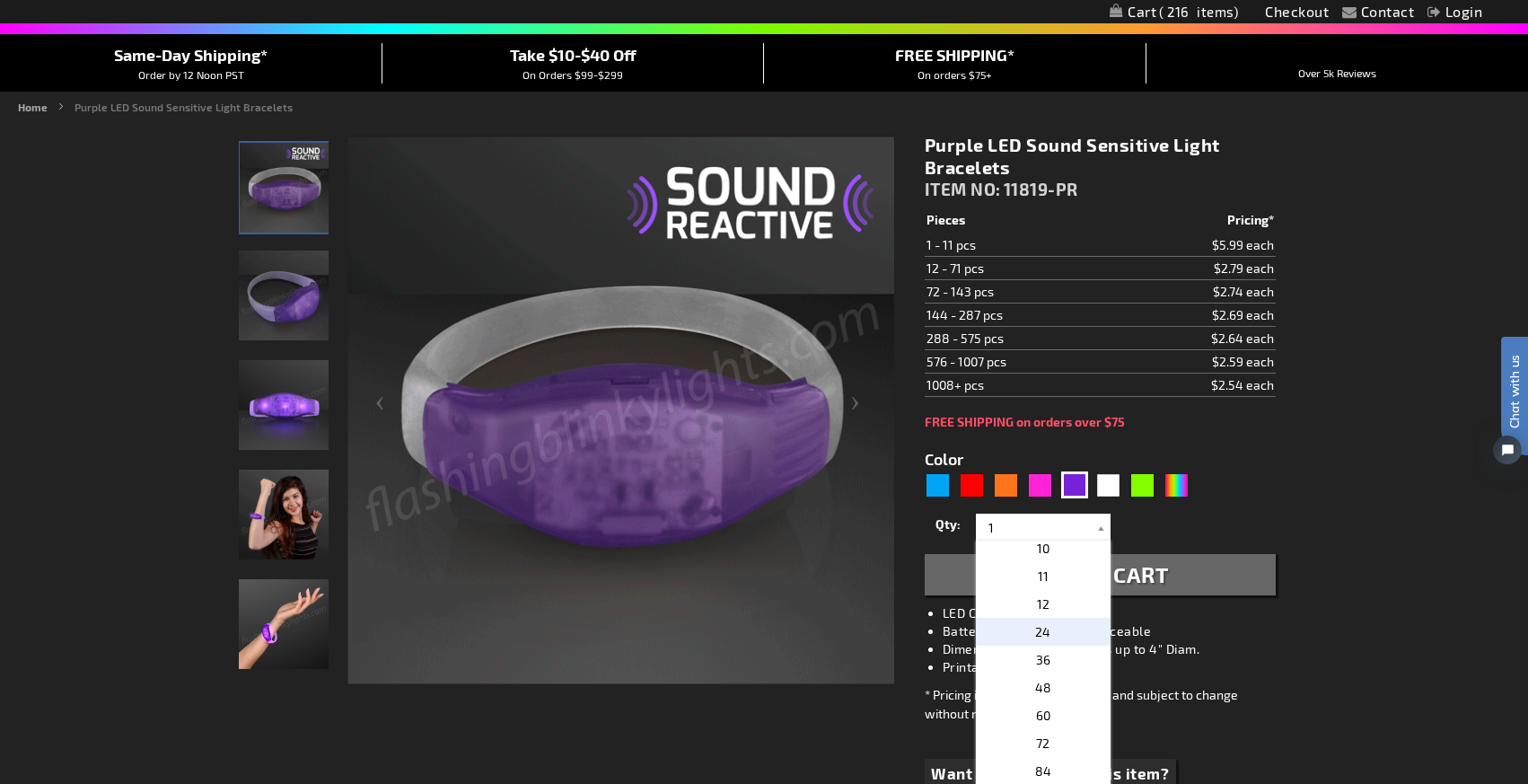
click at [1055, 634] on p "24" at bounding box center [1043, 631] width 135 height 28
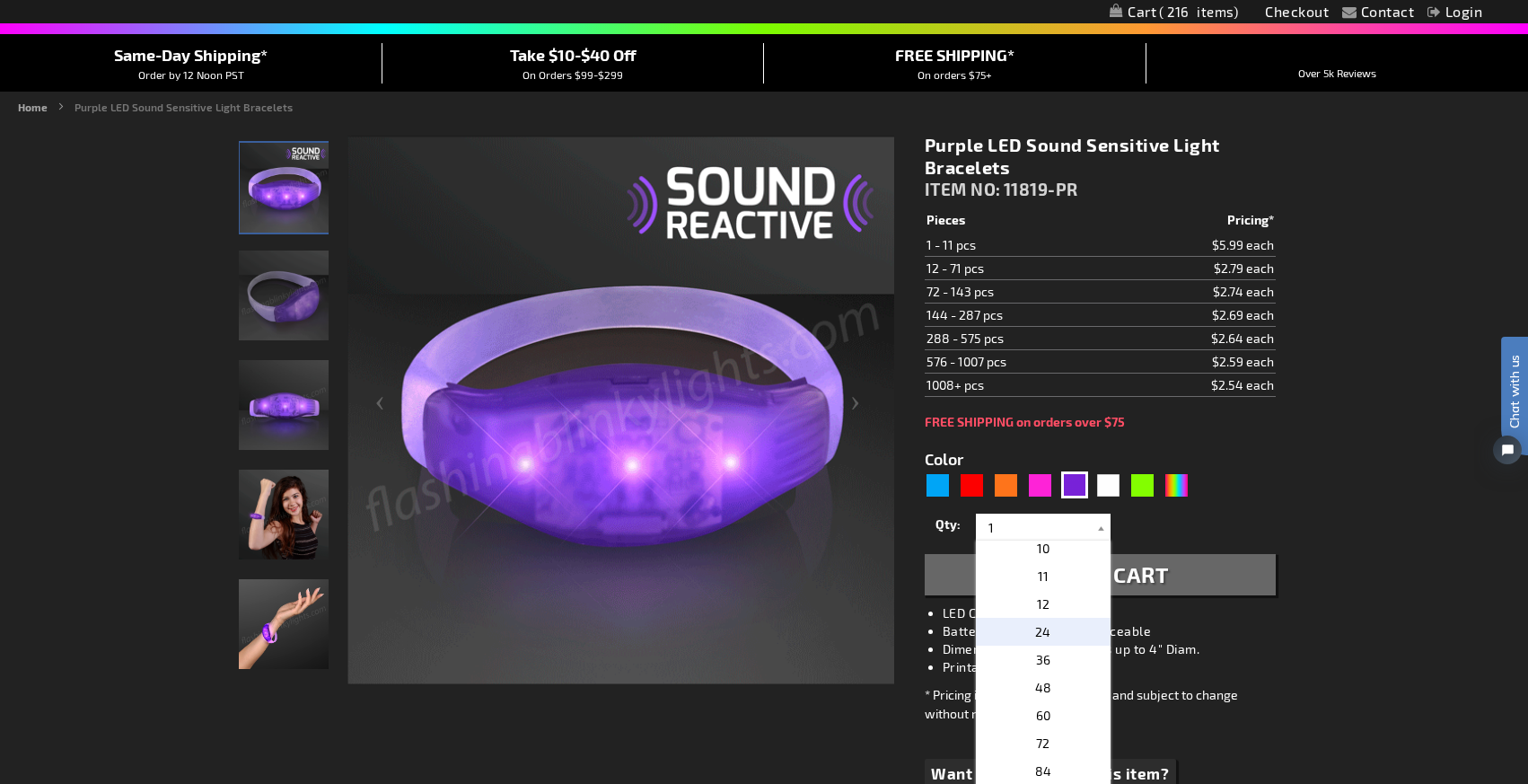
type input "24"
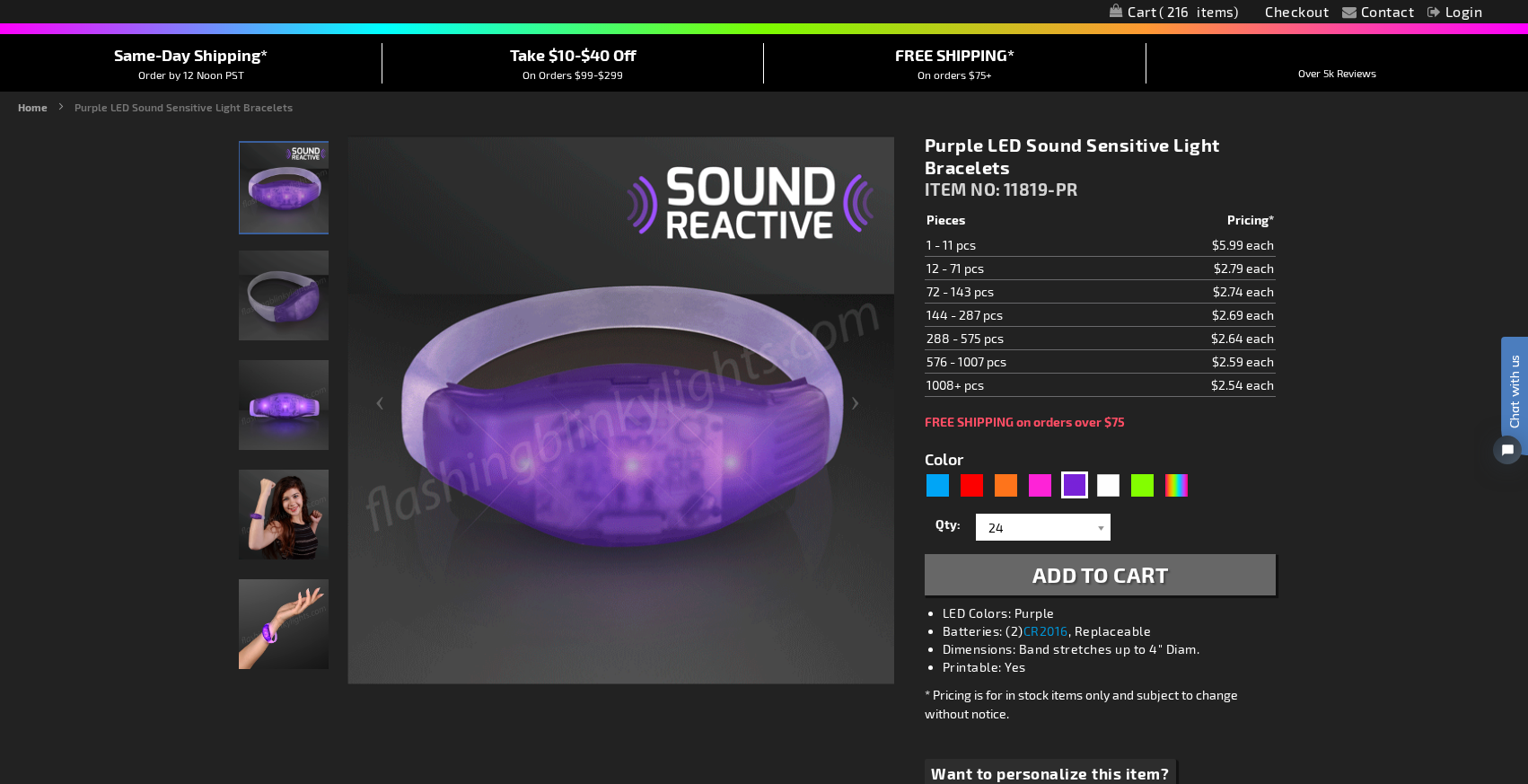
click at [1057, 584] on span "Add to Cart" at bounding box center [1101, 574] width 137 height 26
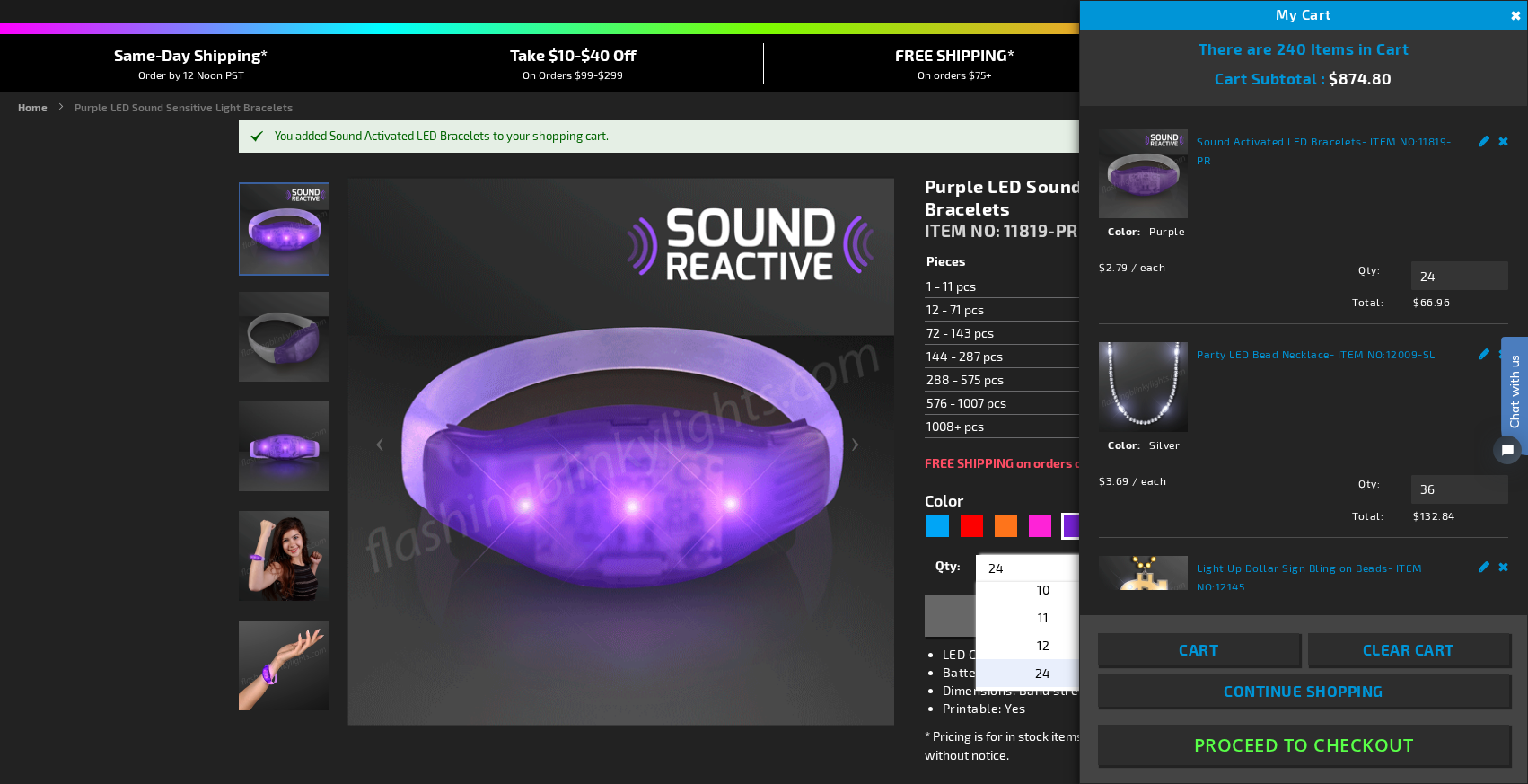
click at [1047, 569] on input "24" at bounding box center [1046, 568] width 130 height 27
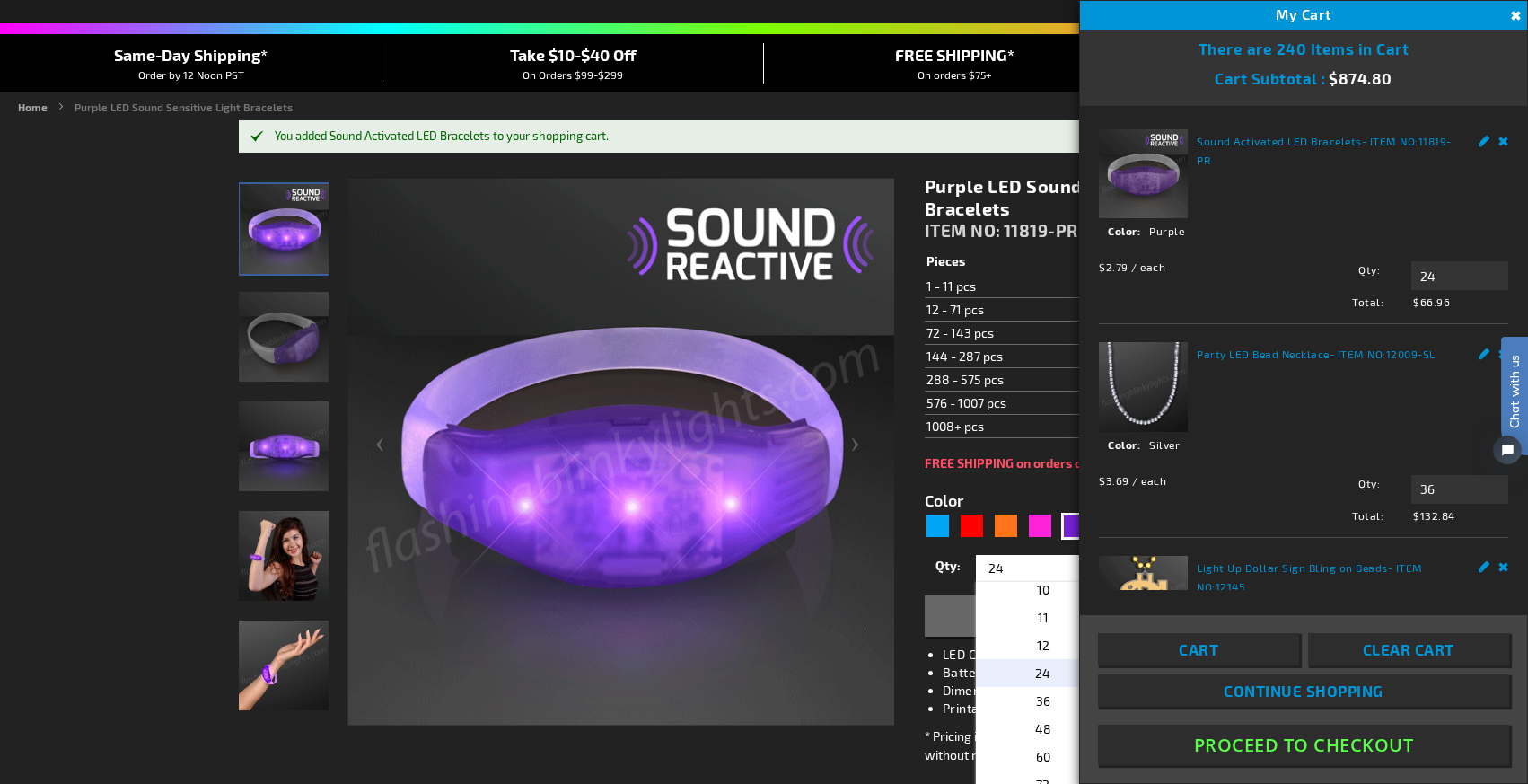
click at [1005, 491] on div "Color 5640" at bounding box center [1061, 515] width 273 height 53
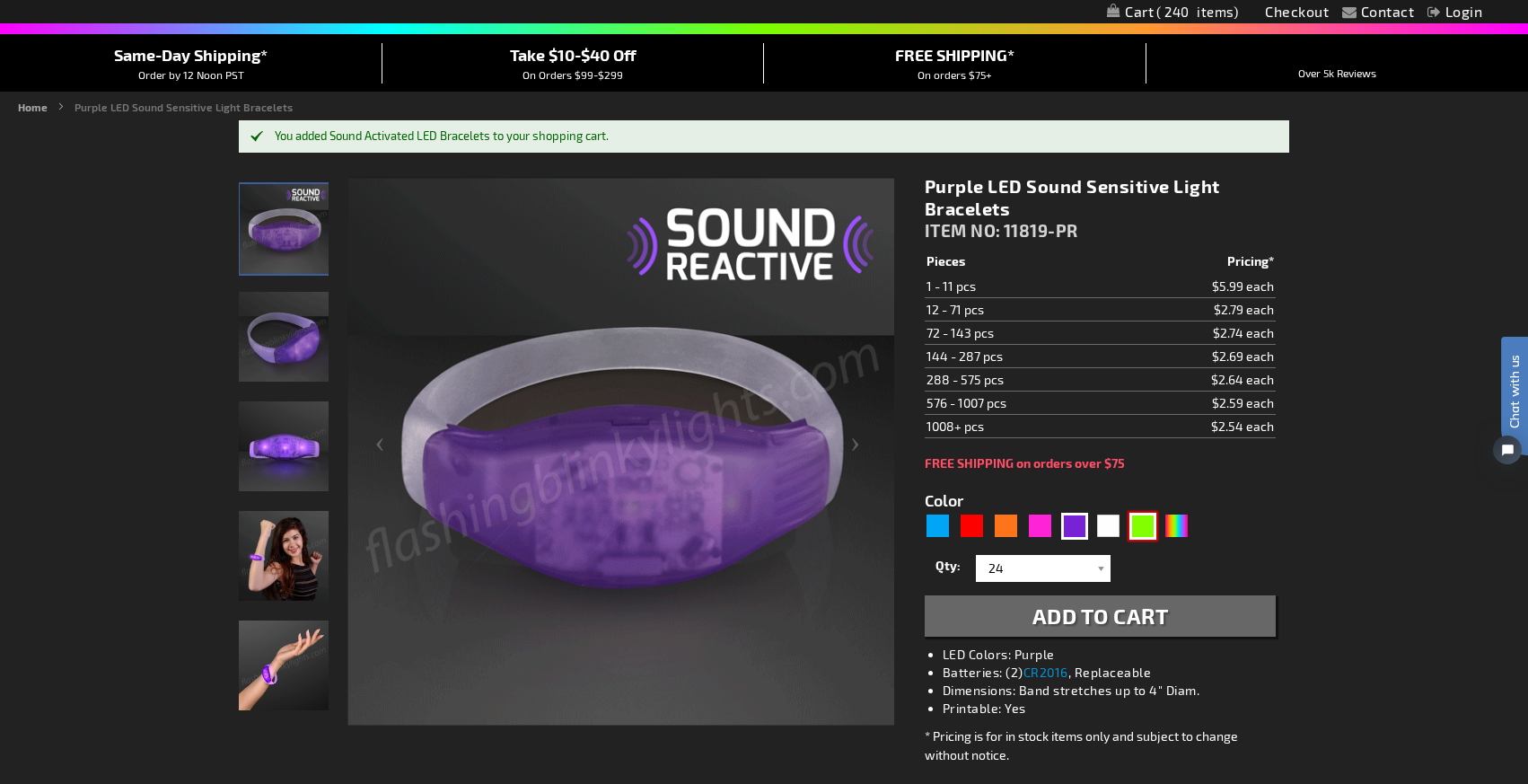
click at [1143, 528] on div "Green" at bounding box center [1143, 526] width 27 height 27
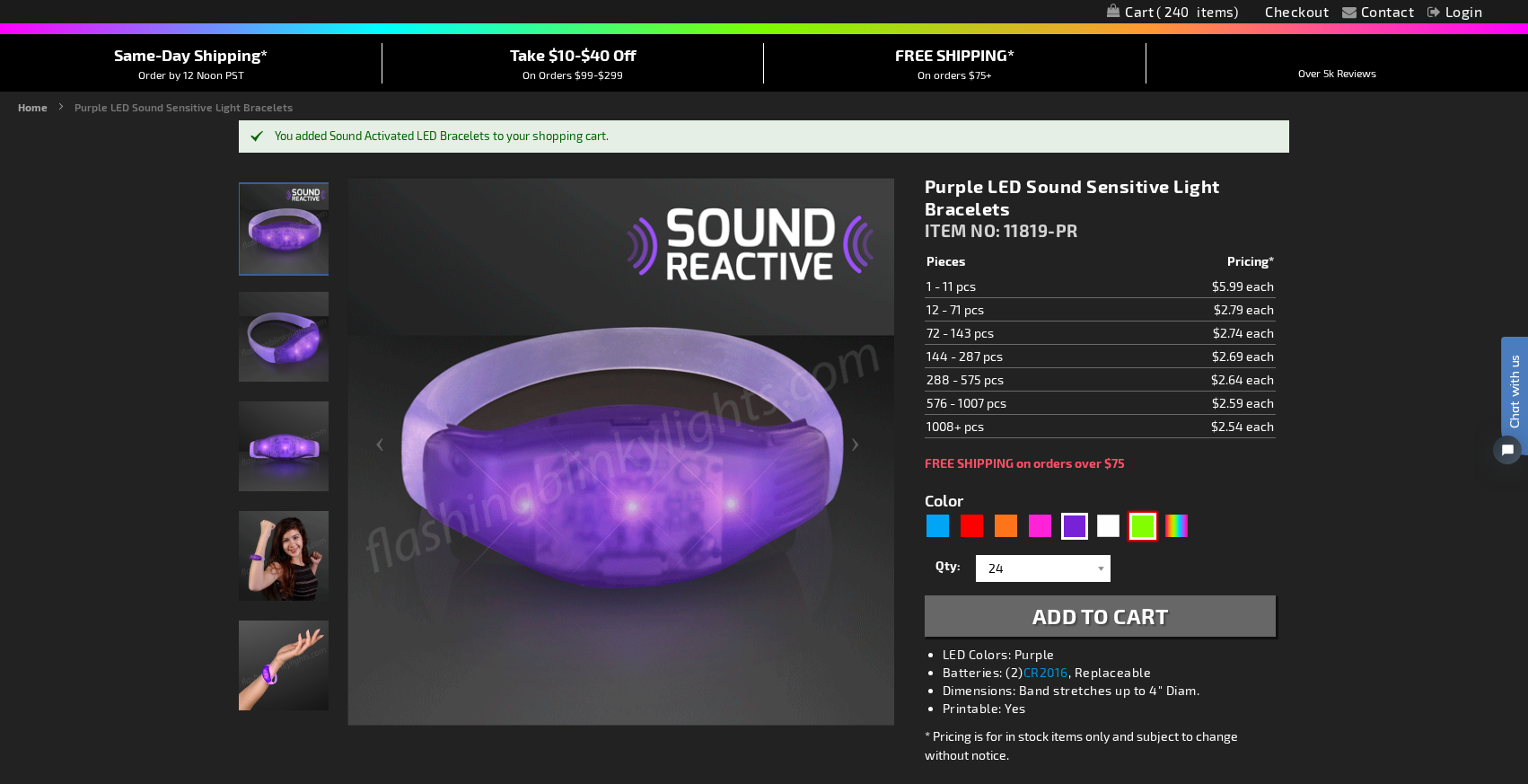
type input "5648"
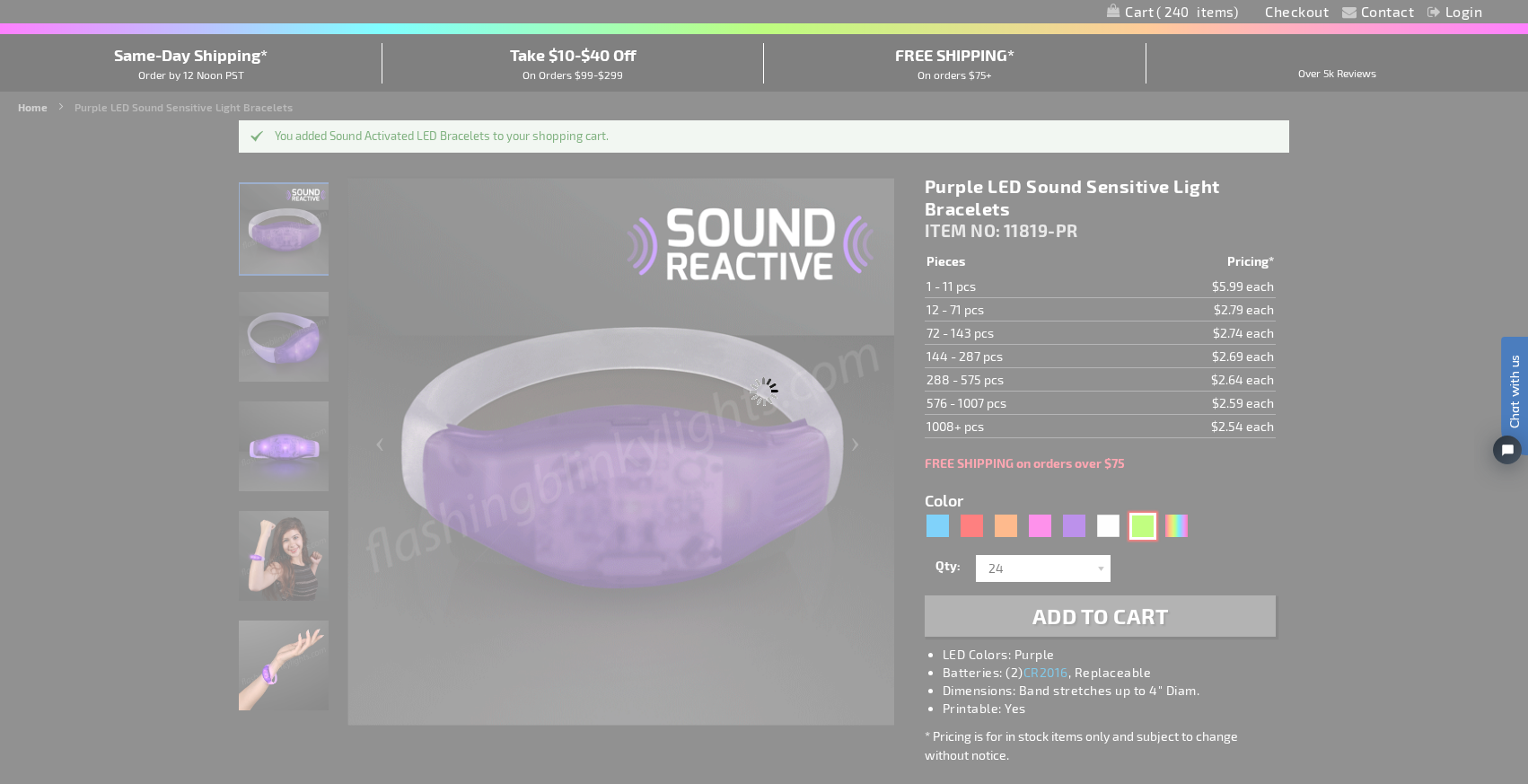
type input "11819-GN"
type input "Customize - Green LED Sound Activated Bracelets - ITEM NO: 11819-GN"
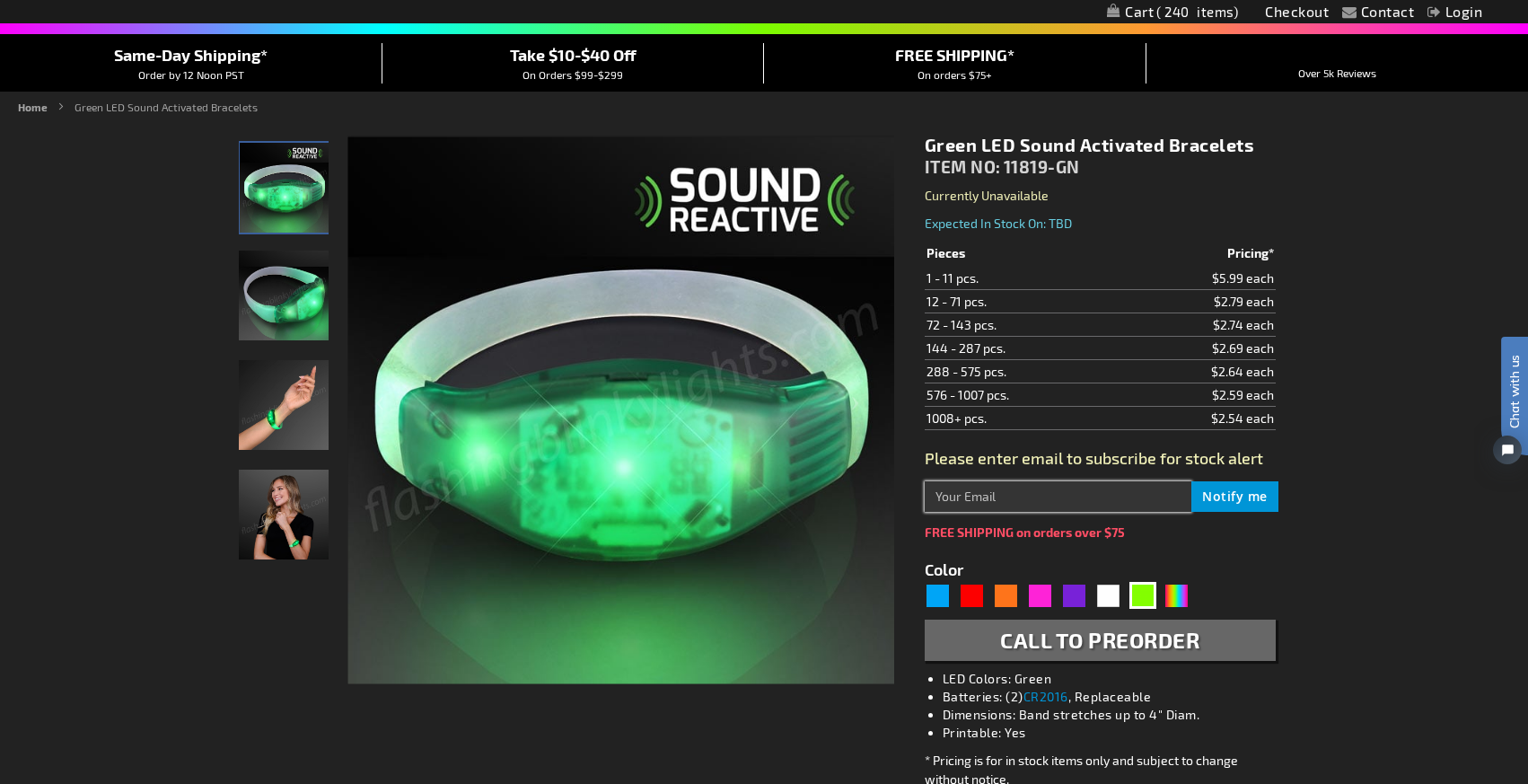
click at [1046, 503] on input "text" at bounding box center [1058, 496] width 266 height 31
type input "hello@mwidinc.com"
click at [1257, 498] on span "Notify me" at bounding box center [1235, 496] width 65 height 17
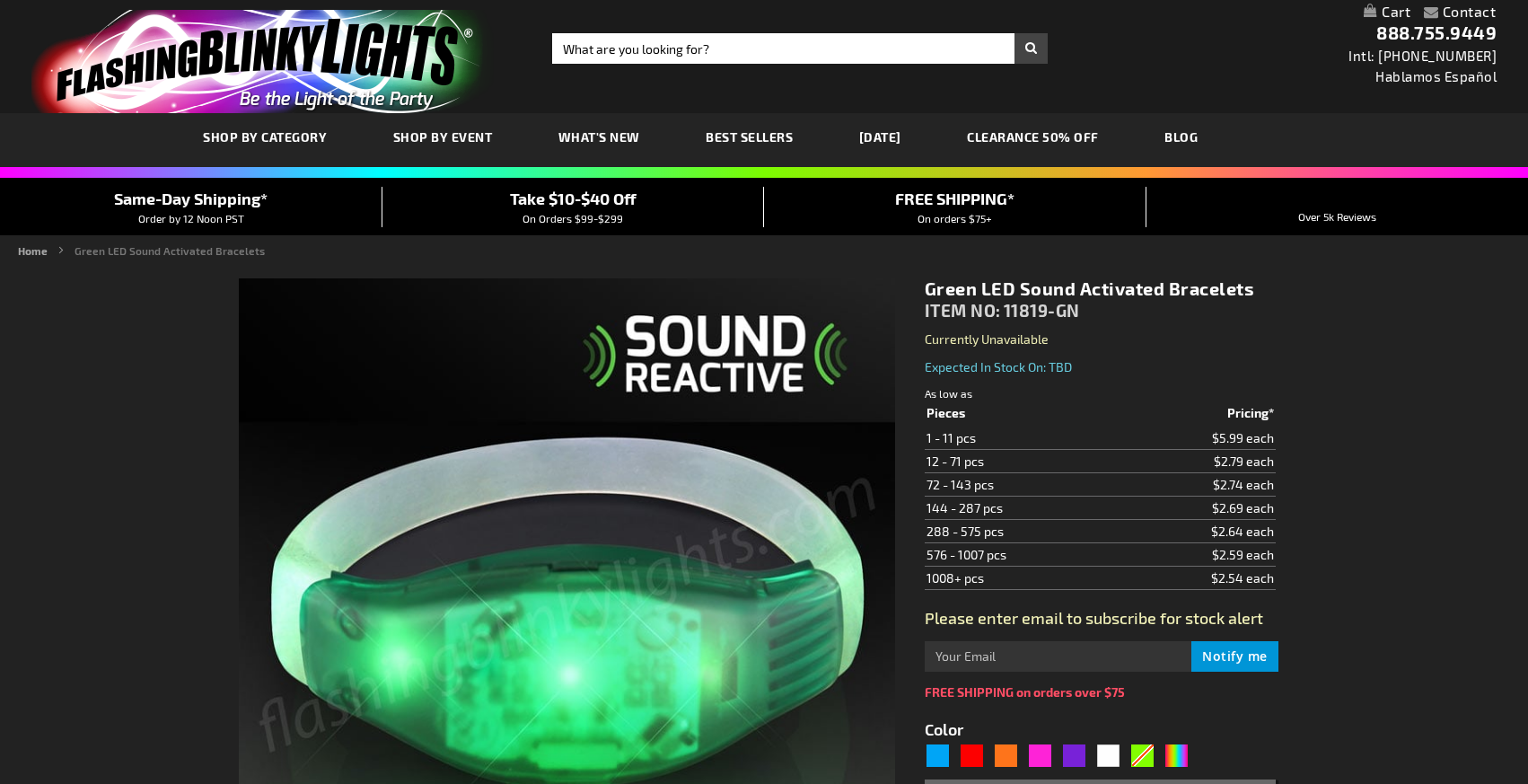
type input "5648"
